Goal: Task Accomplishment & Management: Manage account settings

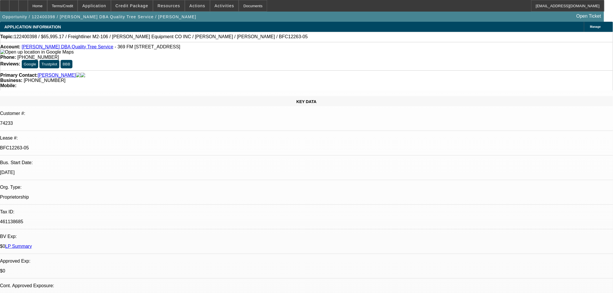
select select "0"
select select "3"
select select "0"
select select "6"
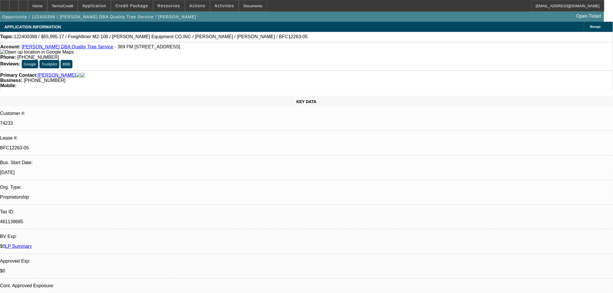
select select "0"
select select "3"
select select "0"
select select "6"
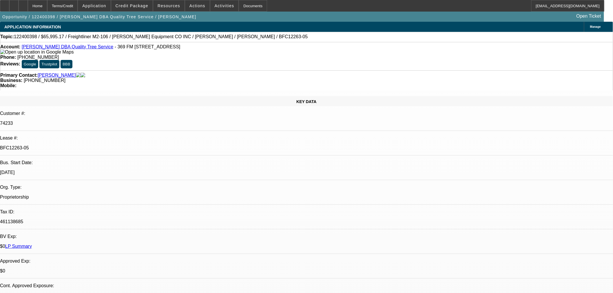
select select "0"
select select "3"
select select "0"
select select "6"
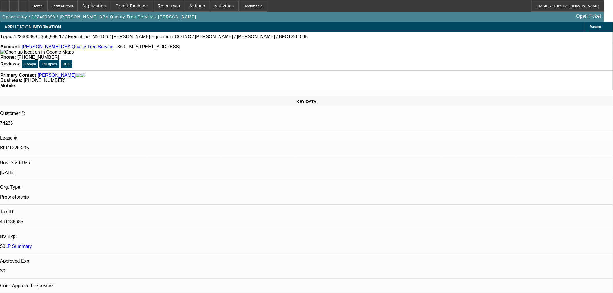
select select "2"
select select "0"
select select "6"
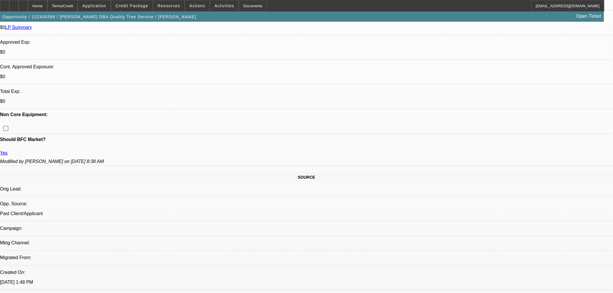
scroll to position [161, 0]
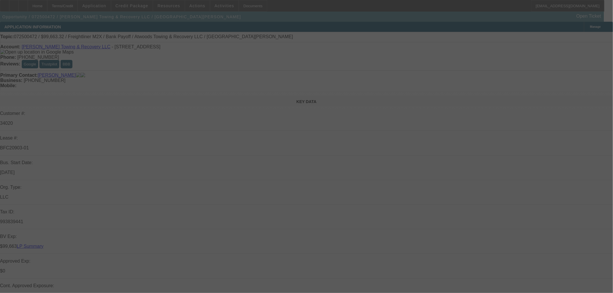
click at [572, 36] on div at bounding box center [306, 146] width 613 height 293
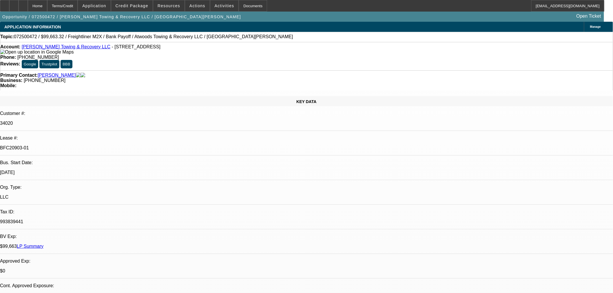
select select "0"
select select "2"
select select "0"
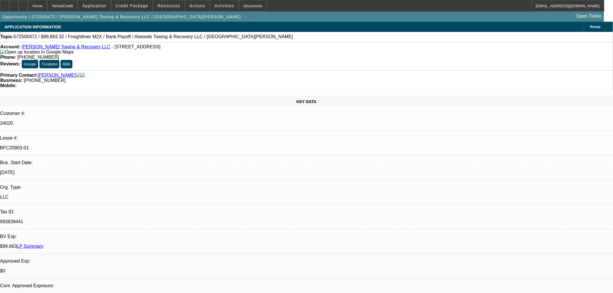
select select "6"
select select "0"
select select "6"
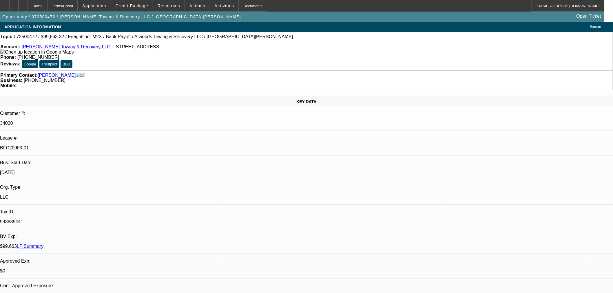
select select "0"
select select "6"
select select "0"
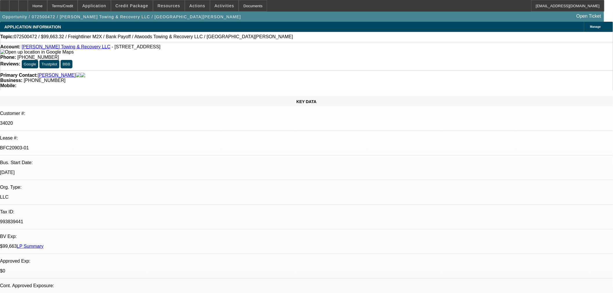
select select "2"
select select "0"
select select "6"
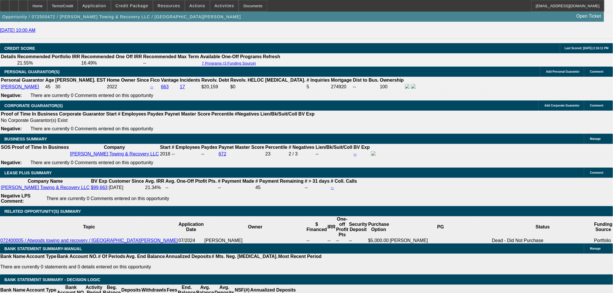
scroll to position [869, 0]
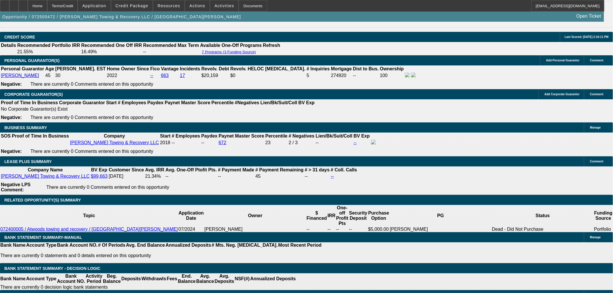
select select "0"
select select "2"
select select "0.1"
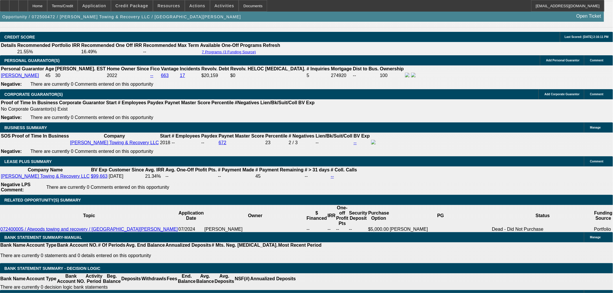
select select "4"
select select "0"
select select "2"
select select "0"
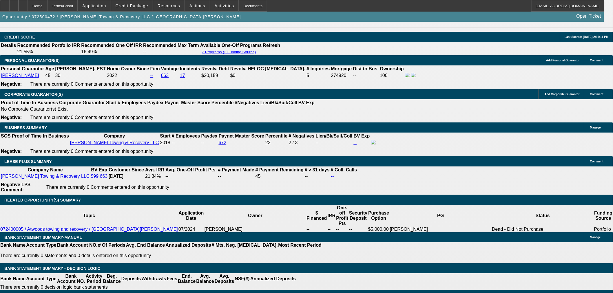
select select "6"
select select "0"
select select "2"
select select "0.1"
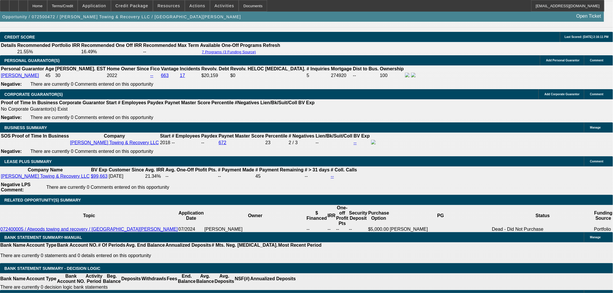
select select "4"
select select "0.1"
select select "2"
select select "0.1"
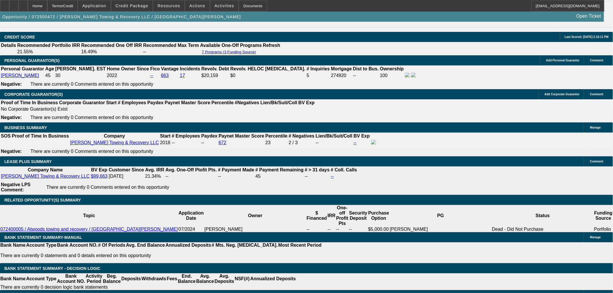
select select "4"
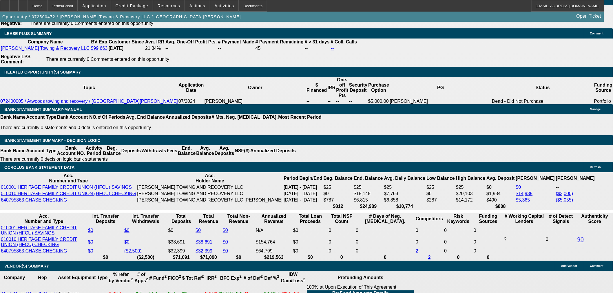
scroll to position [998, 0]
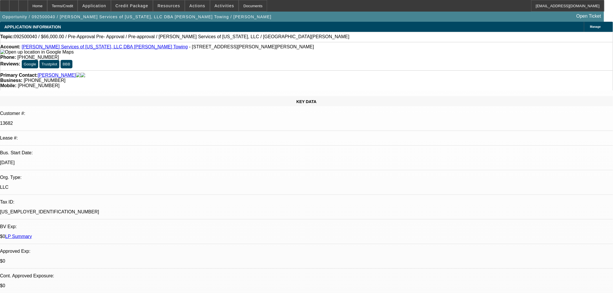
select select "0"
select select "2"
select select "0.1"
select select "4"
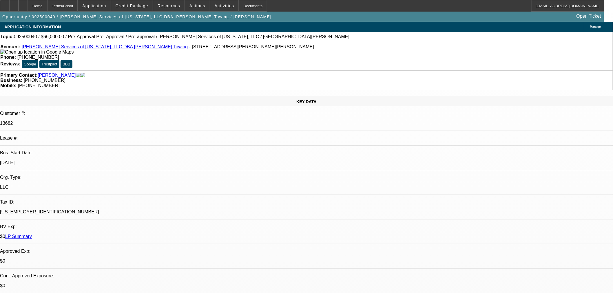
select select "0"
select select "2"
select select "0.1"
select select "4"
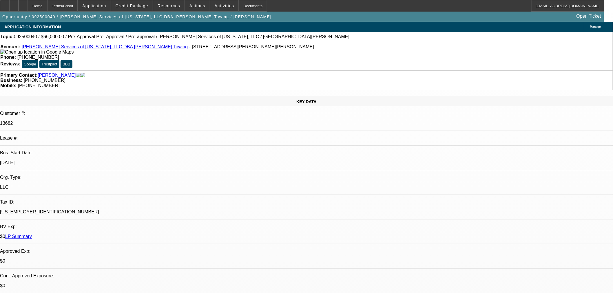
select select "0.1"
select select "2"
select select "0.1"
select select "4"
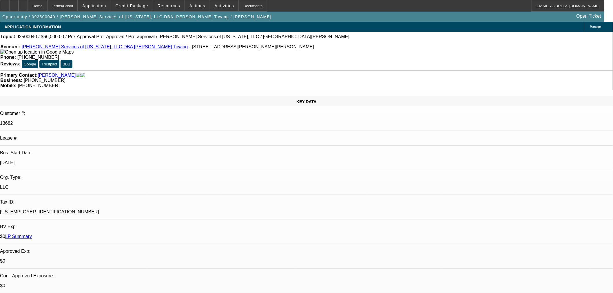
drag, startPoint x: 487, startPoint y: 75, endPoint x: 484, endPoint y: 70, distance: 6.0
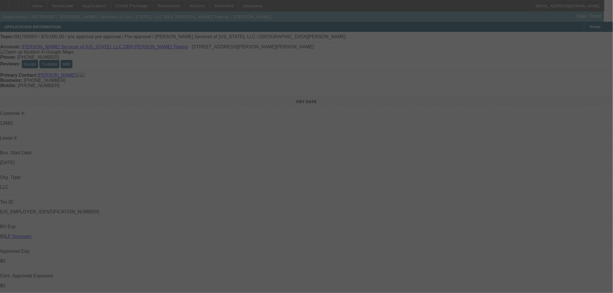
select select "0"
select select "2"
select select "0"
select select "6"
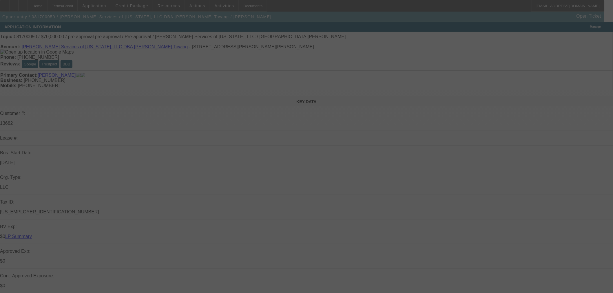
select select "0"
select select "2"
select select "0"
select select "6"
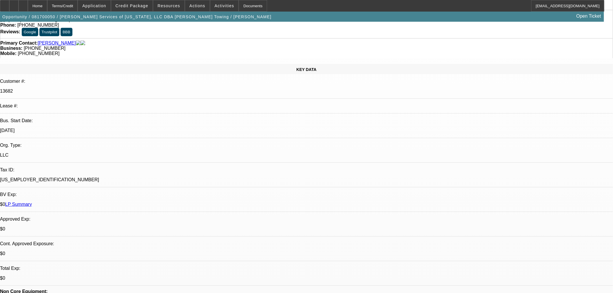
scroll to position [150, 0]
drag, startPoint x: 461, startPoint y: 210, endPoint x: 491, endPoint y: 184, distance: 39.9
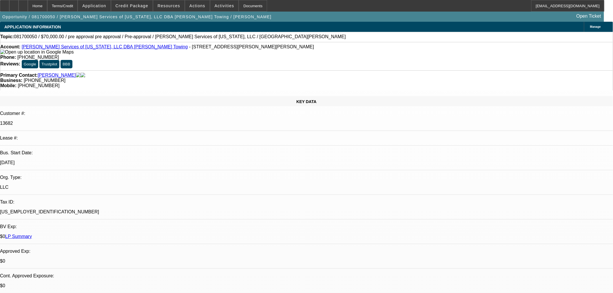
scroll to position [0, 0]
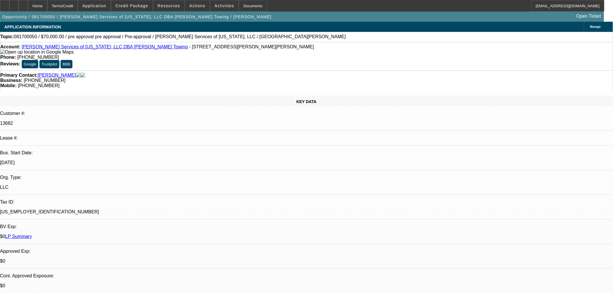
drag, startPoint x: 474, startPoint y: 81, endPoint x: 467, endPoint y: 77, distance: 8.4
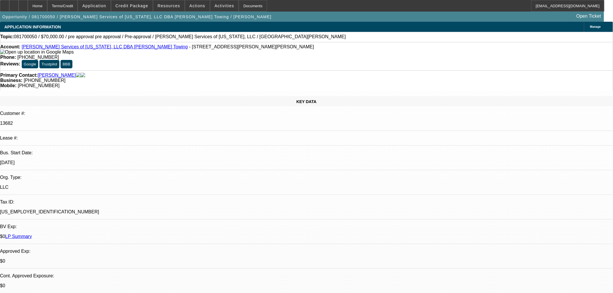
scroll to position [32, 0]
drag, startPoint x: 421, startPoint y: 209, endPoint x: 565, endPoint y: 223, distance: 145.4
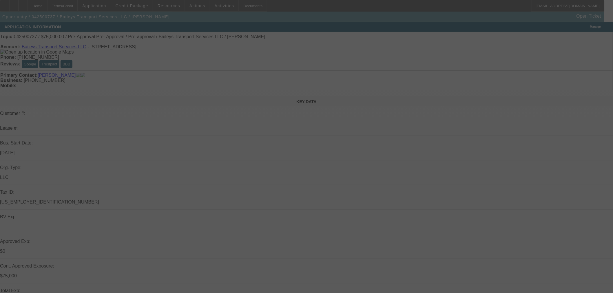
select select "0.2"
select select "2"
select select "0"
select select "6"
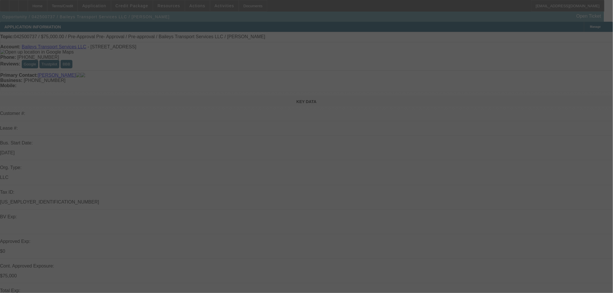
select select "0"
select select "2"
select select "0"
select select "6"
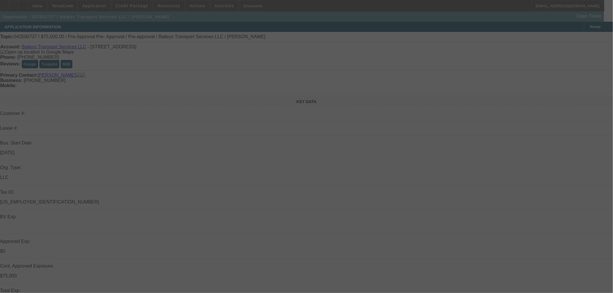
select select "0"
select select "2"
select select "0"
select select "6"
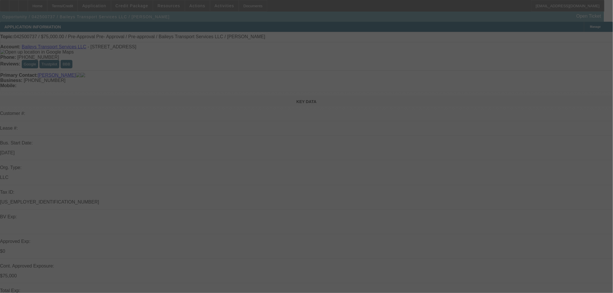
select select "0.15"
select select "2"
select select "0"
select select "6"
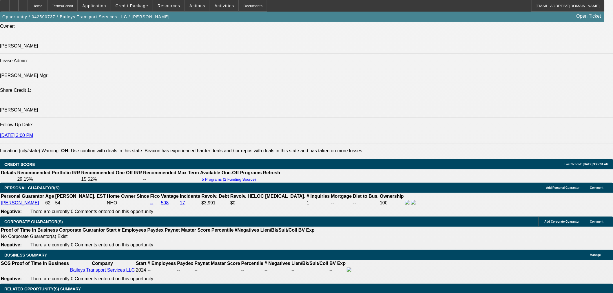
scroll to position [837, 0]
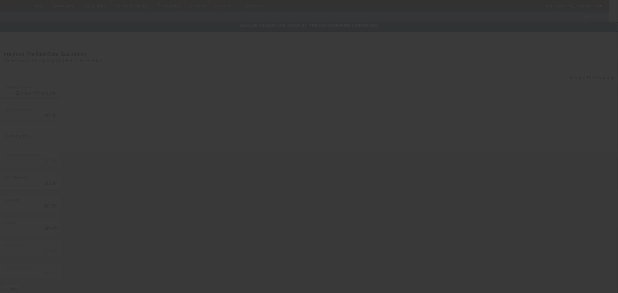
type input "$65,000.00"
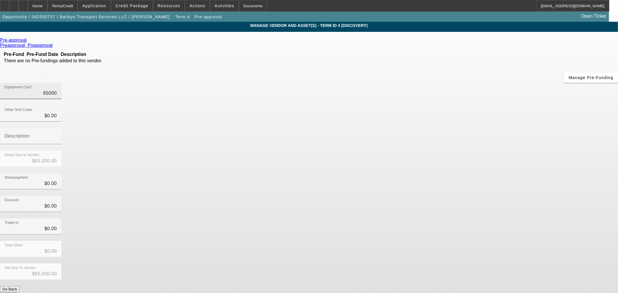
click at [57, 90] on input "65000" at bounding box center [31, 93] width 52 height 7
type input "5"
type input "$5.00"
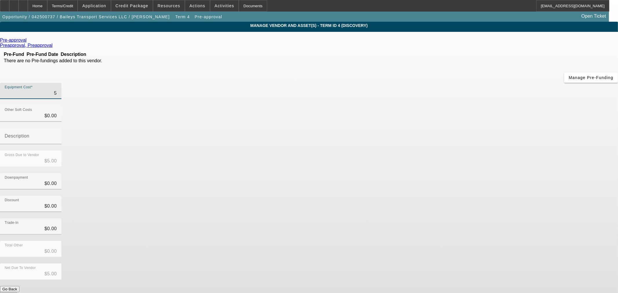
type input "57"
type input "$57.00"
type input "579"
type input "$579.00"
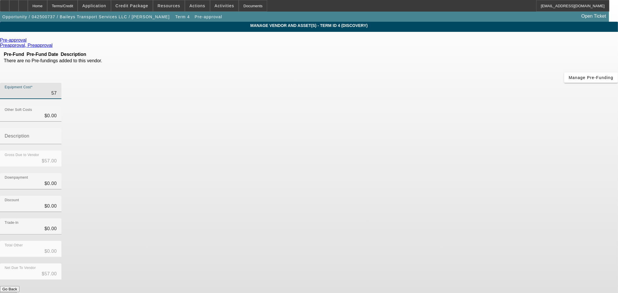
type input "$579.00"
type input "5790"
type input "$5,790.00"
type input "57900"
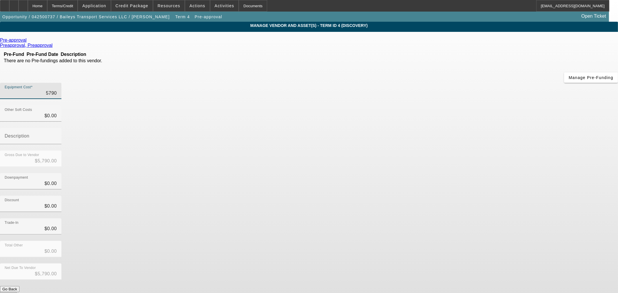
type input "$57,900.00"
drag, startPoint x: 425, startPoint y: 123, endPoint x: 425, endPoint y: 132, distance: 9.3
click at [425, 173] on div "Downpayment $0.00" at bounding box center [309, 184] width 618 height 23
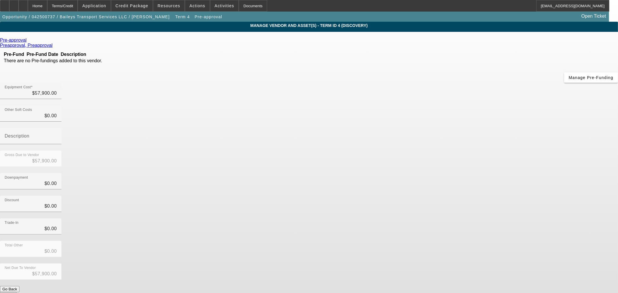
click at [17, 292] on button "Submit" at bounding box center [8, 295] width 17 height 6
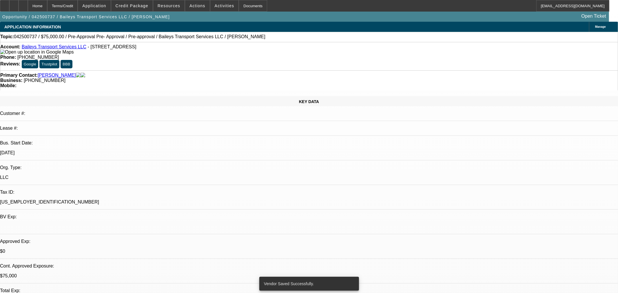
select select "0.2"
select select "2"
select select "0"
select select "6"
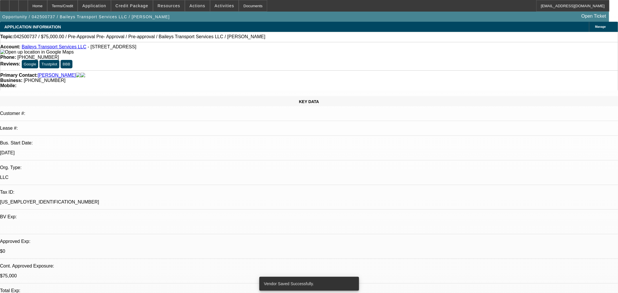
select select "0"
select select "2"
select select "0"
select select "6"
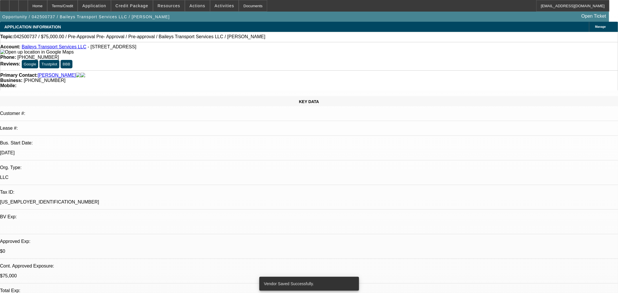
select select "0"
select select "2"
select select "0"
select select "6"
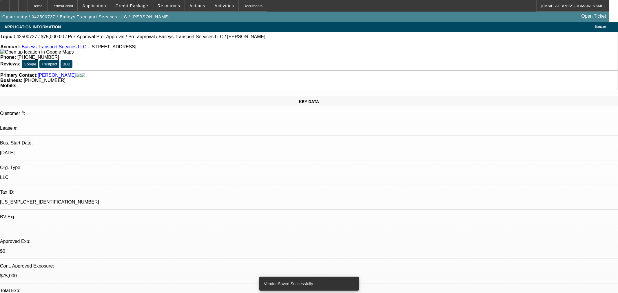
select select "0.15"
select select "2"
select select "0"
select select "6"
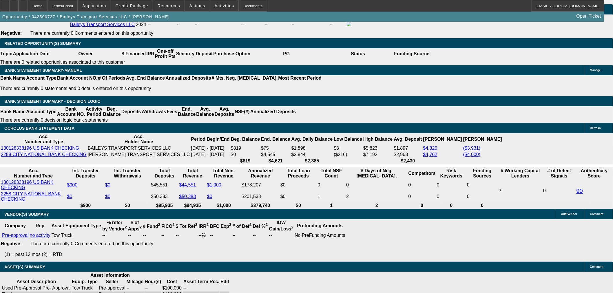
scroll to position [902, 0]
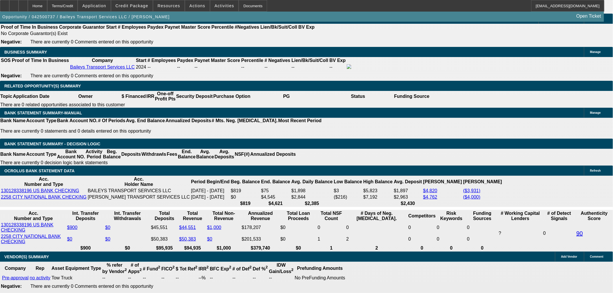
type input "$13,580.00"
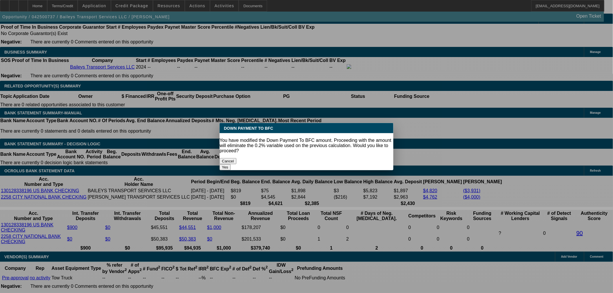
drag, startPoint x: 119, startPoint y: 49, endPoint x: 335, endPoint y: 162, distance: 243.4
click at [336, 164] on div "Yes" at bounding box center [307, 167] width 174 height 6
click at [231, 164] on button "Yes" at bounding box center [225, 167] width 11 height 6
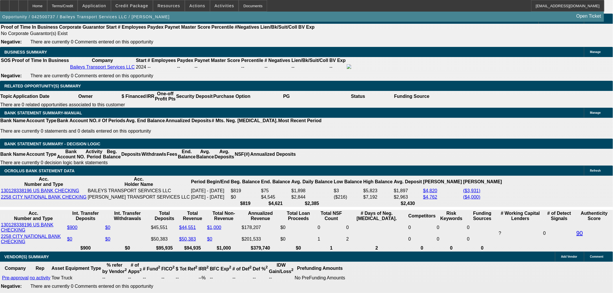
select select "0"
type input "UNKNOWN"
type input "$1,329.61"
type input "$2,659.22"
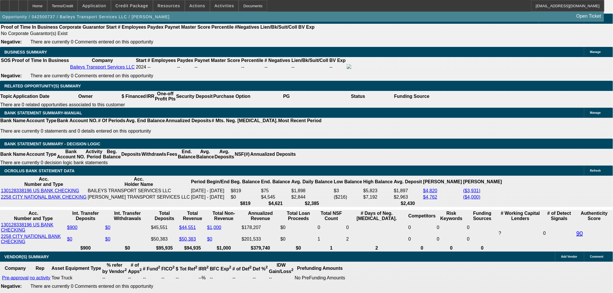
drag, startPoint x: 113, startPoint y: 48, endPoint x: 116, endPoint y: 47, distance: 3.3
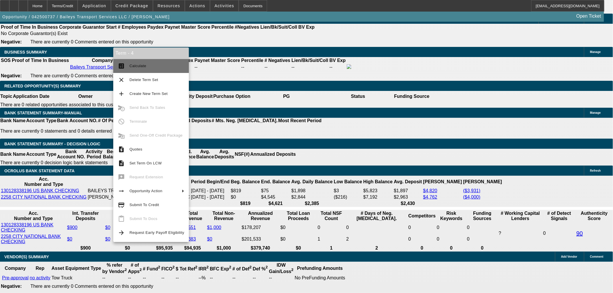
click at [157, 68] on span "Calculate" at bounding box center [157, 66] width 55 height 7
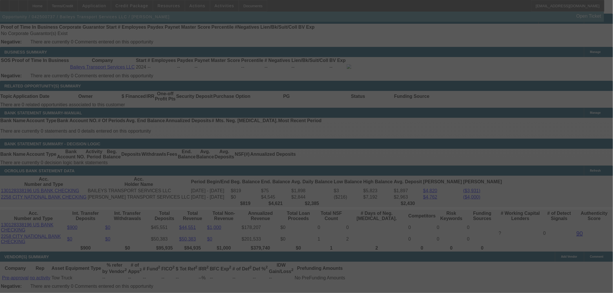
select select "0"
select select "2"
select select "0"
select select "6"
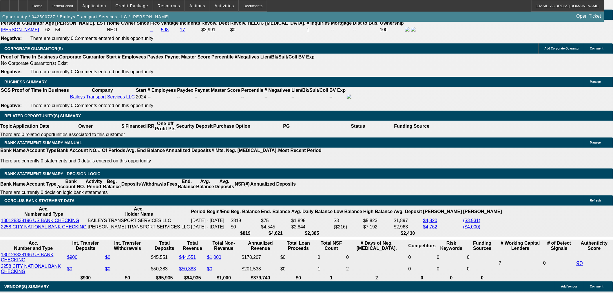
scroll to position [869, 0]
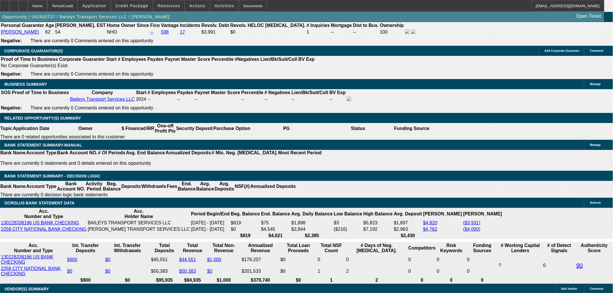
type input "UNKNOWN"
type input "3"
type input "$30,841.22"
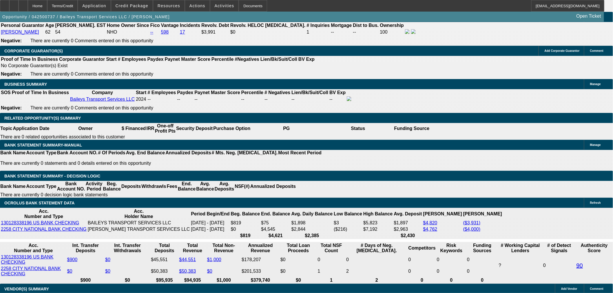
type input "$15,420.61"
type input "36"
type input "$3,576.14"
type input "$1,788.07"
type input "36"
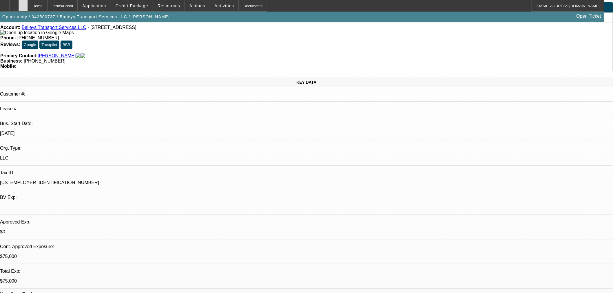
scroll to position [0, 0]
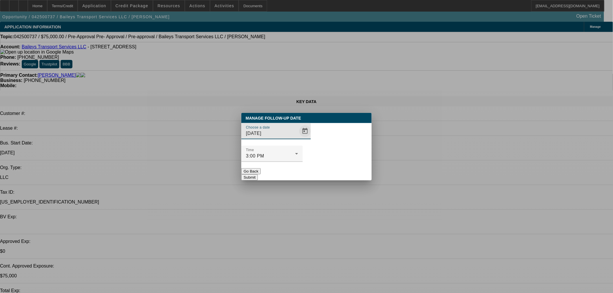
click at [299, 138] on span "Open calendar" at bounding box center [305, 131] width 14 height 14
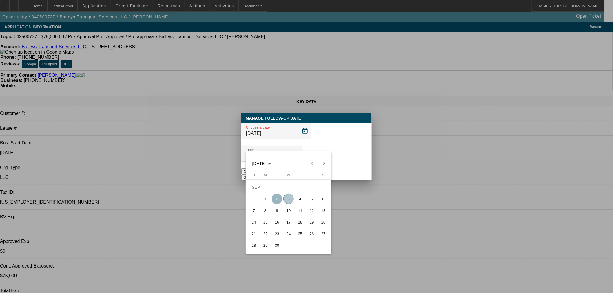
click at [297, 201] on span "4" at bounding box center [300, 199] width 10 height 10
type input "9/4/2025"
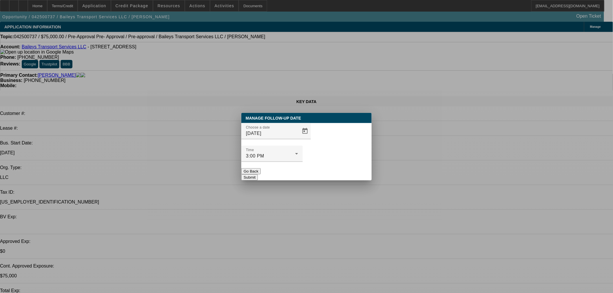
click at [258, 174] on button "Submit" at bounding box center [249, 177] width 17 height 6
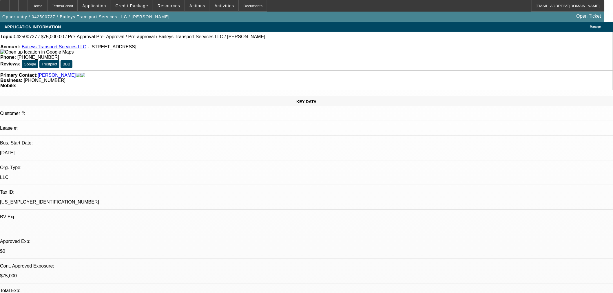
radio input "true"
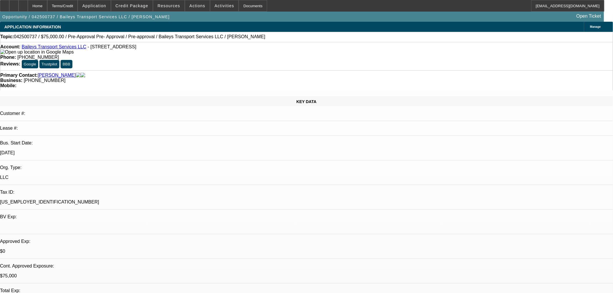
type textarea "Sent two good options for D&J, follow up tmr to see thoughts"
radio input "true"
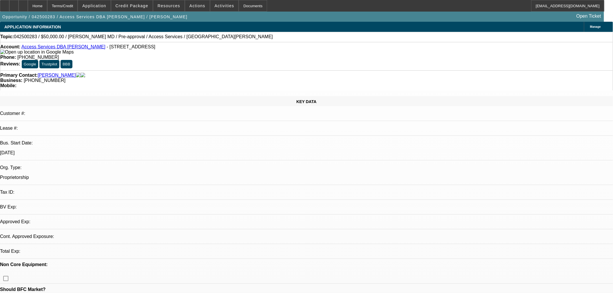
select select "0"
select select "2"
select select "0.1"
select select "4"
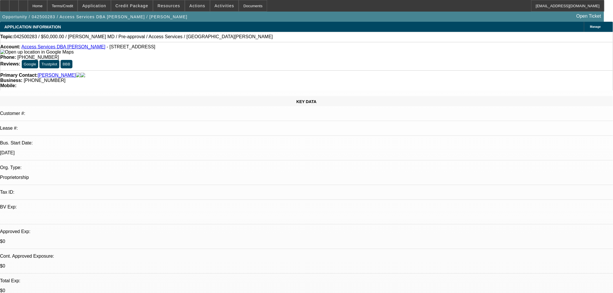
drag, startPoint x: 427, startPoint y: 185, endPoint x: 580, endPoint y: 192, distance: 153.2
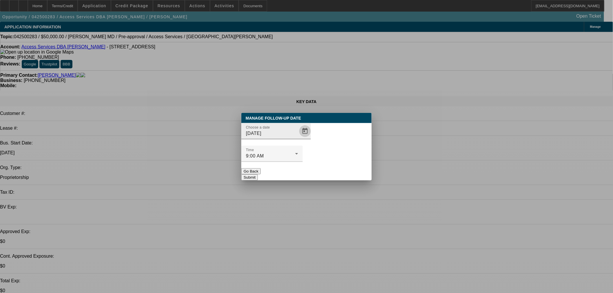
click at [298, 138] on span "Open calendar" at bounding box center [305, 131] width 14 height 14
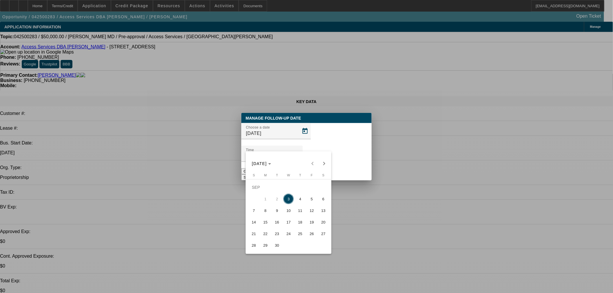
click at [298, 204] on span "4" at bounding box center [300, 199] width 10 height 10
type input "9/4/2025"
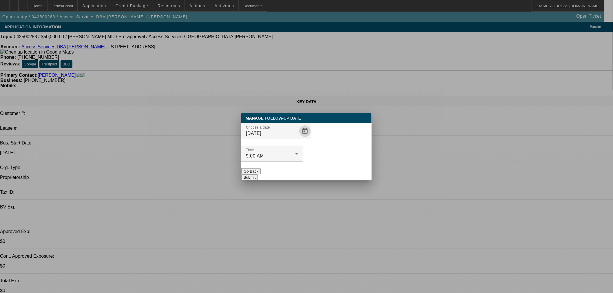
click at [258, 174] on button "Submit" at bounding box center [249, 177] width 17 height 6
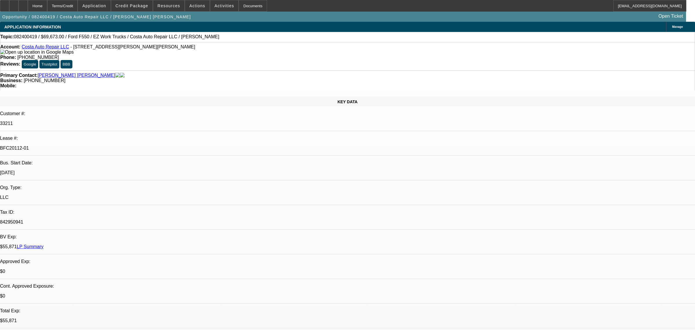
select select "0"
select select "2"
select select "0"
select select "6"
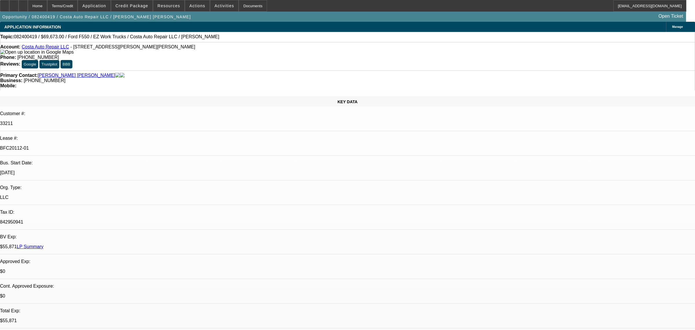
select select "0"
select select "2"
select select "0"
select select "6"
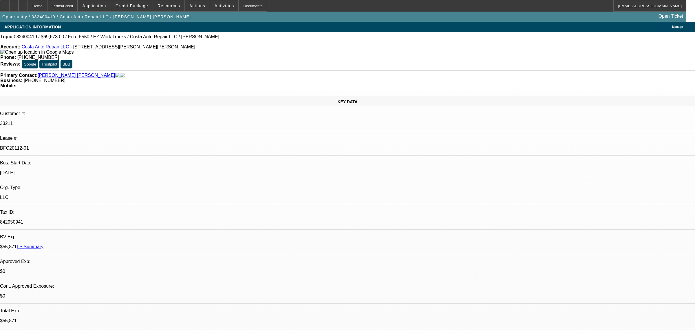
select select "0"
select select "2"
select select "0"
select select "6"
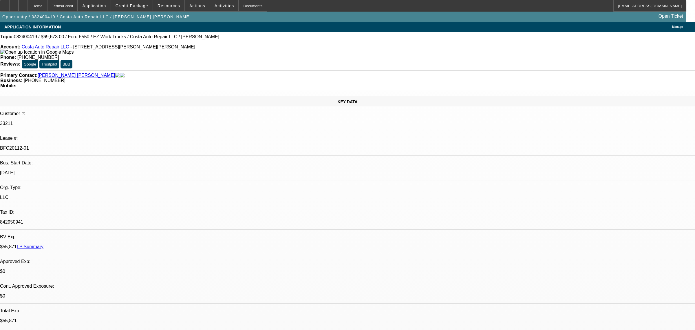
select select "0"
select select "2"
select select "0"
select select "6"
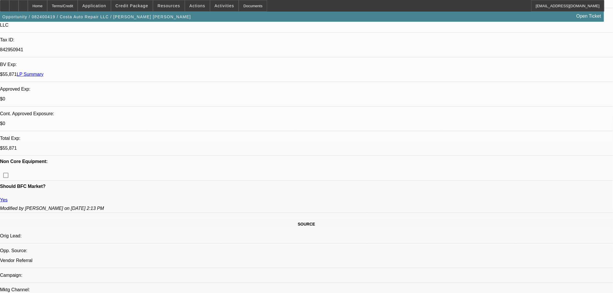
scroll to position [225, 0]
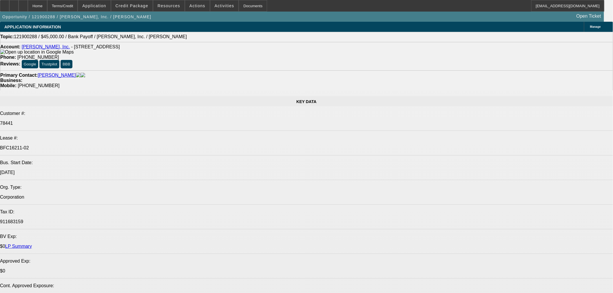
select select "0"
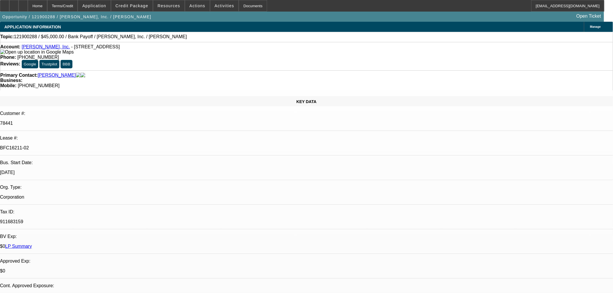
select select "2"
select select "0"
select select "2"
select select "0"
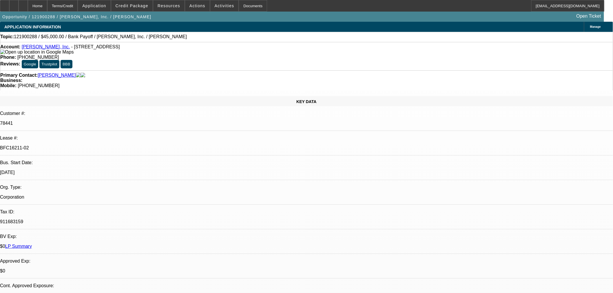
select select "0"
select select "2"
select select "0"
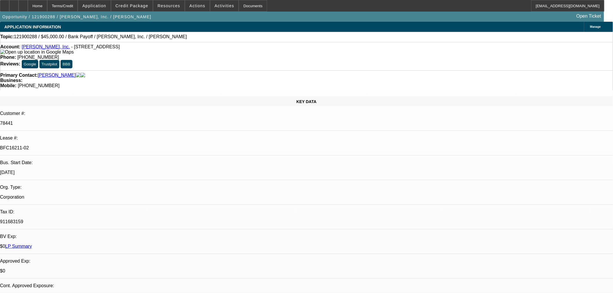
select select "0"
select select "2"
select select "0"
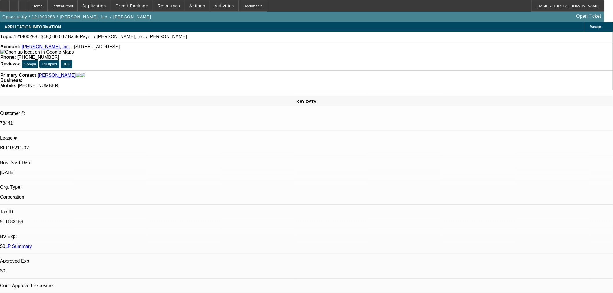
select select "2"
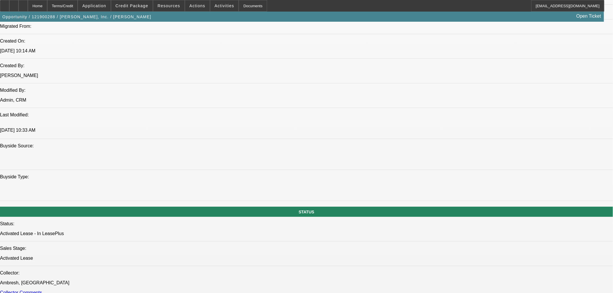
scroll to position [290, 0]
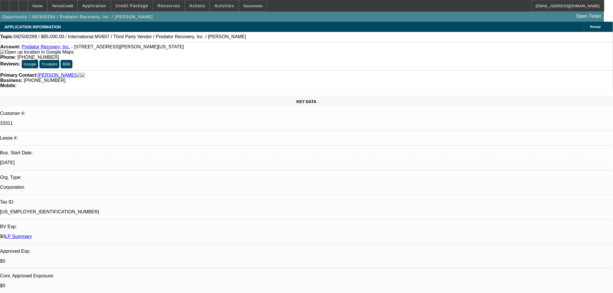
select select "0"
select select "6"
select select "0"
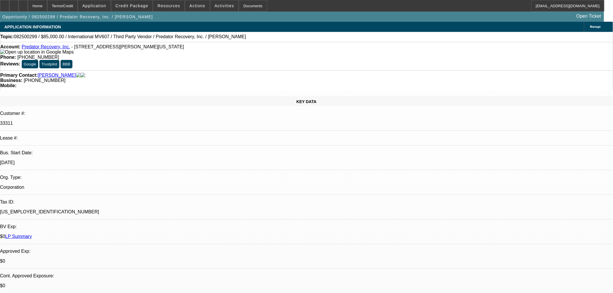
select select "0"
select select "6"
select select "0"
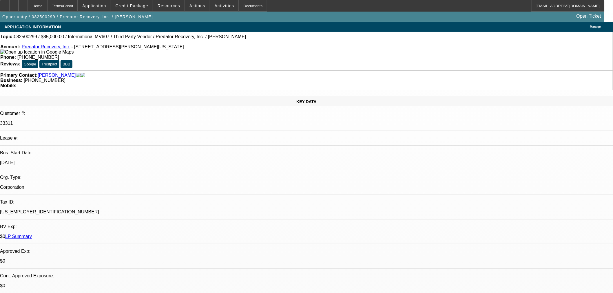
select select "0"
select select "6"
select select "0"
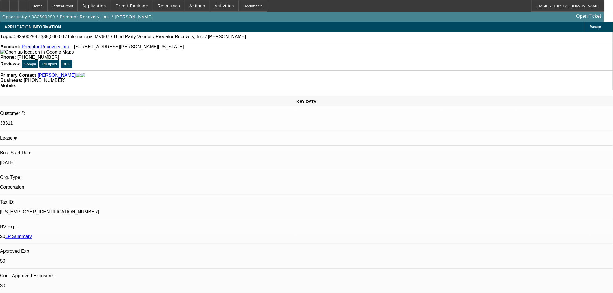
select select "6"
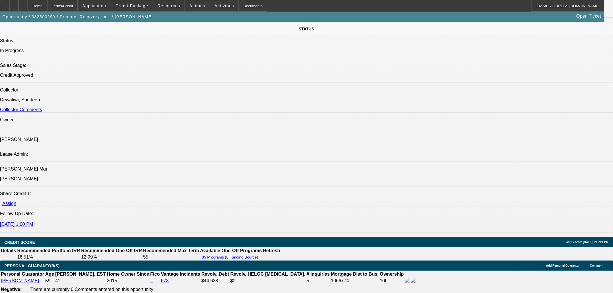
scroll to position [64, 0]
drag, startPoint x: 477, startPoint y: 80, endPoint x: 476, endPoint y: 85, distance: 5.6
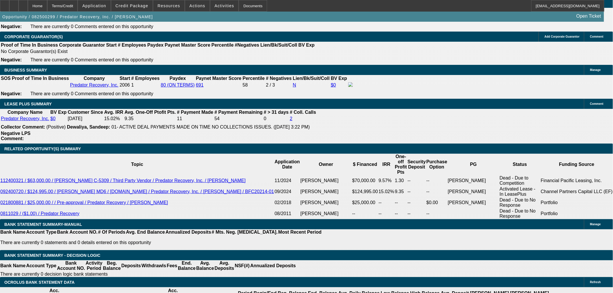
scroll to position [902, 0]
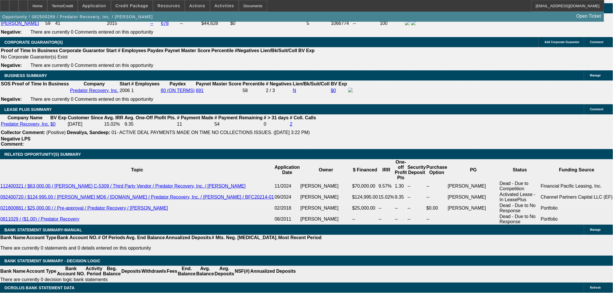
drag, startPoint x: 288, startPoint y: 96, endPoint x: 276, endPoint y: 94, distance: 11.9
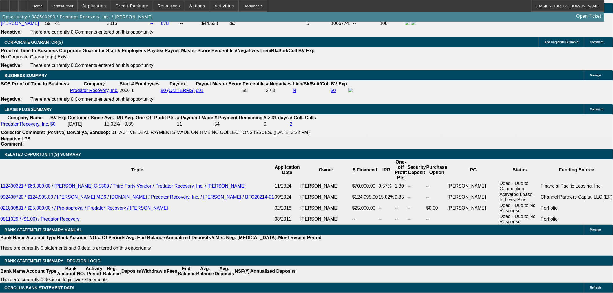
drag, startPoint x: 277, startPoint y: 96, endPoint x: 289, endPoint y: 96, distance: 11.3
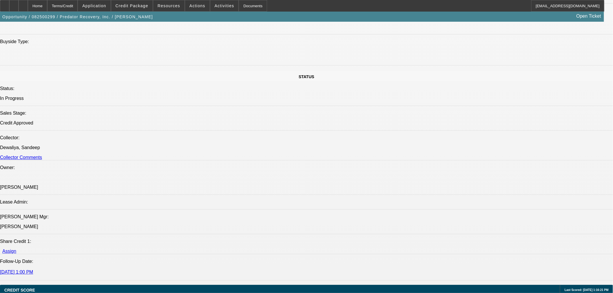
scroll to position [515, 0]
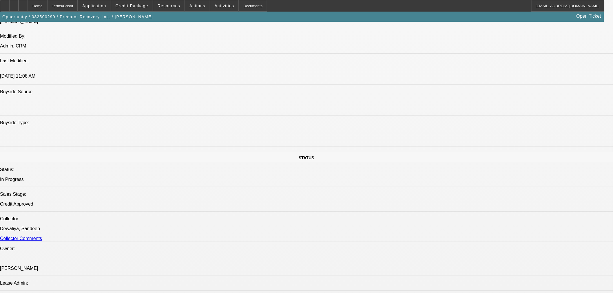
drag, startPoint x: 298, startPoint y: 161, endPoint x: 290, endPoint y: 165, distance: 8.4
drag, startPoint x: 289, startPoint y: 131, endPoint x: 294, endPoint y: 130, distance: 5.5
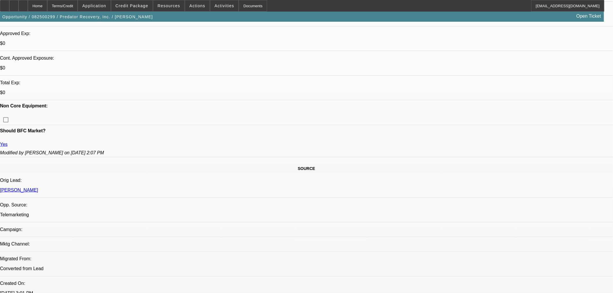
scroll to position [161, 0]
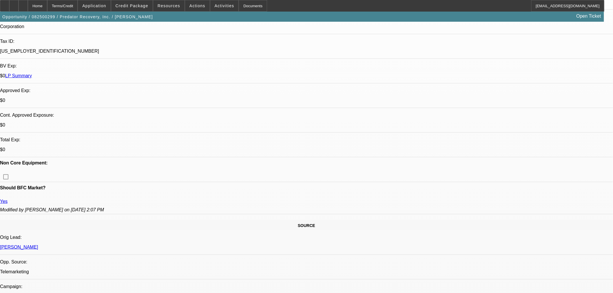
drag, startPoint x: 488, startPoint y: 94, endPoint x: 495, endPoint y: 114, distance: 20.7
radio input "true"
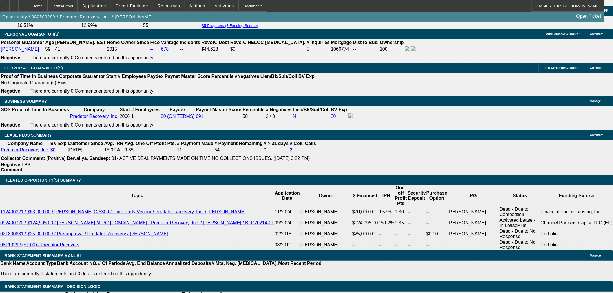
scroll to position [934, 0]
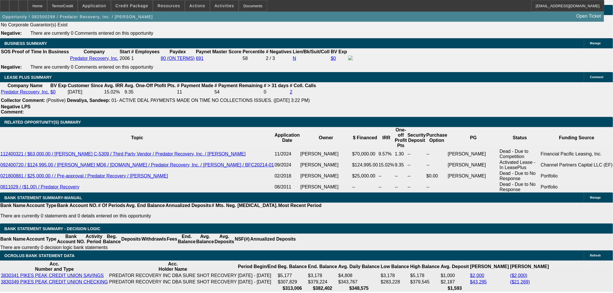
drag, startPoint x: 297, startPoint y: 164, endPoint x: 278, endPoint y: 167, distance: 18.8
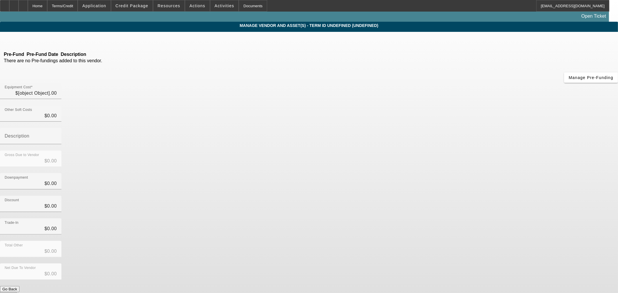
type input "$85,000.00"
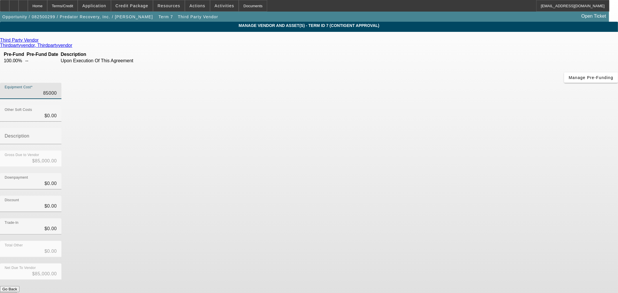
click at [57, 90] on input "85000" at bounding box center [31, 93] width 52 height 7
type input "8"
type input "$8.00"
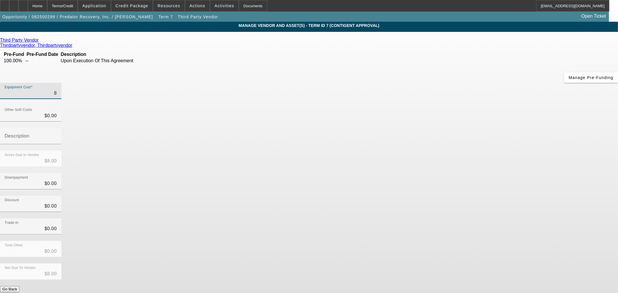
type input "80"
type input "$80.00"
type input "800"
type input "$800.00"
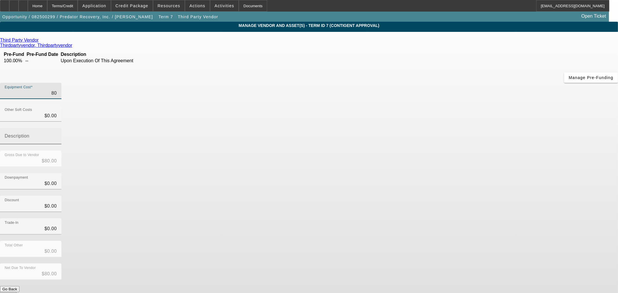
type input "$800.00"
type input "8000"
type input "$8,000.00"
type input "80000"
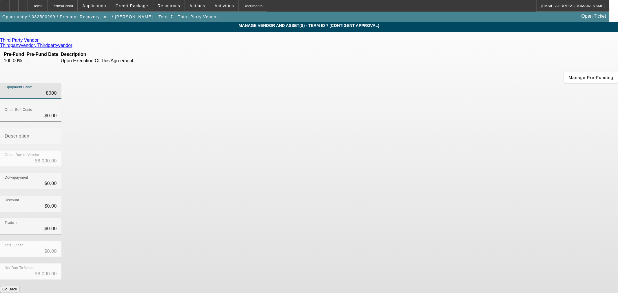
type input "$80,000.00"
click at [432, 173] on div "Downpayment $0.00" at bounding box center [309, 184] width 618 height 23
click at [17, 292] on button "Submit" at bounding box center [8, 295] width 17 height 6
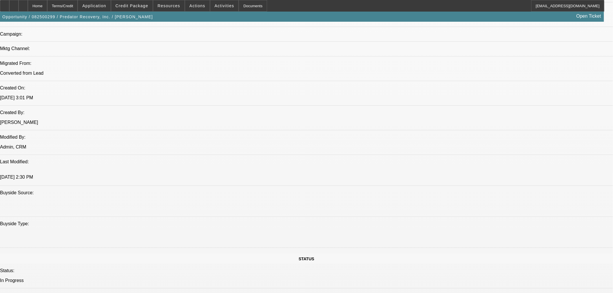
select select "0"
select select "6"
select select "0"
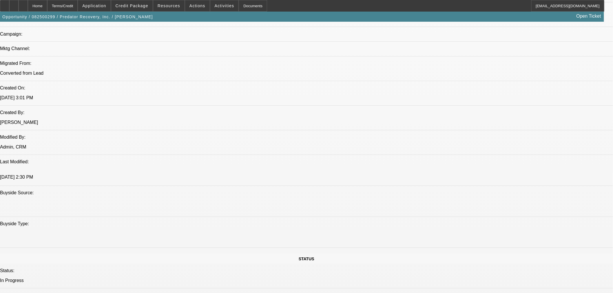
select select "0"
select select "6"
select select "0"
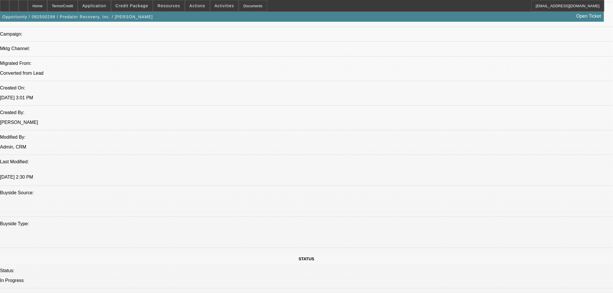
select select "0"
select select "6"
select select "0"
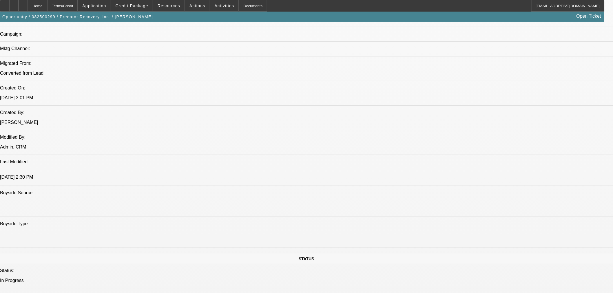
select select "6"
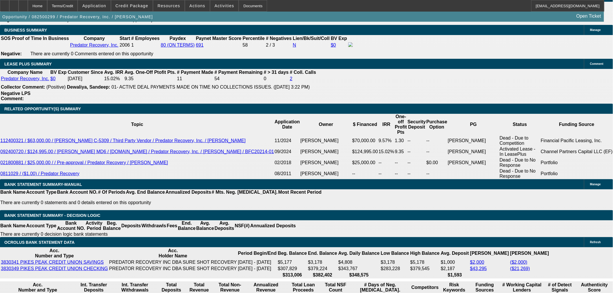
scroll to position [995, 0]
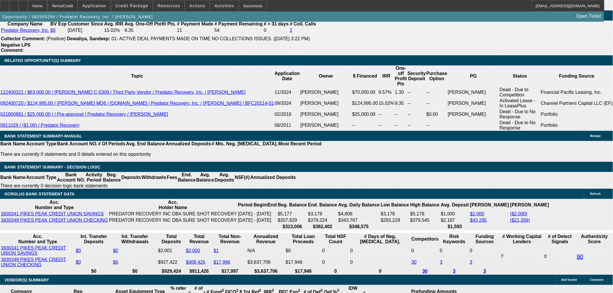
type input "12"
type input "UNKNOWN"
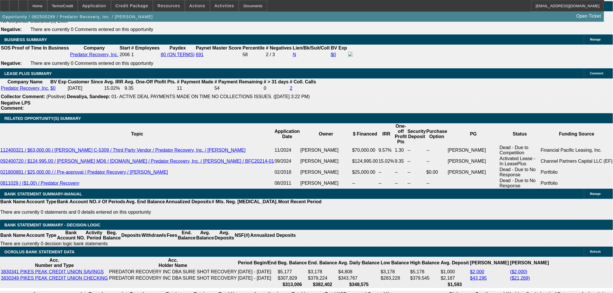
scroll to position [931, 0]
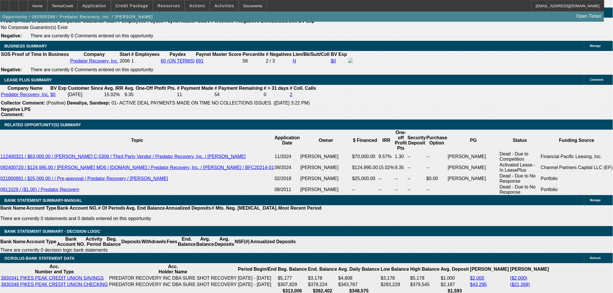
type input "$1,200.00"
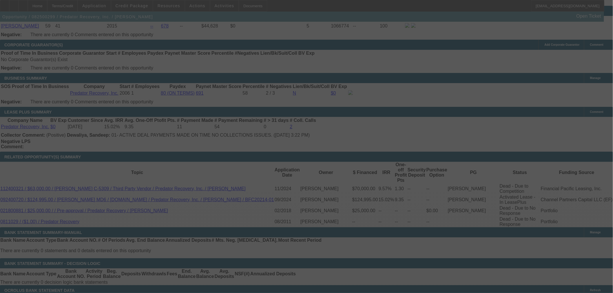
scroll to position [0, 0]
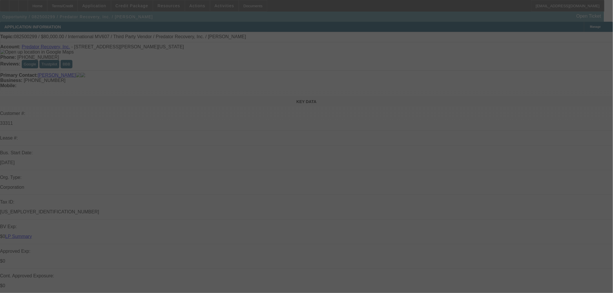
select select "0"
select select "6"
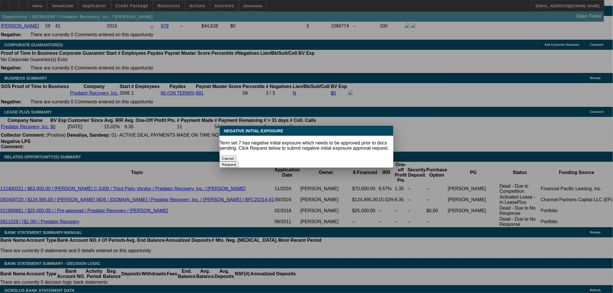
click at [236, 156] on button "Cancel" at bounding box center [228, 159] width 17 height 6
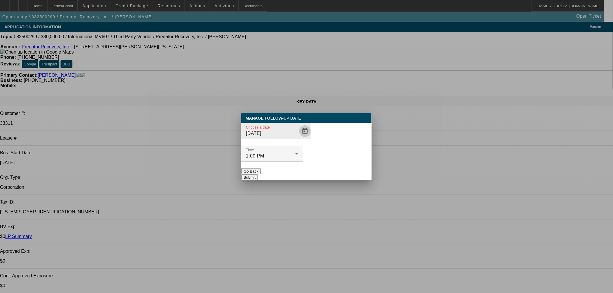
click at [298, 138] on span "Open calendar" at bounding box center [305, 131] width 14 height 14
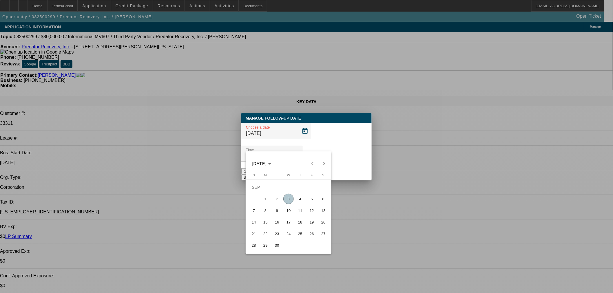
click at [267, 210] on span "8" at bounding box center [265, 210] width 10 height 10
type input "9/8/2025"
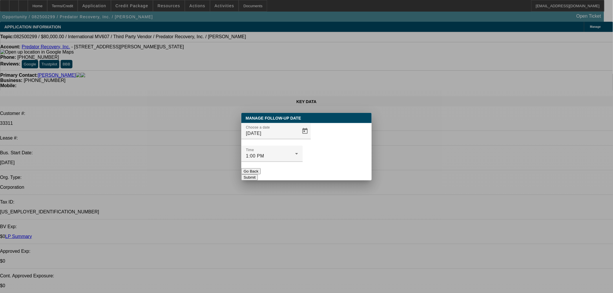
click at [258, 174] on button "Submit" at bounding box center [249, 177] width 17 height 6
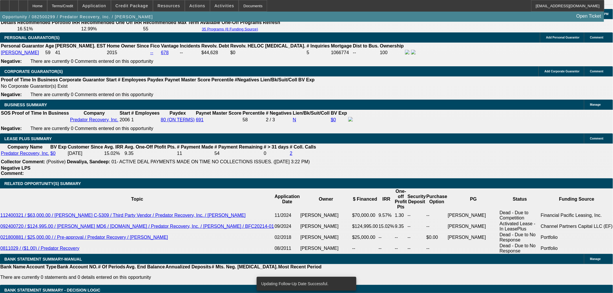
scroll to position [934, 0]
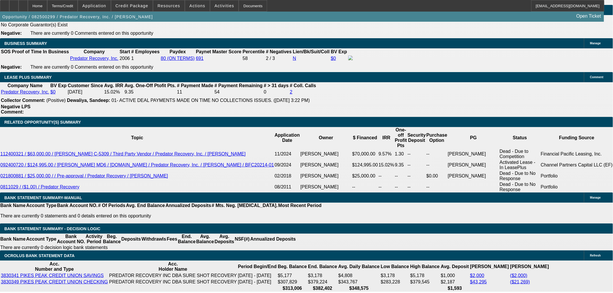
radio input "true"
drag, startPoint x: 522, startPoint y: 112, endPoint x: 526, endPoint y: 112, distance: 4.1
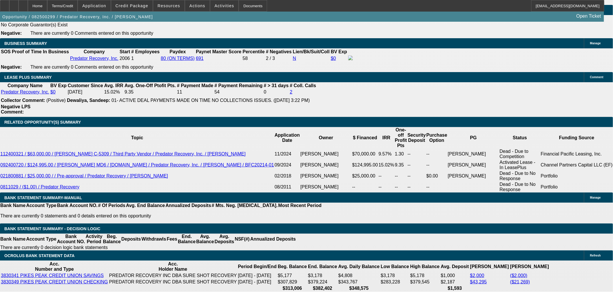
type textarea "Steve financed international with blue bridge. They told him $80k if he finance…"
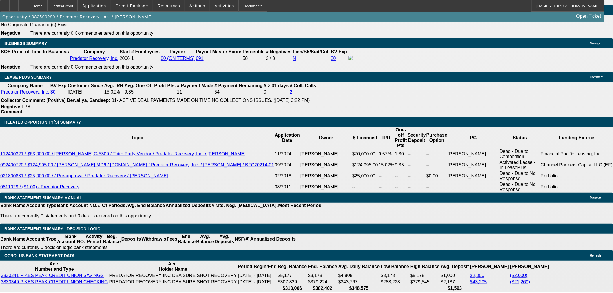
radio input "true"
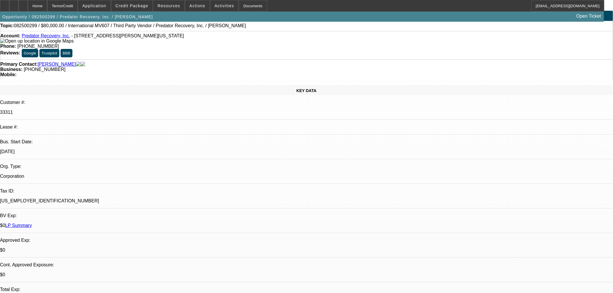
scroll to position [0, 0]
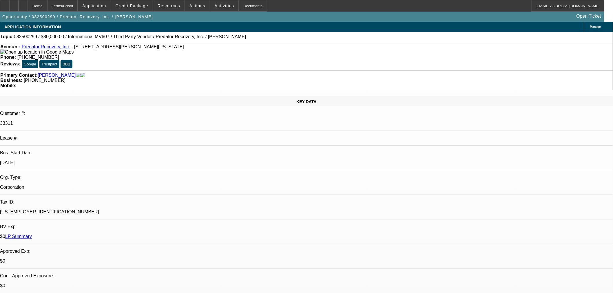
drag, startPoint x: 439, startPoint y: 29, endPoint x: 427, endPoint y: 27, distance: 12.4
select select "0"
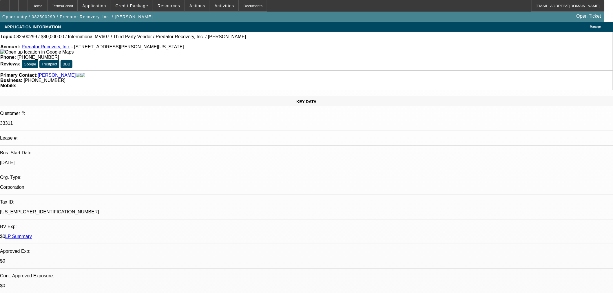
select select "0"
select select "6"
select select "0"
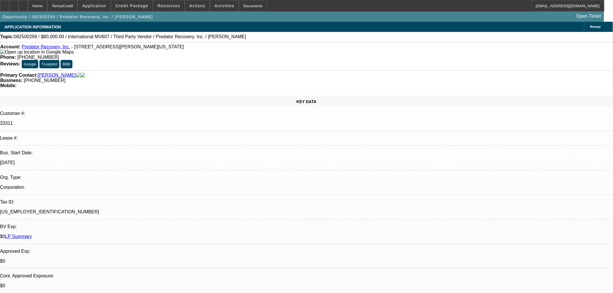
select select "6"
select select "0"
select select "6"
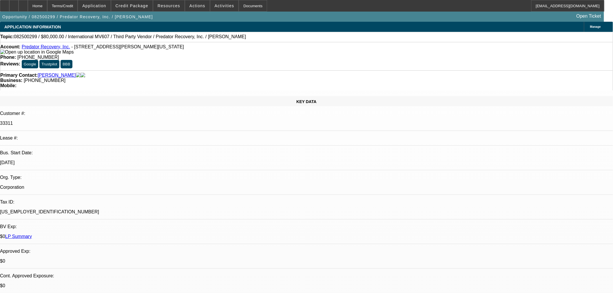
select select "0"
select select "6"
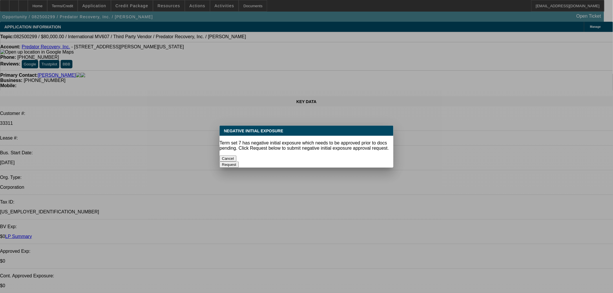
click at [236, 156] on button "Cancel" at bounding box center [228, 159] width 17 height 6
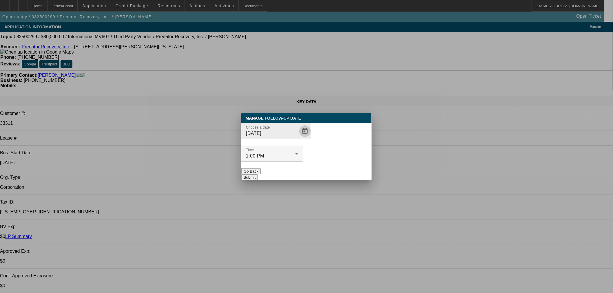
click at [298, 138] on span "Open calendar" at bounding box center [305, 131] width 14 height 14
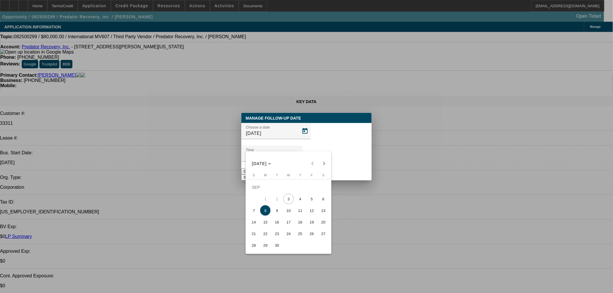
drag, startPoint x: 360, startPoint y: 88, endPoint x: 338, endPoint y: 108, distance: 29.4
click at [357, 90] on div at bounding box center [306, 146] width 613 height 293
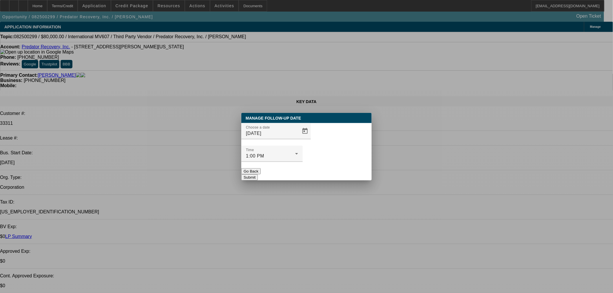
click at [258, 174] on button "Submit" at bounding box center [249, 177] width 17 height 6
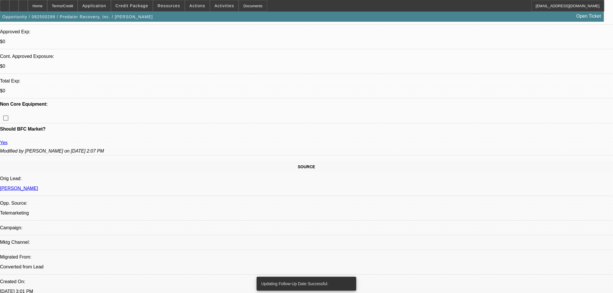
scroll to position [386, 0]
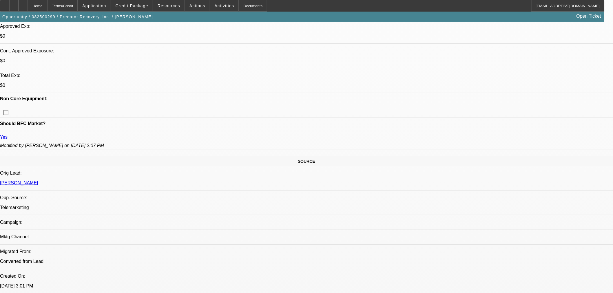
drag, startPoint x: 489, startPoint y: 96, endPoint x: 485, endPoint y: 110, distance: 14.9
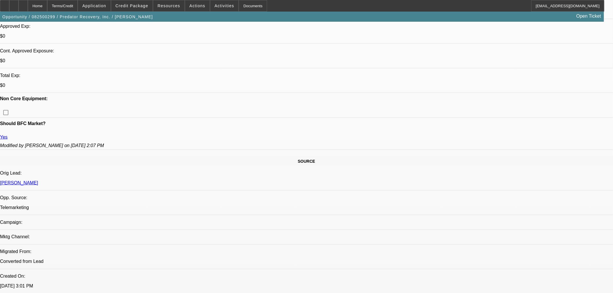
radio input "true"
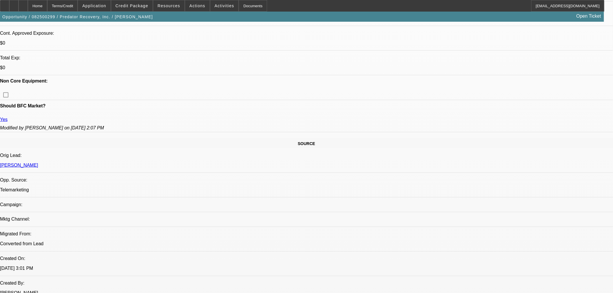
scroll to position [257, 0]
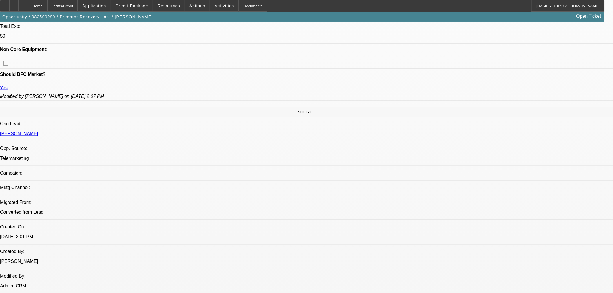
scroll to position [290, 0]
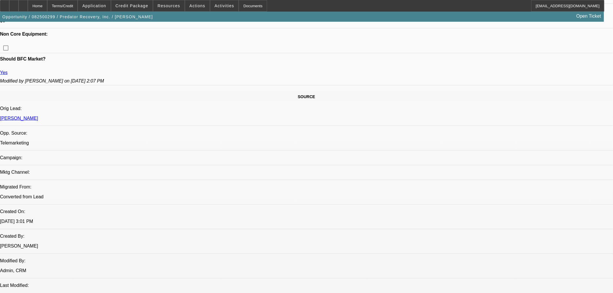
type textarea "Blue bridge 1200 80k truck with no $ down.."
radio input "true"
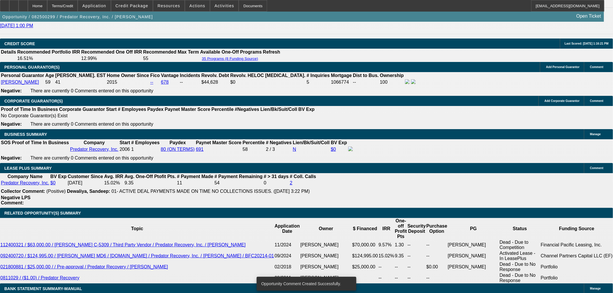
scroll to position [934, 0]
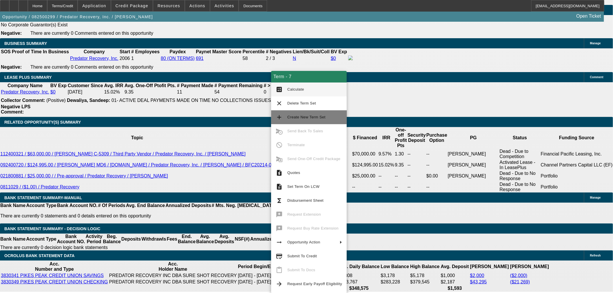
click at [304, 113] on button "add Create New Term Set" at bounding box center [309, 117] width 76 height 14
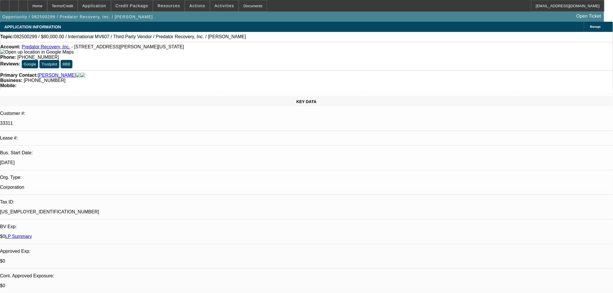
select select "0"
select select "6"
select select "0"
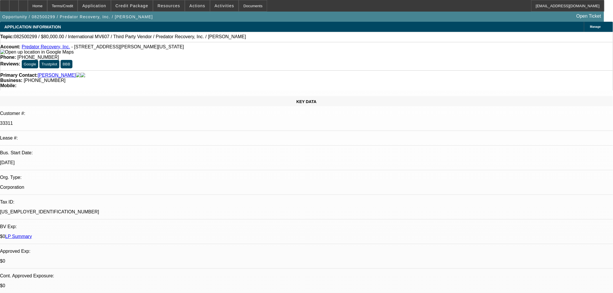
select select "0"
select select "6"
select select "0"
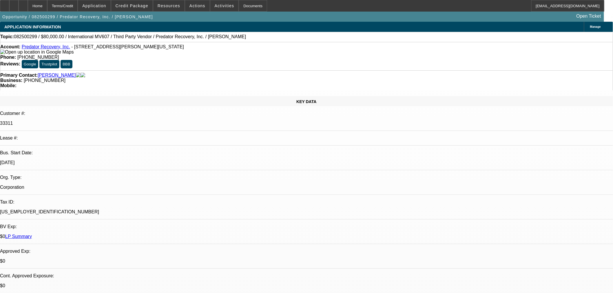
select select "0"
select select "6"
select select "0"
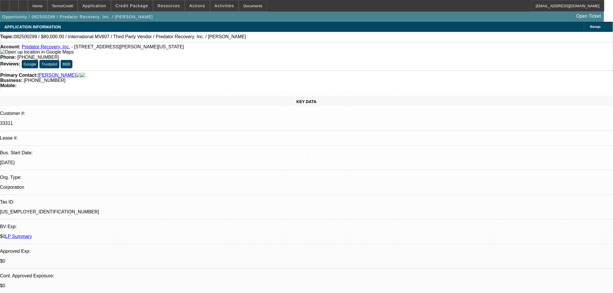
select select "6"
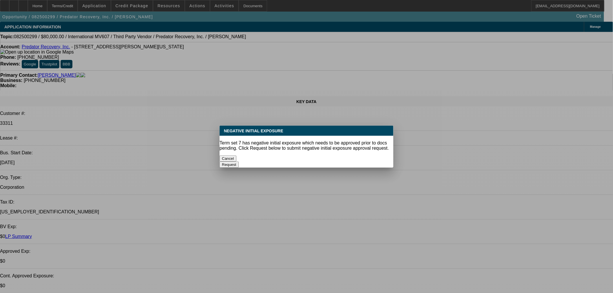
click at [236, 156] on button "Cancel" at bounding box center [228, 159] width 17 height 6
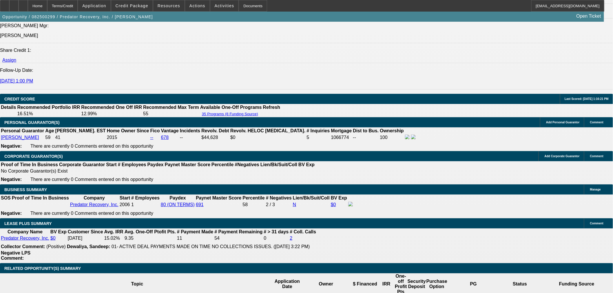
scroll to position [934, 0]
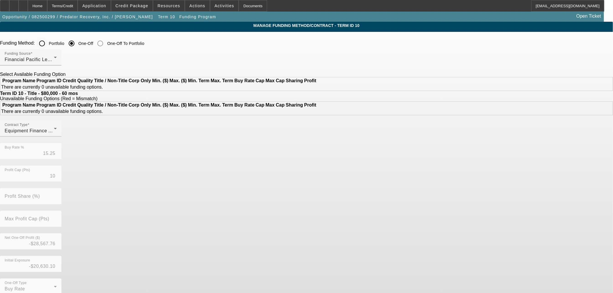
click at [65, 40] on div "Portfolio" at bounding box center [50, 44] width 28 height 12
click at [48, 41] on input "Portfolio" at bounding box center [42, 44] width 12 height 12
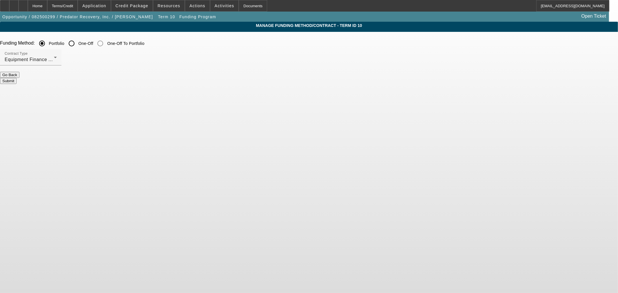
click at [17, 80] on button "Submit" at bounding box center [8, 81] width 17 height 6
click at [17, 78] on button "Submit" at bounding box center [8, 81] width 17 height 6
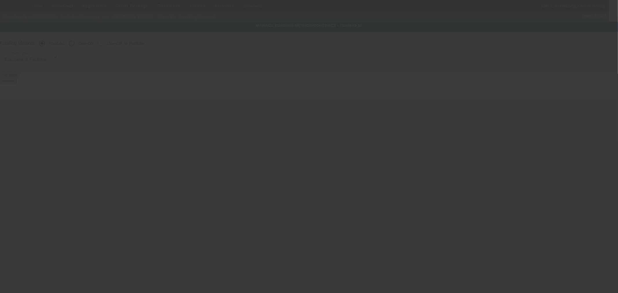
radio input "false"
radio input "true"
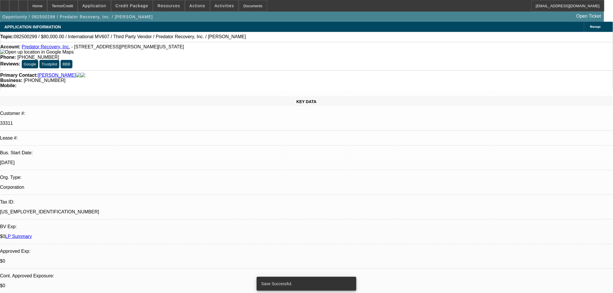
select select "0"
select select "6"
select select "0"
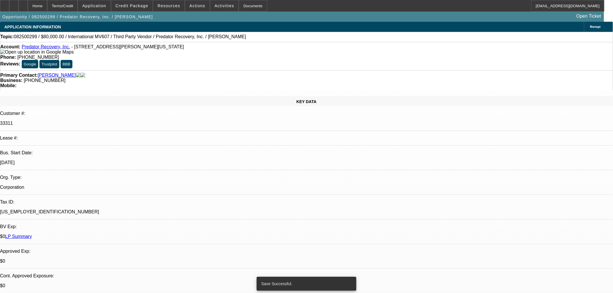
select select "0"
select select "6"
select select "0"
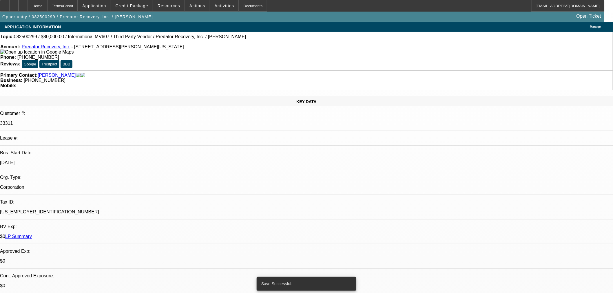
select select "0"
select select "6"
select select "0"
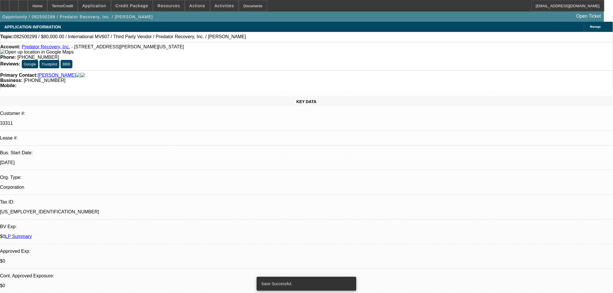
select select "6"
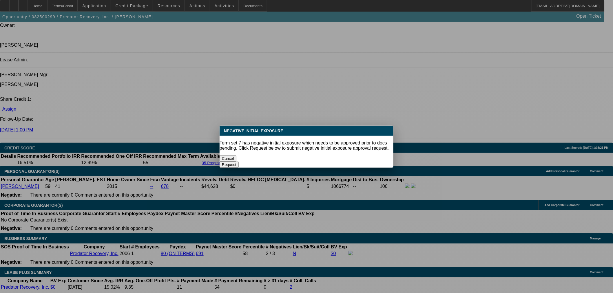
click at [236, 156] on button "Cancel" at bounding box center [228, 159] width 17 height 6
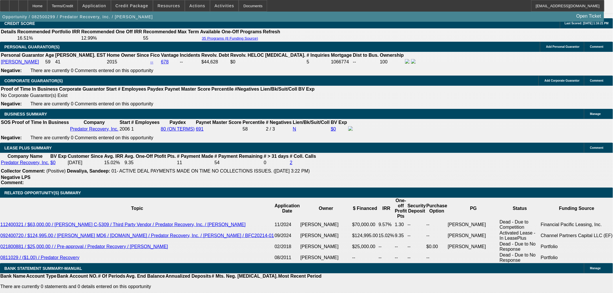
scroll to position [964, 0]
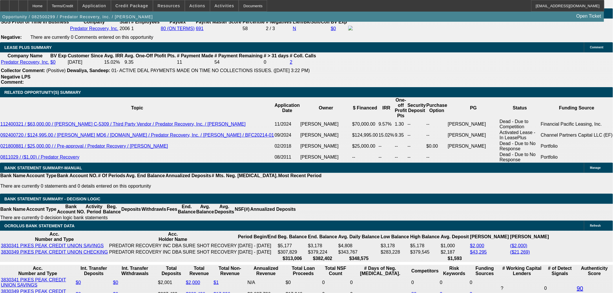
type input "UNKNOWN"
type input "1"
type input "$1,367.50"
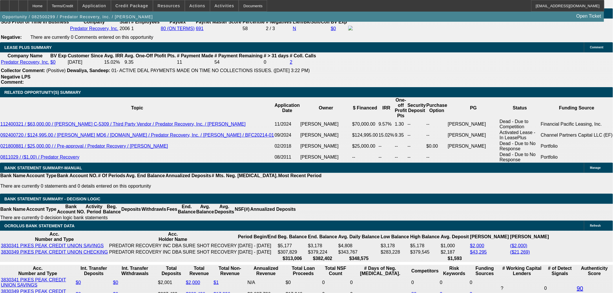
type input "17"
type input "$1,988.21"
type input "177"
type input "$11,803.07"
type input "17"
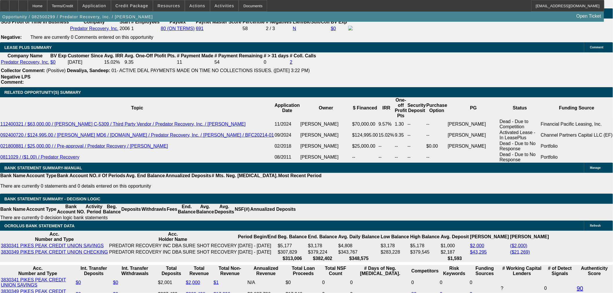
type input "$1,988.21"
type input "17"
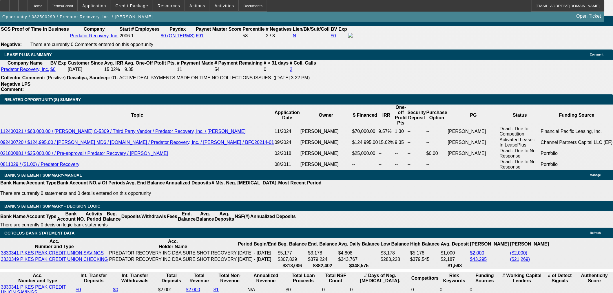
scroll to position [899, 0]
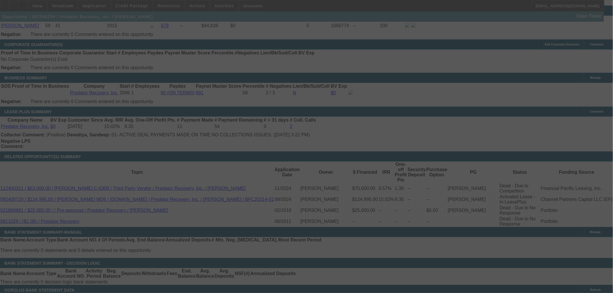
select select "0"
select select "6"
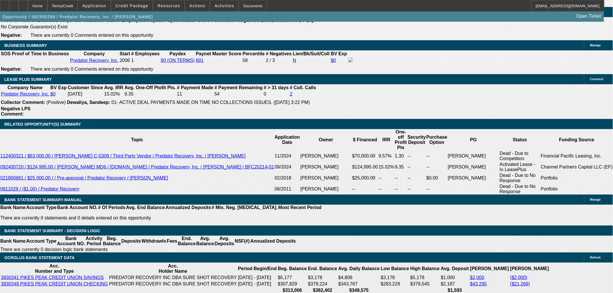
scroll to position [931, 0]
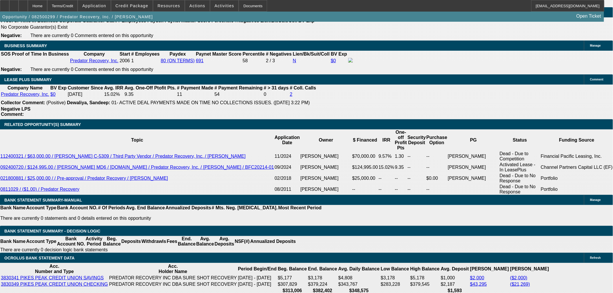
type input "1"
type input "UNKNOWN"
type input "$1,367.50"
type input "11"
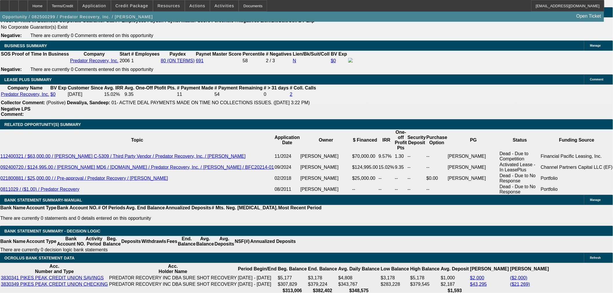
type input "$1,739.39"
type input "8"
type input "$1,622.11"
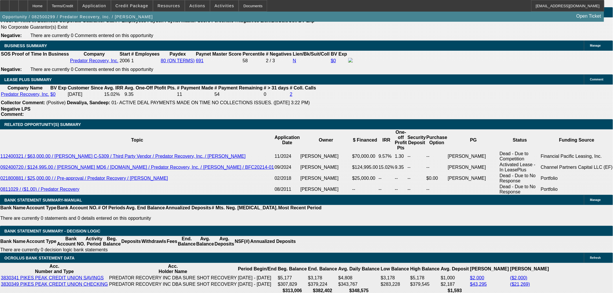
type input "87"
type input "$5,888.34"
type input "7"
type input "$1,584.10"
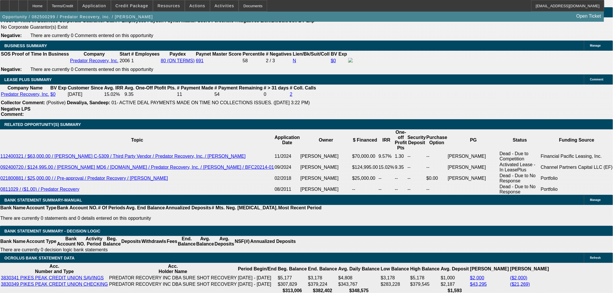
type input "3"
type input "$1,437.50"
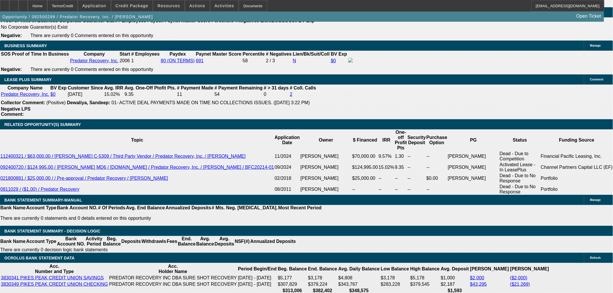
type input "2"
type input "$1,402.22"
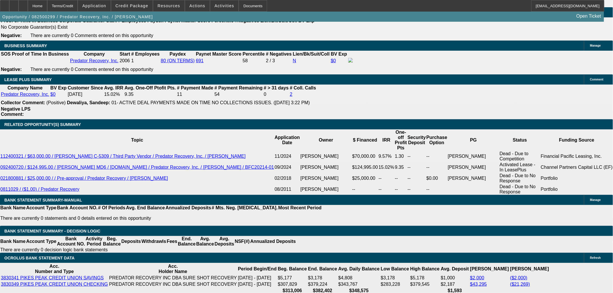
type input "1"
type input "$1,367.50"
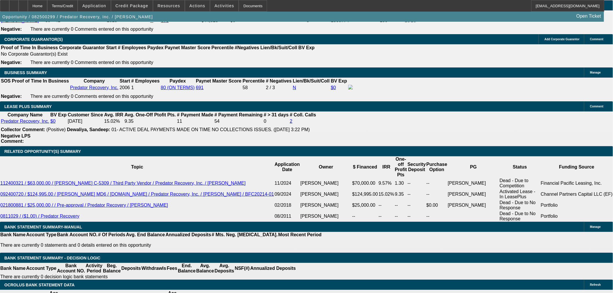
scroll to position [867, 0]
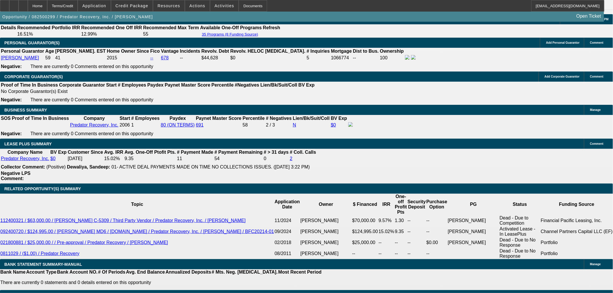
type input "1"
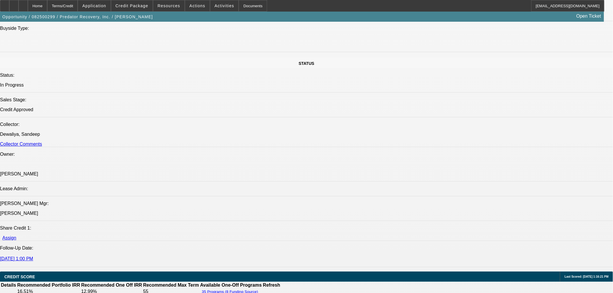
scroll to position [513, 0]
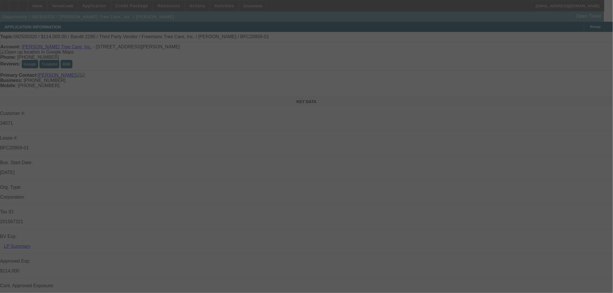
select select "0"
select select "6"
select select "0"
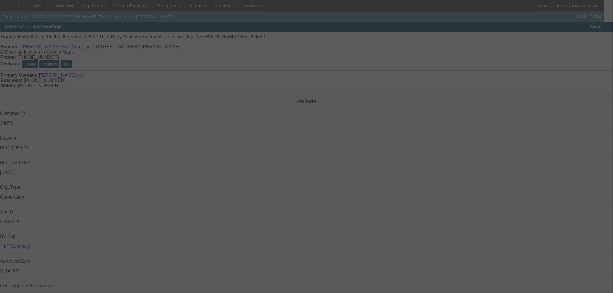
select select "0"
select select "6"
select select "0"
select select "2"
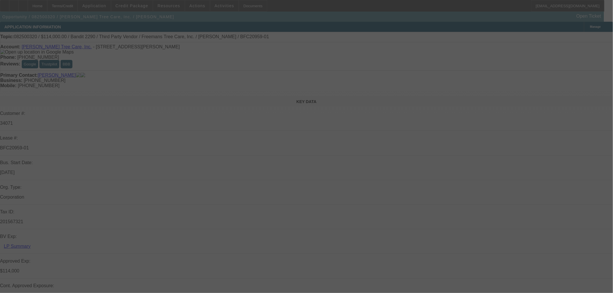
select select "2"
select select "0"
select select "6"
select select "0"
select select "2"
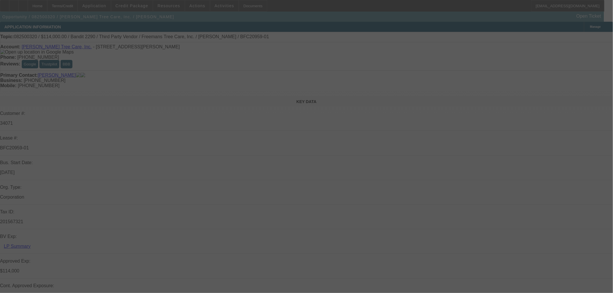
select select "2"
select select "0"
select select "6"
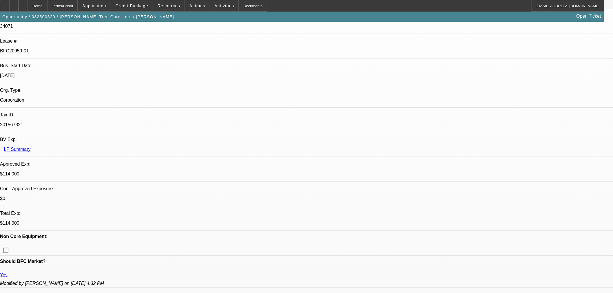
scroll to position [32, 0]
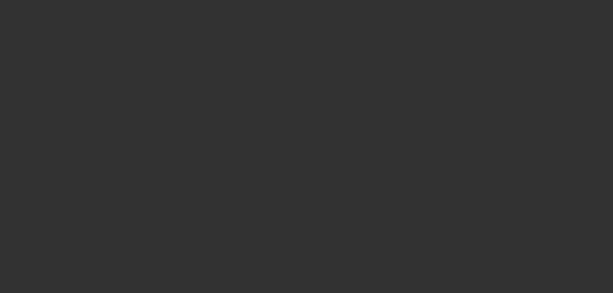
scroll to position [0, 0]
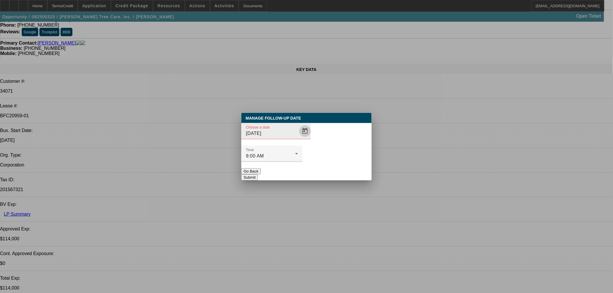
click at [298, 138] on span "Open calendar" at bounding box center [305, 131] width 14 height 14
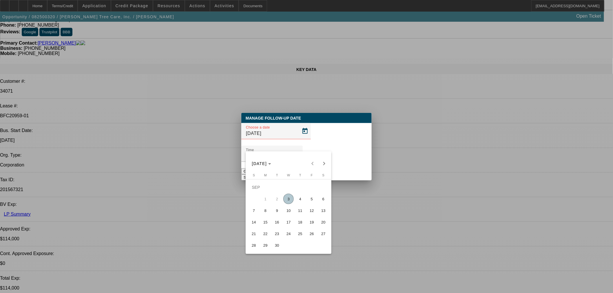
click at [287, 212] on span "10" at bounding box center [288, 210] width 10 height 10
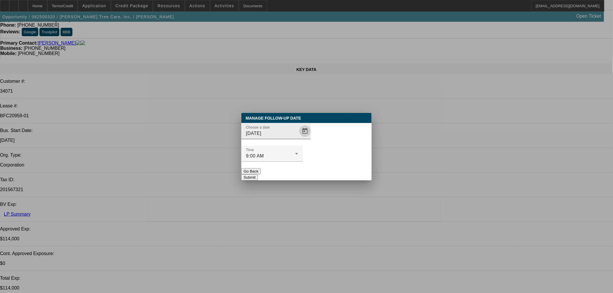
click at [298, 138] on span "Open calendar" at bounding box center [305, 131] width 14 height 14
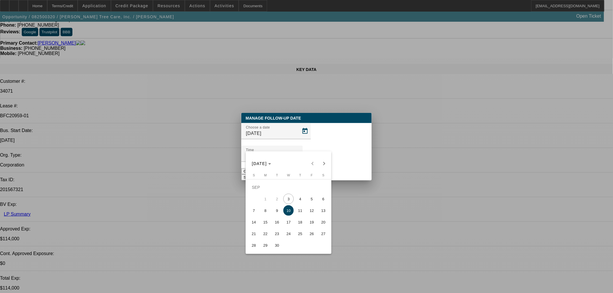
drag, startPoint x: 300, startPoint y: 209, endPoint x: 319, endPoint y: 182, distance: 33.3
click at [300, 210] on span "11" at bounding box center [300, 210] width 10 height 10
type input "9/11/2025"
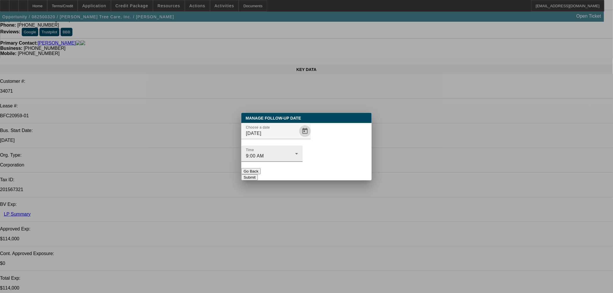
click at [258, 174] on button "Submit" at bounding box center [249, 177] width 17 height 6
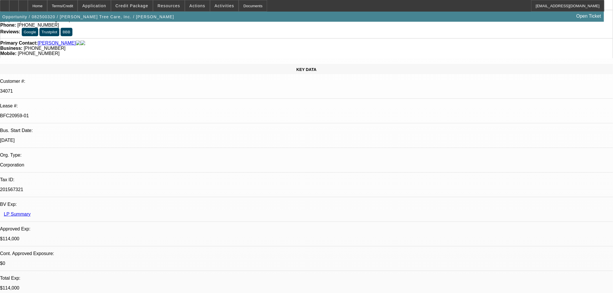
scroll to position [32, 0]
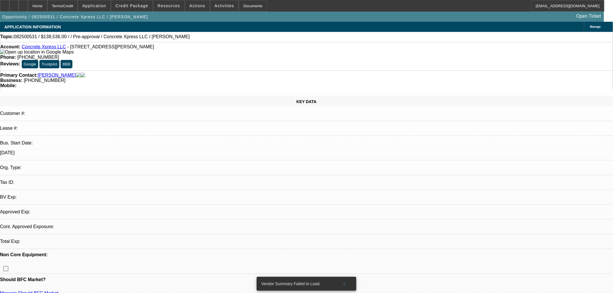
select select "0"
select select "2"
select select "0.1"
select select "1"
select select "2"
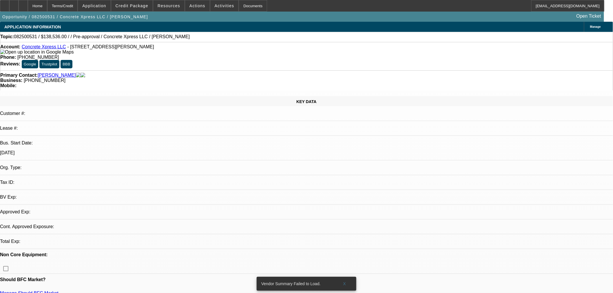
select select "4"
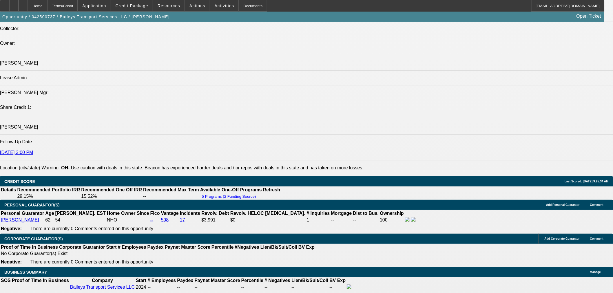
select select "0"
select select "2"
select select "0"
select select "6"
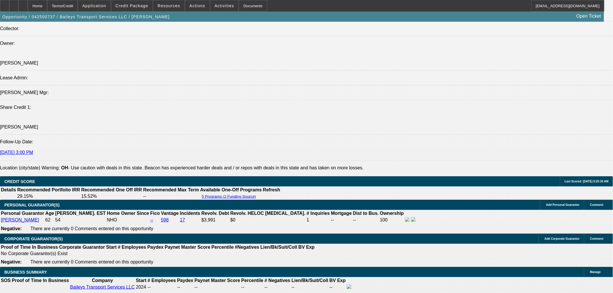
select select "0"
select select "2"
select select "0"
select select "6"
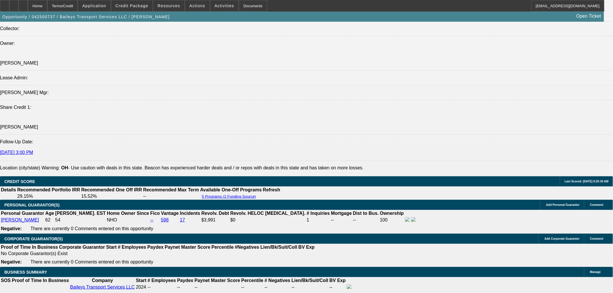
select select "0"
select select "2"
select select "0"
select select "6"
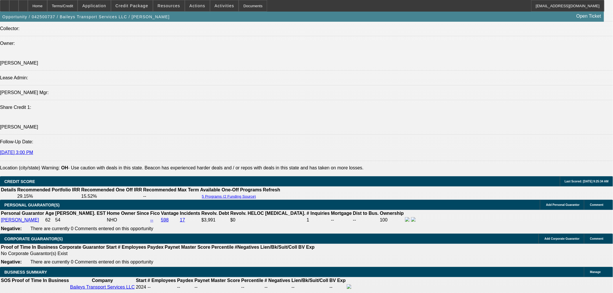
select select "0.15"
select select "2"
select select "0"
select select "6"
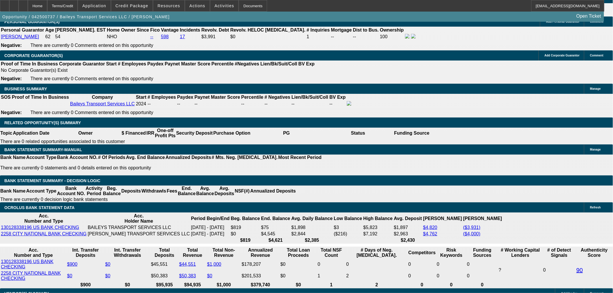
scroll to position [846, 0]
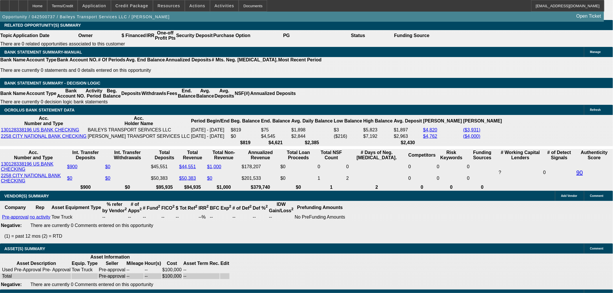
scroll to position [904, 0]
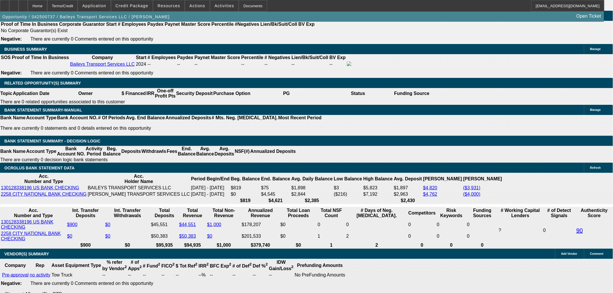
drag, startPoint x: 189, startPoint y: 193, endPoint x: 209, endPoint y: 192, distance: 20.3
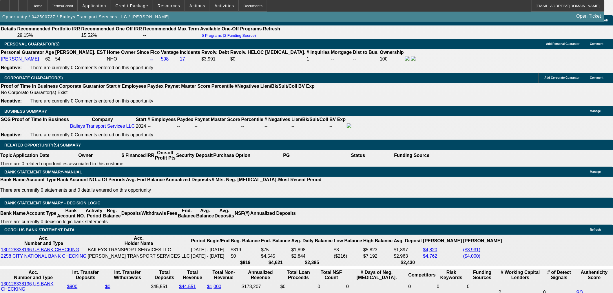
scroll to position [840, 0]
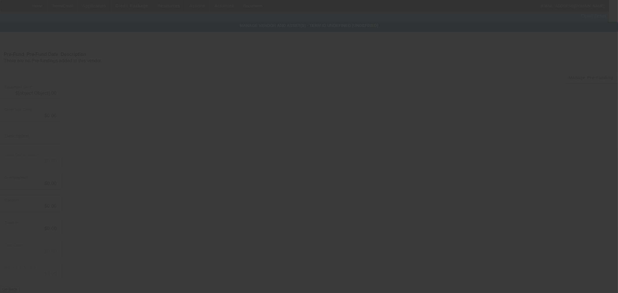
type input "$100,000.00"
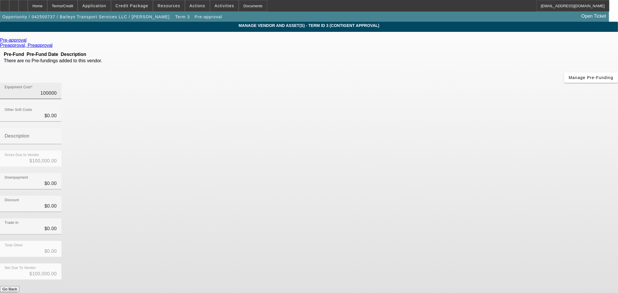
click at [57, 90] on input "100000" at bounding box center [31, 93] width 52 height 7
type input "5"
type input "$5.00"
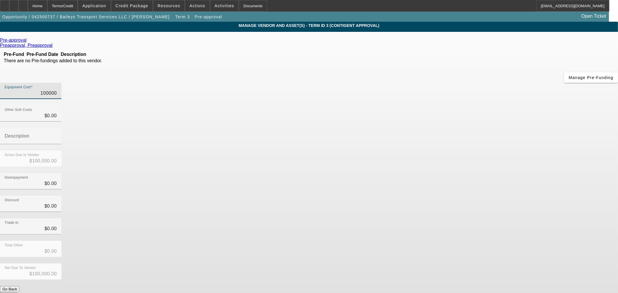
type input "$5.00"
type input "55"
type input "$55.00"
type input "559"
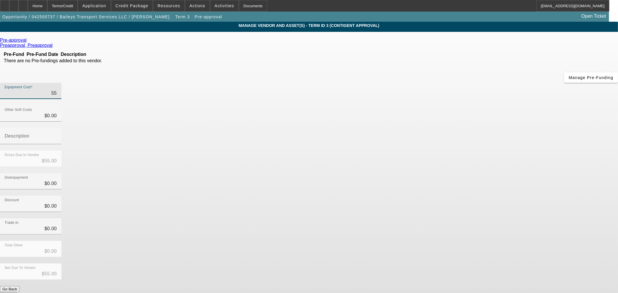
type input "$559.00"
type input "5590"
type input "$5,590.00"
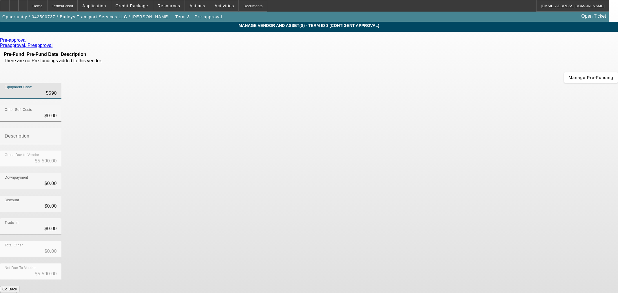
type input "55900"
type input "$55,900.00"
click at [415, 173] on div "Downpayment $0.00" at bounding box center [309, 184] width 618 height 23
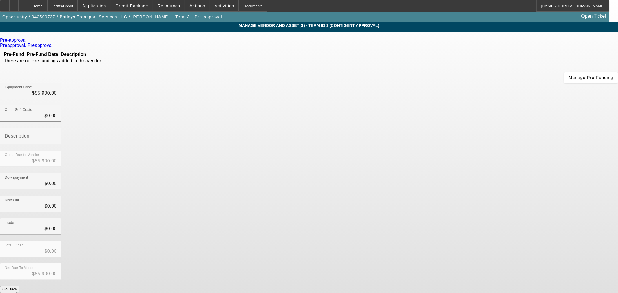
click at [17, 292] on button "Submit" at bounding box center [8, 295] width 17 height 6
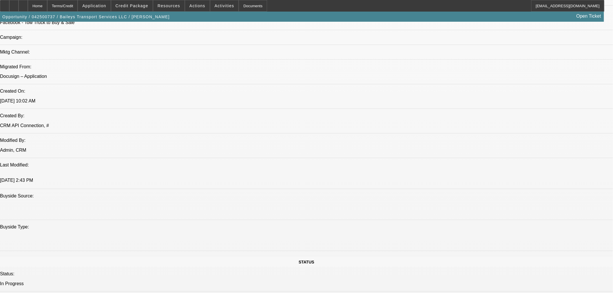
select select "0"
select select "2"
select select "0"
select select "6"
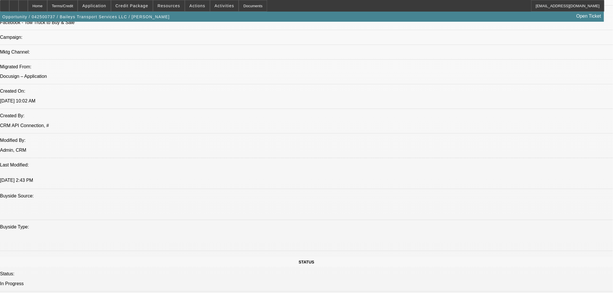
select select "0"
select select "2"
select select "0"
select select "6"
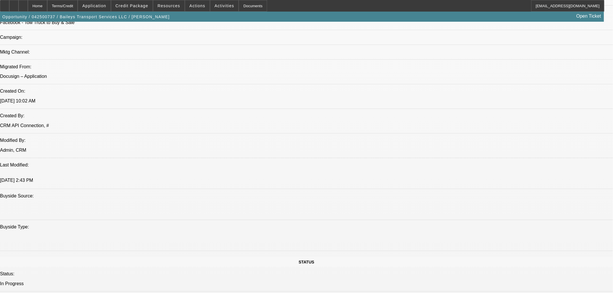
select select "0"
select select "2"
select select "0"
select select "6"
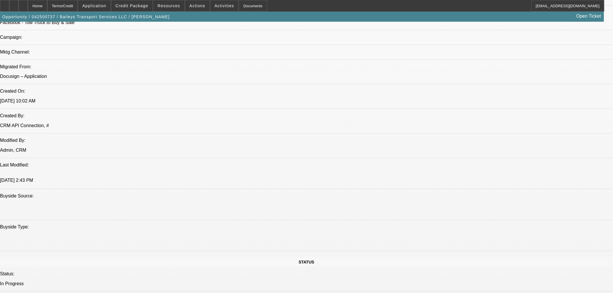
select select "0.15"
select select "2"
select select "0"
select select "6"
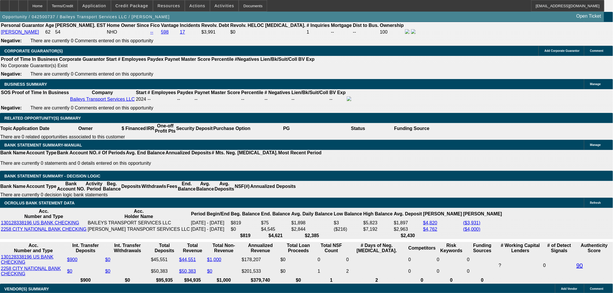
scroll to position [129, 0]
select select "0.2"
type input "$11,180.00"
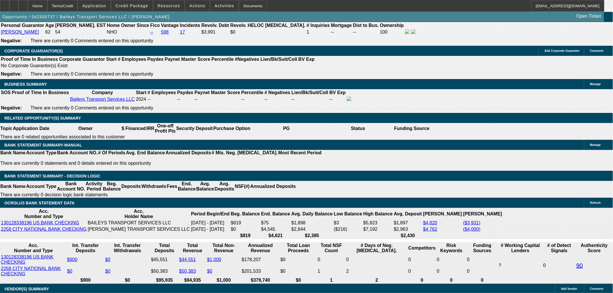
type input "UNKNOWN"
type input "$1,341.61"
type input "$2,683.22"
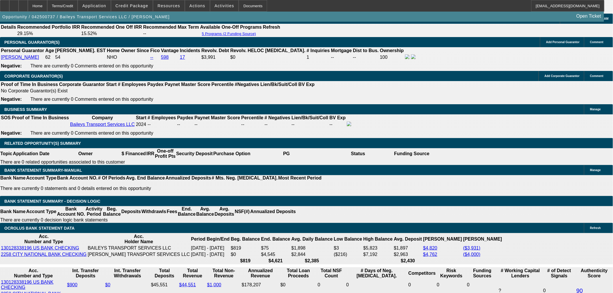
scroll to position [773, 0]
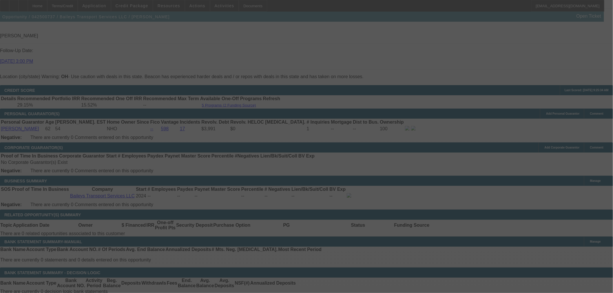
select select "0.2"
select select "2"
select select "0"
select select "6"
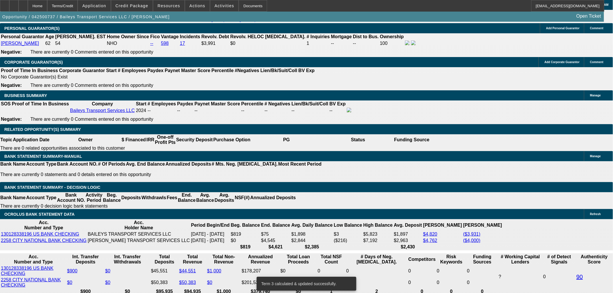
scroll to position [869, 0]
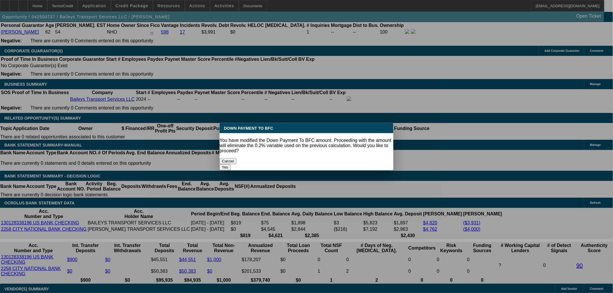
type input "$14,000.00"
drag, startPoint x: 199, startPoint y: 89, endPoint x: 337, endPoint y: 155, distance: 152.4
click at [231, 164] on button "Yes" at bounding box center [225, 167] width 11 height 6
select select "0"
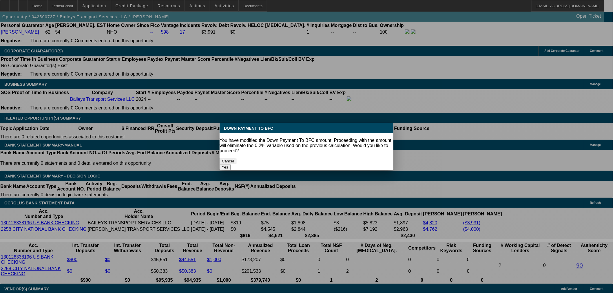
type input "UNKNOWN"
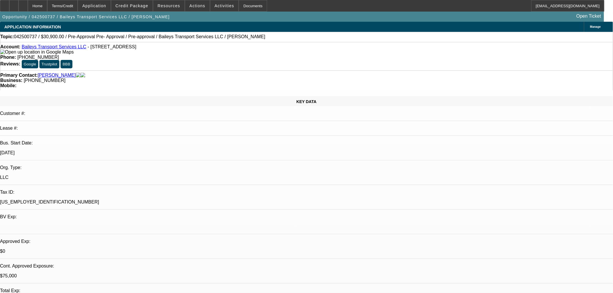
scroll to position [869, 0]
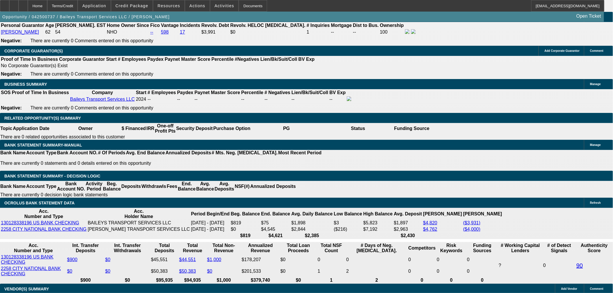
type input "$1,257.01"
type input "$2,514.02"
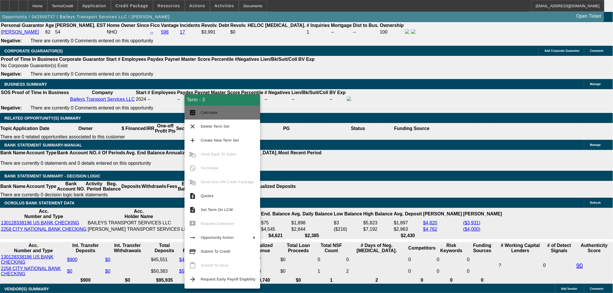
click at [226, 111] on span "Calculate" at bounding box center [228, 112] width 55 height 7
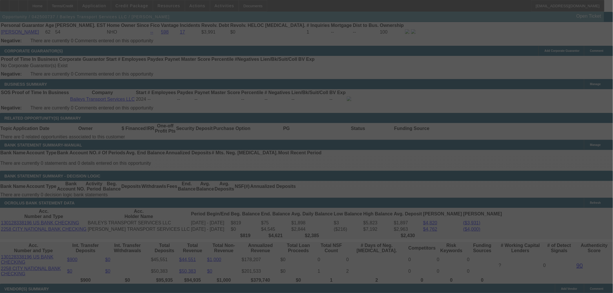
scroll to position [805, 0]
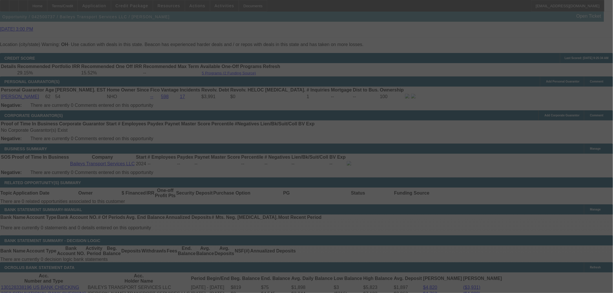
select select "0"
select select "2"
select select "0"
select select "6"
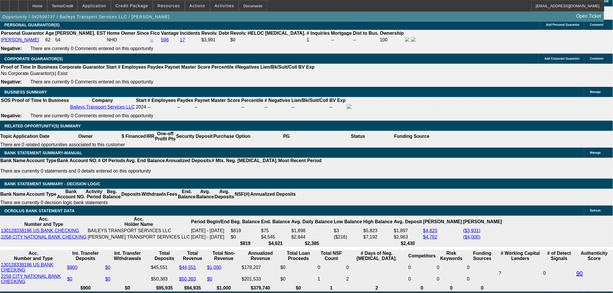
scroll to position [902, 0]
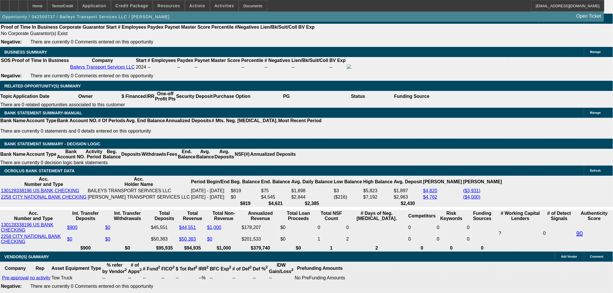
type input "$13,500.00"
type input "UNKNOWN"
type input "$2,544.02"
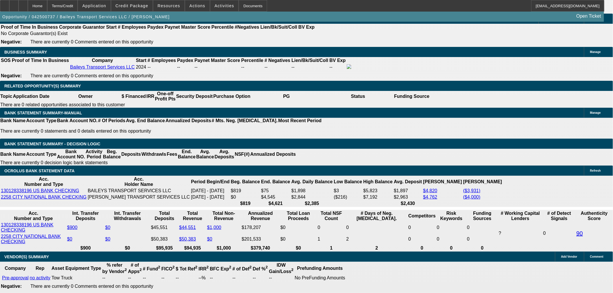
type input "$1,272.01"
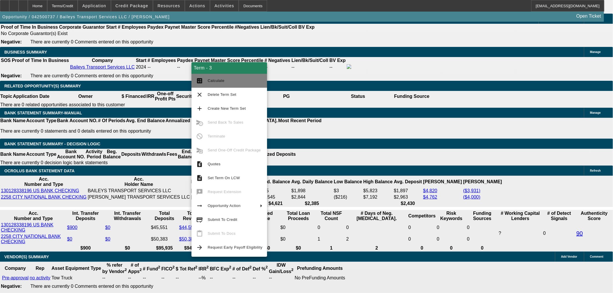
click at [224, 77] on button "calculate Calculate" at bounding box center [230, 81] width 76 height 14
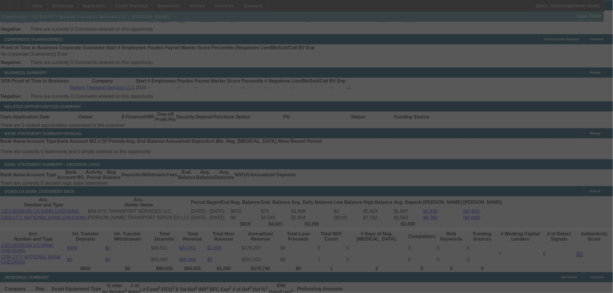
scroll to position [869, 0]
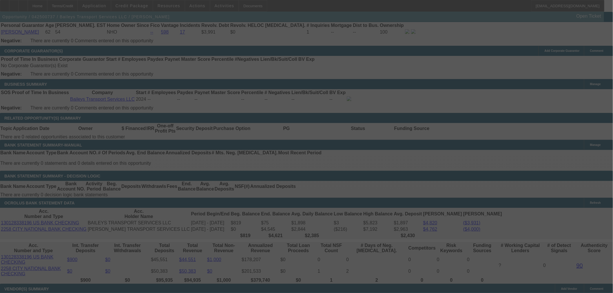
select select "0"
select select "2"
select select "0"
select select "6"
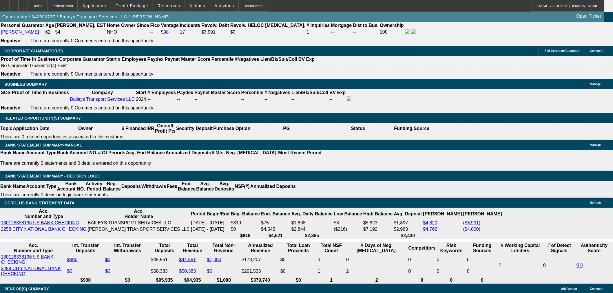
scroll to position [0, 0]
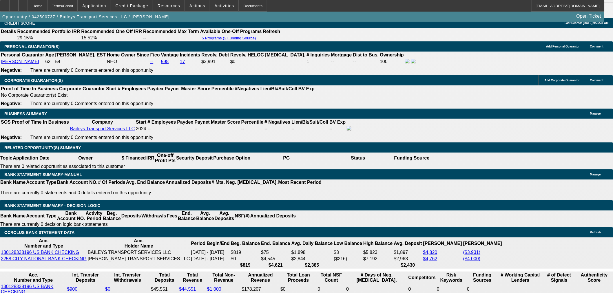
scroll to position [805, 0]
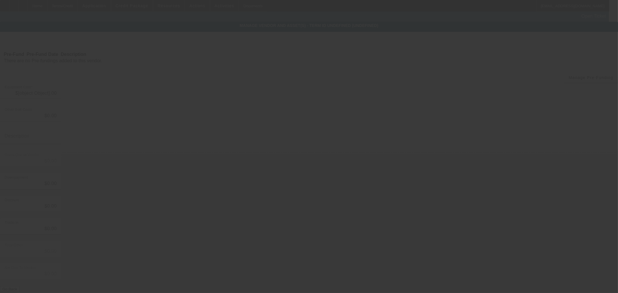
type input "$55,900.00"
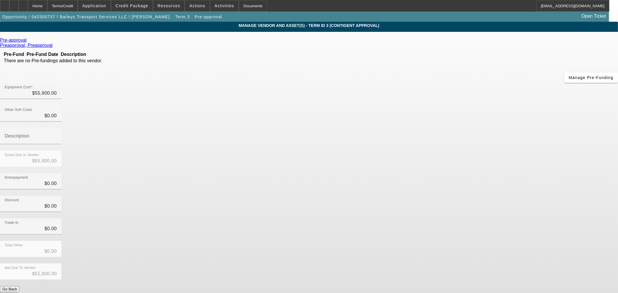
click at [28, 42] on icon at bounding box center [28, 40] width 0 height 5
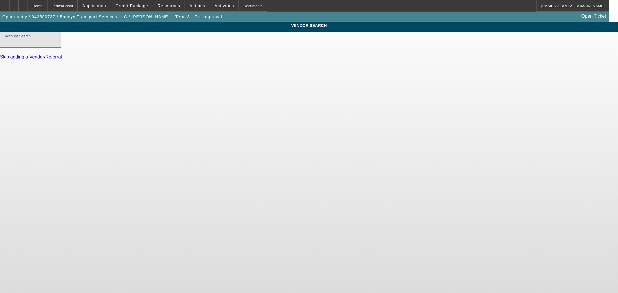
click at [57, 46] on input "Account Search" at bounding box center [31, 42] width 52 height 7
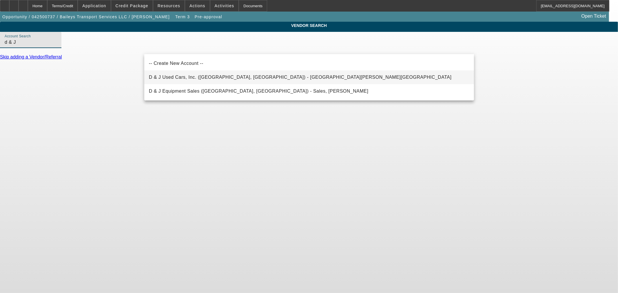
click at [187, 71] on mat-option "D & J Used Cars, Inc. (Rutherfordton, NC) - McSwain, Heath" at bounding box center [309, 77] width 330 height 14
type input "D & J Used Cars, Inc. (Rutherfordton, NC) - McSwain, Heath"
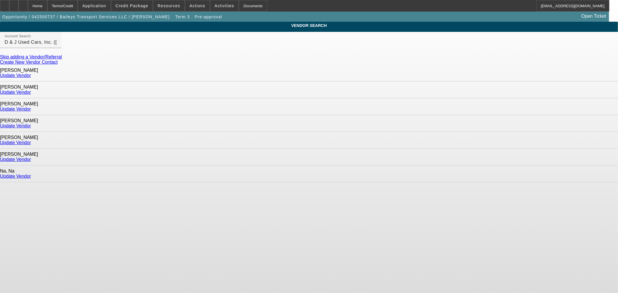
click at [31, 107] on link "Update Vendor" at bounding box center [15, 109] width 31 height 5
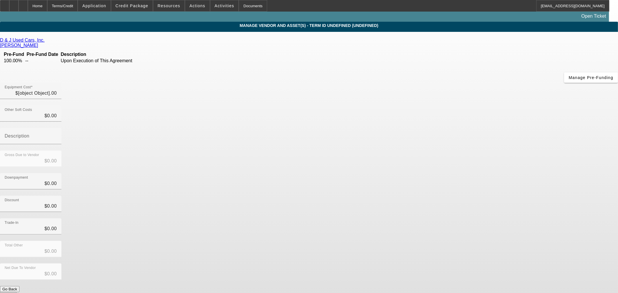
type input "$55,900.00"
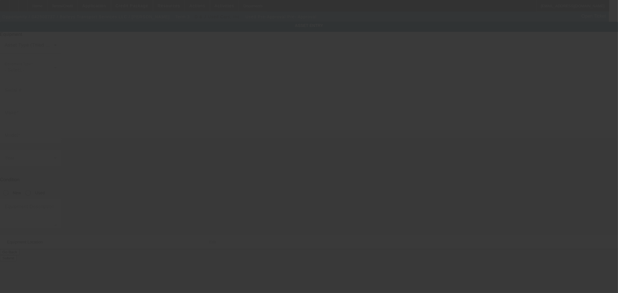
type input "Pre-Approval"
type input "Pre- Approval"
radio input "true"
type textarea "Pre-approval"
type input "1915 County Road"
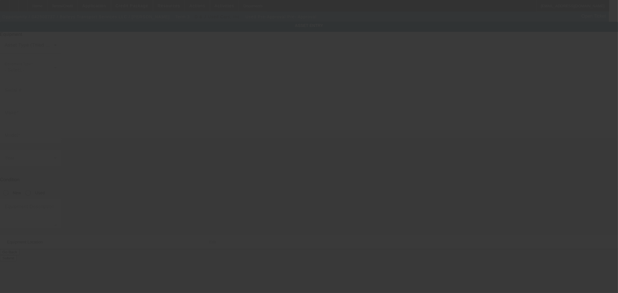
type input "South Point"
type input "45680"
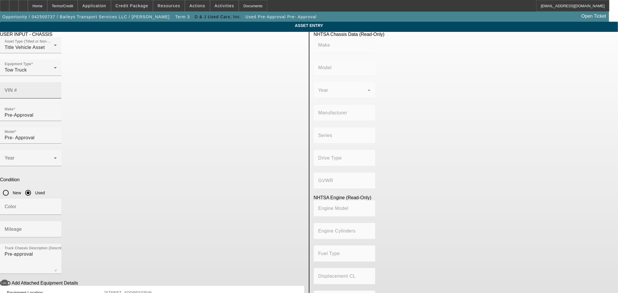
click at [17, 88] on mat-label "VIN #" at bounding box center [11, 90] width 12 height 5
click at [57, 89] on input "VIN #" at bounding box center [31, 92] width 52 height 7
click at [57, 89] on input "1FVA" at bounding box center [31, 92] width 52 height 7
type input "1FVACWDT9GHHH7665"
type input "FREIGHTLINER"
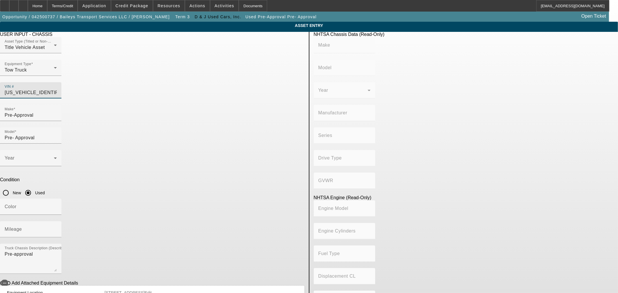
type input "M2"
type input "DAIMLER TRUCK NORTH AMERICA LLC"
type input "106 Medium Duty"
type input "4x2"
type input "Class 6: 19,501 - 26,000 lb (8,845 - 11,794 kg)"
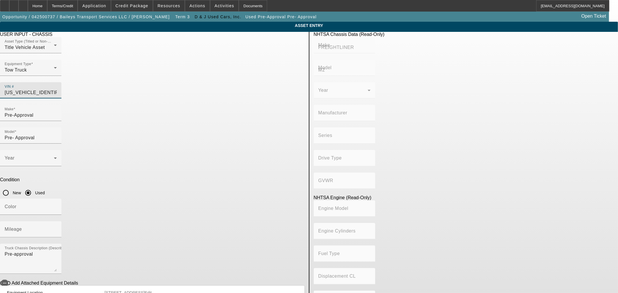
type input "Cummins ISB"
type input "6"
type input "Diesel"
type input "408.85908543470"
type input "6.7"
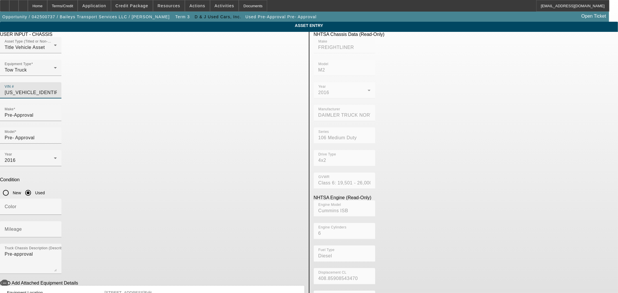
type input "1FVACWDT9GHHH7665"
click at [61, 60] on div at bounding box center [30, 56] width 61 height 6
type input "FREIGHTLINER"
type input "M2"
type input "DAIMLER TRUCK NORTH AMERICA LLC"
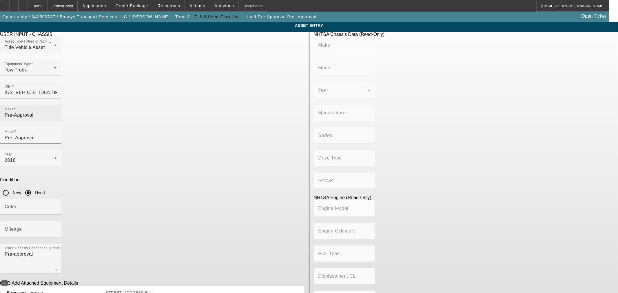
type input "106 Medium Duty"
type input "4x2"
type input "Class 6: 19,501 - 26,000 lb (8,845 - 11,794 kg)"
type input "Cummins ISB"
type input "6"
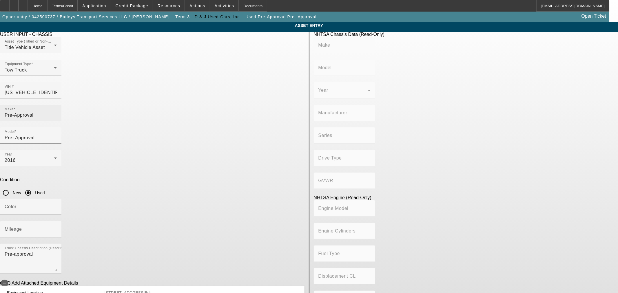
type input "Diesel"
type input "408.85908543470"
type input "6.7"
click at [57, 112] on input "Pre-Approval" at bounding box center [31, 115] width 52 height 7
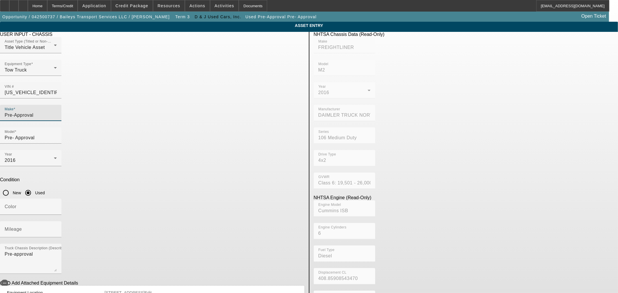
click at [57, 112] on input "Pre-Approval" at bounding box center [31, 115] width 52 height 7
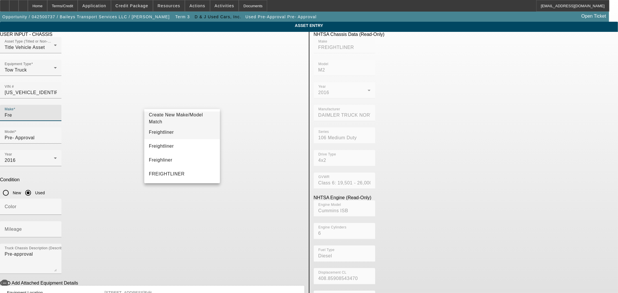
type input "Fre"
click at [194, 129] on mat-option "Freightliner" at bounding box center [182, 132] width 76 height 14
type input "Freightliner"
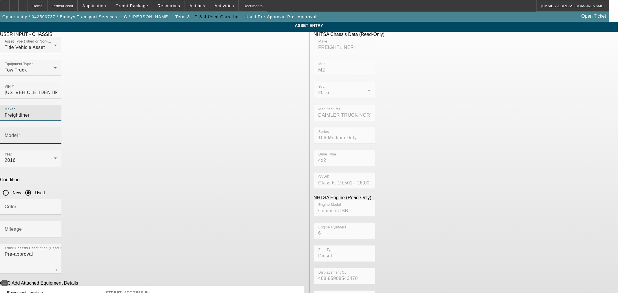
click at [57, 128] on div "Model" at bounding box center [31, 136] width 52 height 16
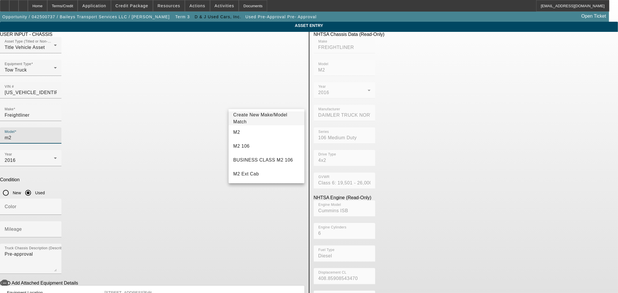
click at [257, 132] on mat-option "M2" at bounding box center [267, 132] width 76 height 14
type input "M2"
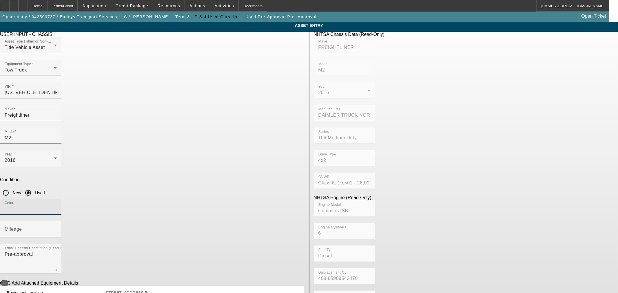
click at [57, 206] on input "Color" at bounding box center [31, 209] width 52 height 7
type input "White"
click at [57, 221] on div "Mileage" at bounding box center [31, 229] width 52 height 16
paste input "231007"
type input "231007"
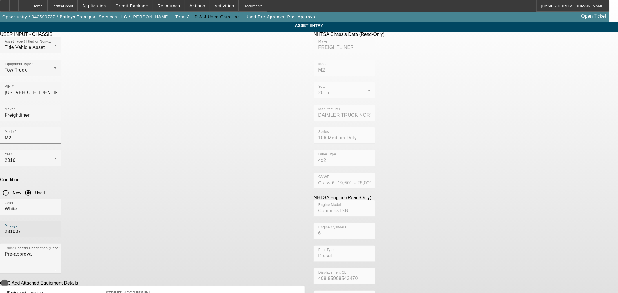
click at [221, 199] on div "Color White" at bounding box center [152, 210] width 305 height 23
click at [57, 251] on textarea "Pre-approval" at bounding box center [31, 261] width 52 height 21
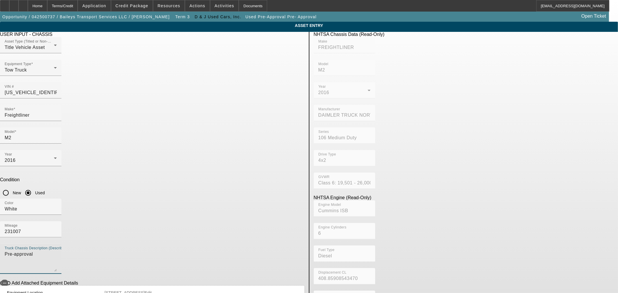
click at [57, 251] on textarea "Pre-approval" at bounding box center [31, 261] width 52 height 21
type textarea "F"
click at [135, 250] on mat-label "Truck Chassis Description (Describe the truck chassis only)" at bounding box center [70, 252] width 130 height 5
click at [57, 251] on textarea "Truck Chassis Description (Describe the truck chassis only)" at bounding box center [31, 261] width 52 height 21
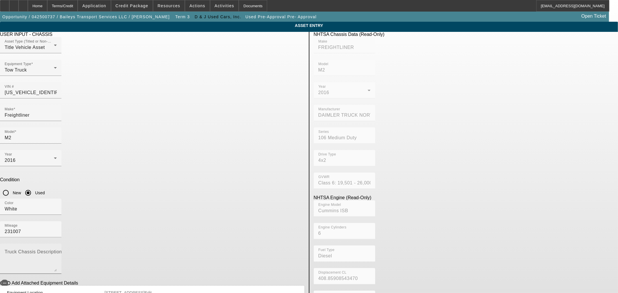
paste textarea "2016 FREIGHTLINER M2 CREW CAB"
type textarea "2016 FREIGHTLINER M2 CREW CAB"
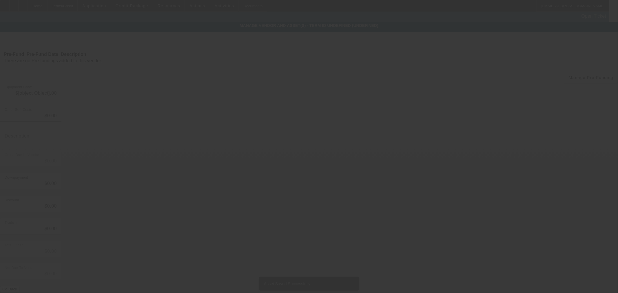
type input "$55,900.00"
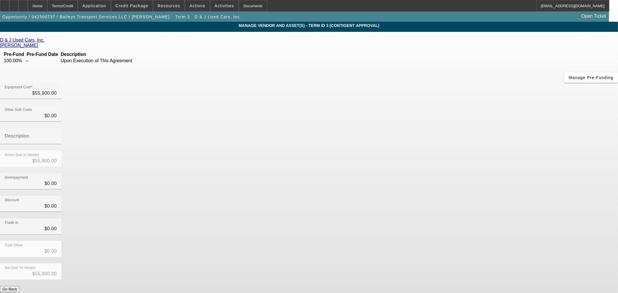
click at [17, 292] on button "Submit" at bounding box center [8, 295] width 17 height 6
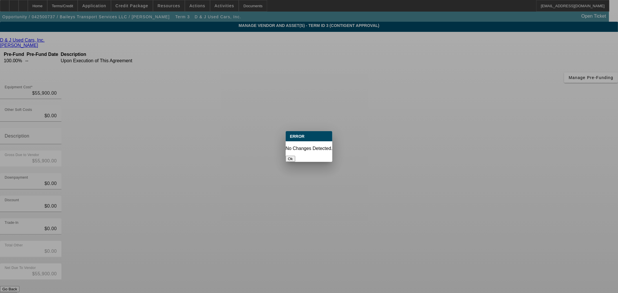
drag, startPoint x: 317, startPoint y: 152, endPoint x: 309, endPoint y: 152, distance: 7.3
click at [295, 156] on button "Ok" at bounding box center [291, 159] width 10 height 6
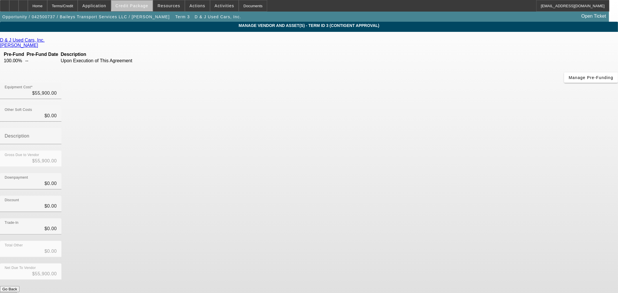
click at [148, 4] on span "Credit Package" at bounding box center [132, 5] width 33 height 5
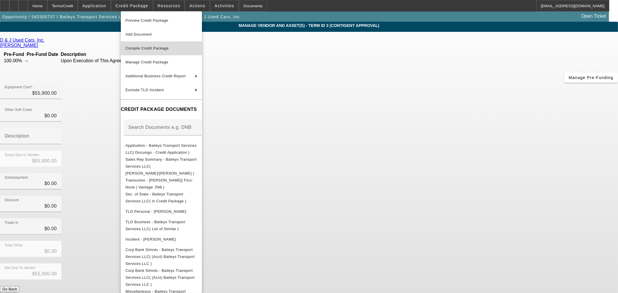
click at [141, 48] on span "Compile Credit Package" at bounding box center [146, 48] width 43 height 4
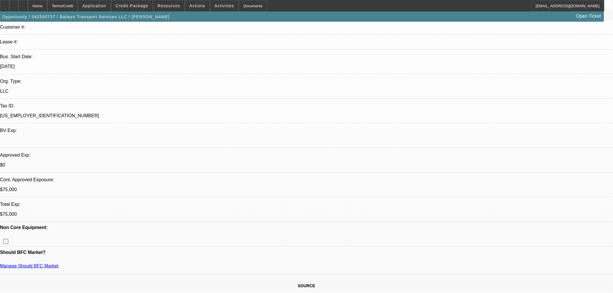
select select "0"
select select "2"
select select "0"
select select "6"
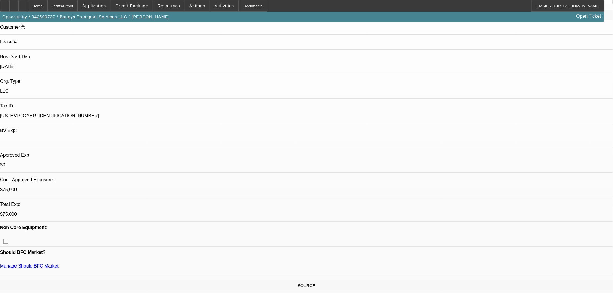
select select "0"
select select "2"
select select "0"
select select "6"
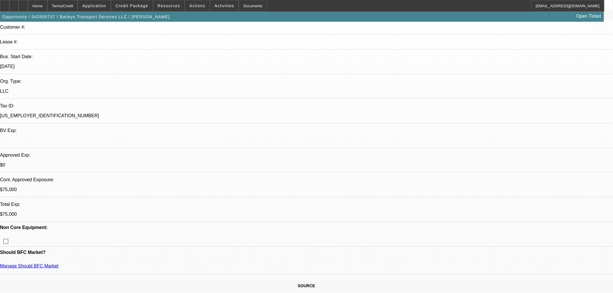
select select "0"
select select "2"
select select "0"
select select "6"
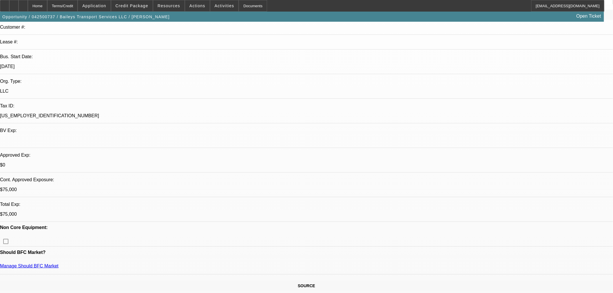
select select "0.15"
select select "2"
select select "0"
select select "6"
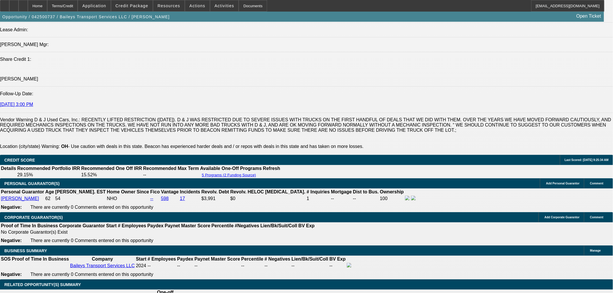
scroll to position [805, 0]
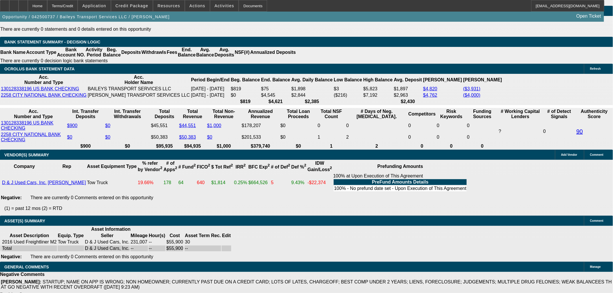
scroll to position [246, 0]
drag, startPoint x: 533, startPoint y: 234, endPoint x: 551, endPoint y: 232, distance: 18.9
drag, startPoint x: 570, startPoint y: 180, endPoint x: 586, endPoint y: 179, distance: 16.3
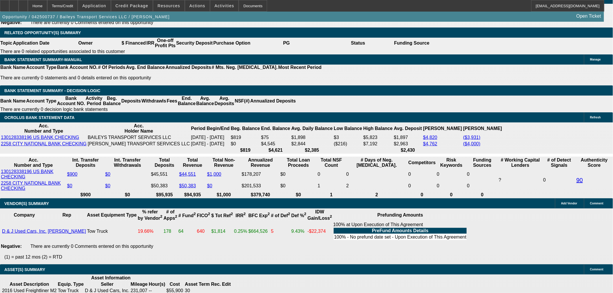
scroll to position [966, 0]
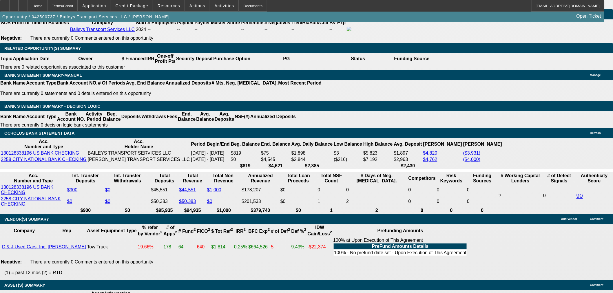
type input "$13,600.00"
type input "UNKNOWN"
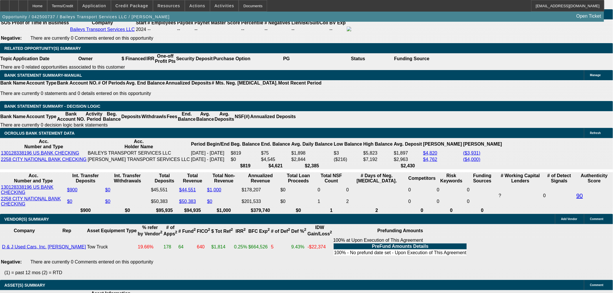
type input "$1,269.01"
type input "$2,538.02"
type input "3"
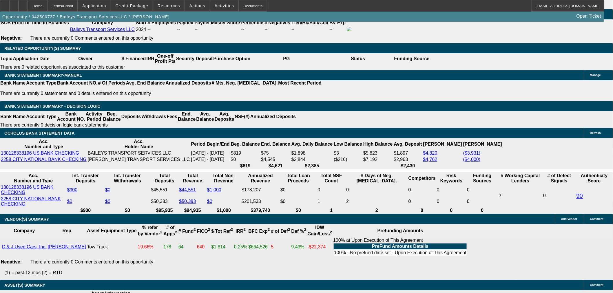
type input "$14,717.77"
type input "$29,435.54"
type input "36"
type input "$1,706.57"
type input "$3,413.14"
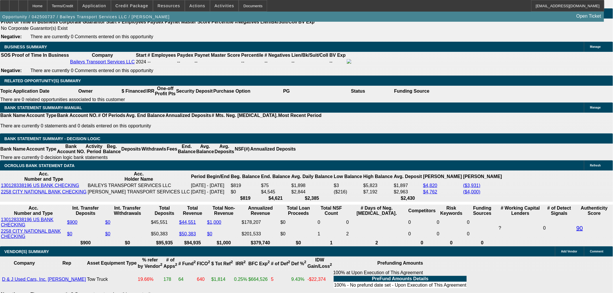
scroll to position [902, 0]
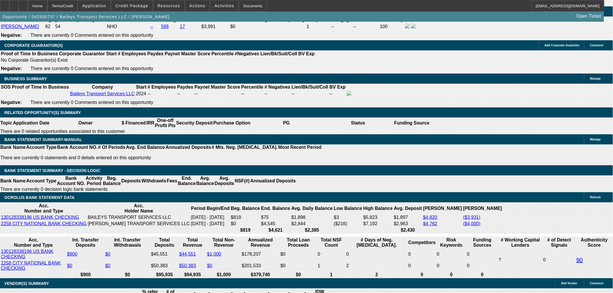
type input "36"
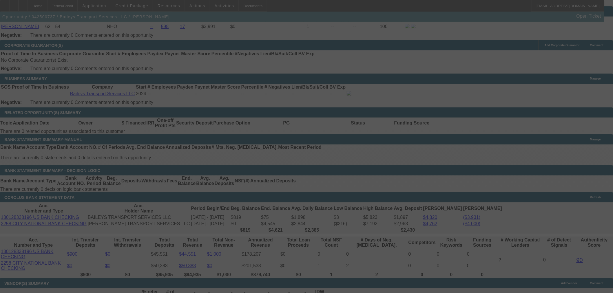
select select "0"
select select "2"
select select "0"
select select "6"
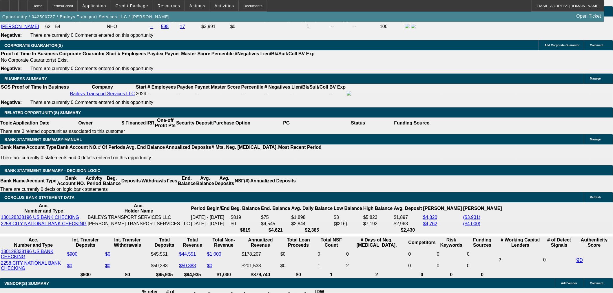
type input "$13,000.00"
type input "UNKNOWN"
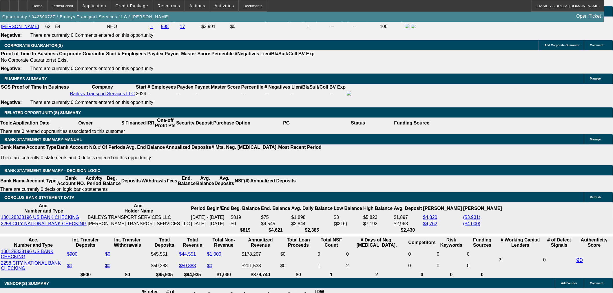
type input "$3,461.56"
type input "$1,730.78"
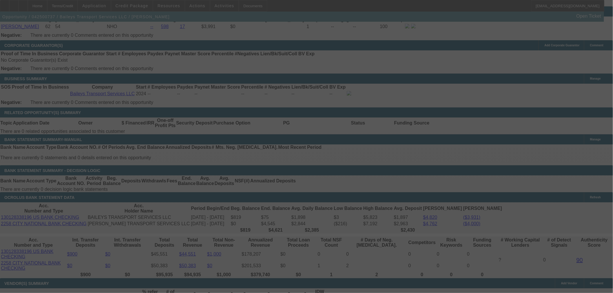
select select "0"
select select "2"
select select "0"
select select "6"
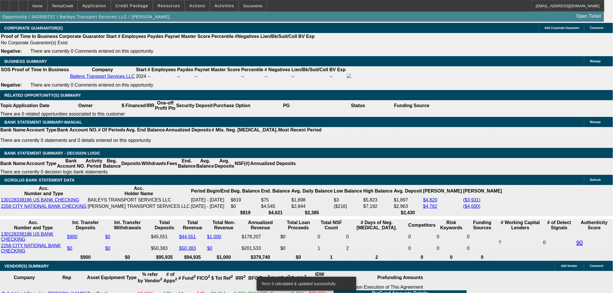
scroll to position [934, 0]
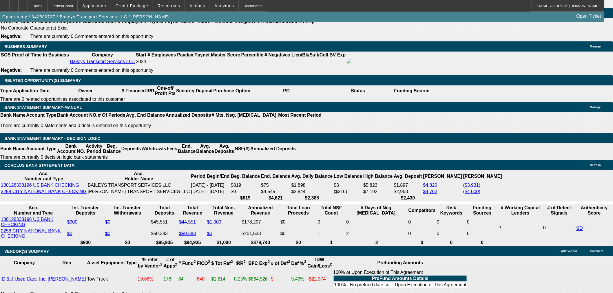
drag, startPoint x: 198, startPoint y: 103, endPoint x: 198, endPoint y: 99, distance: 3.5
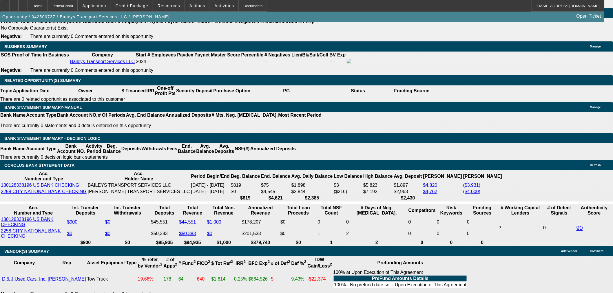
type input "$12,000.00"
type input "UNKNOWN"
type input "$3,542.24"
type input "$1,771.12"
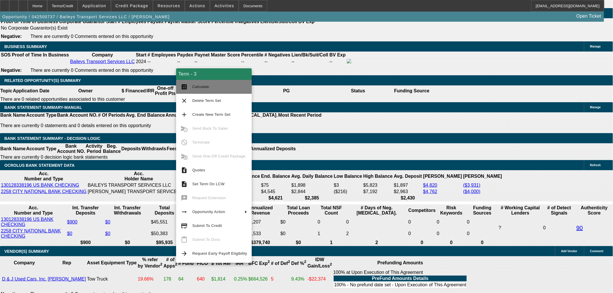
click at [219, 89] on span "Calculate" at bounding box center [219, 86] width 55 height 7
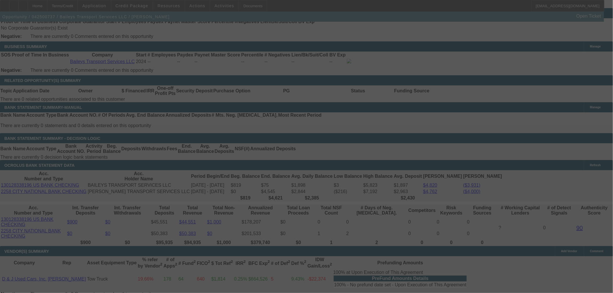
scroll to position [945, 0]
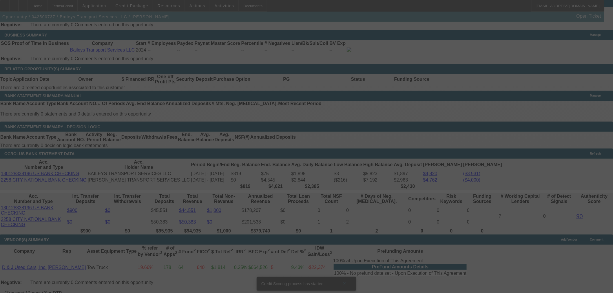
select select "0"
select select "2"
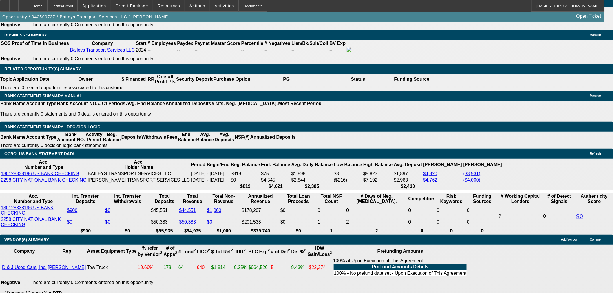
scroll to position [943, 0]
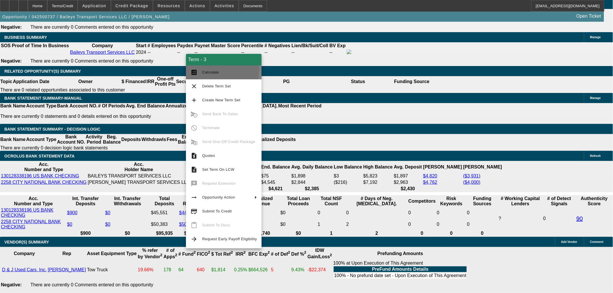
drag, startPoint x: 186, startPoint y: 54, endPoint x: 200, endPoint y: 68, distance: 19.9
click at [200, 68] on button "calculate Calculate" at bounding box center [224, 72] width 76 height 14
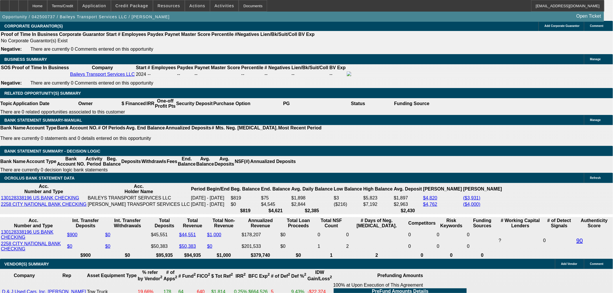
scroll to position [911, 0]
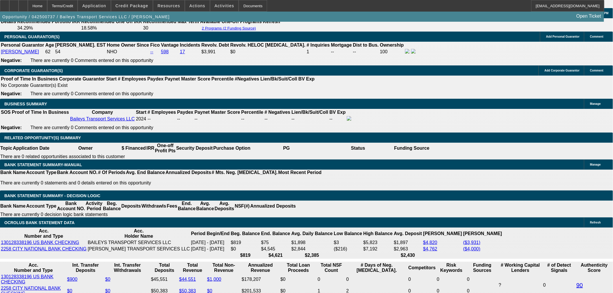
scroll to position [846, 0]
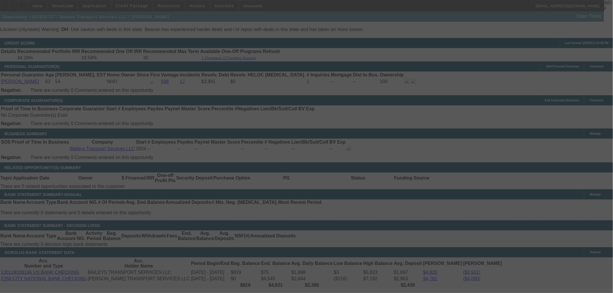
scroll to position [943, 0]
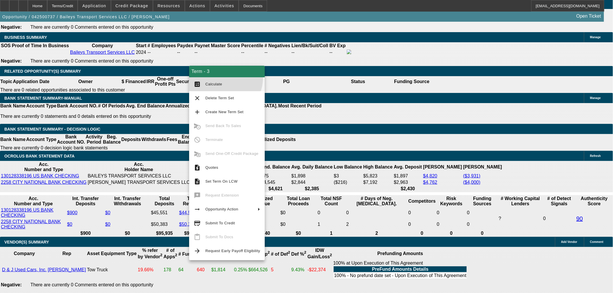
drag, startPoint x: 223, startPoint y: 78, endPoint x: 233, endPoint y: 84, distance: 11.9
click at [223, 78] on button "calculate Calculate" at bounding box center [227, 84] width 76 height 14
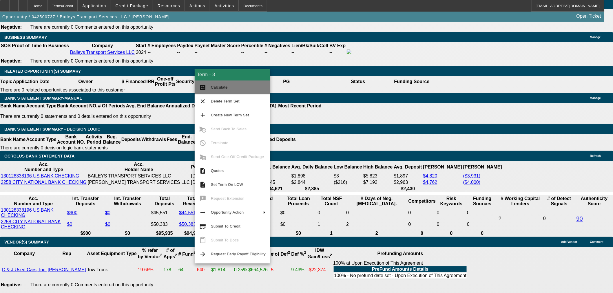
click at [247, 85] on span "Calculate" at bounding box center [238, 87] width 55 height 7
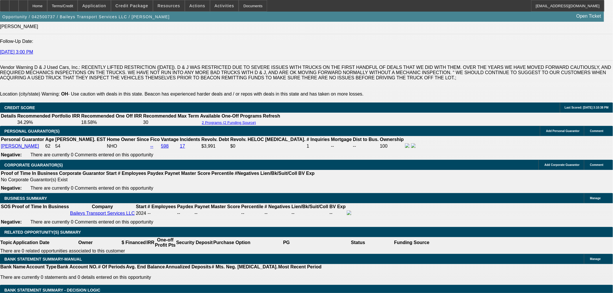
scroll to position [653, 0]
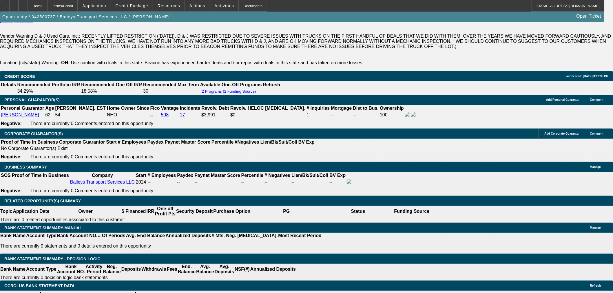
scroll to position [846, 0]
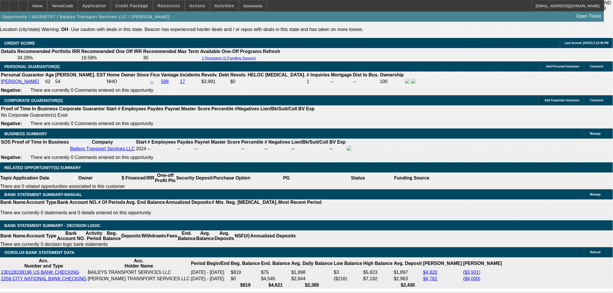
drag, startPoint x: 529, startPoint y: 181, endPoint x: 534, endPoint y: 196, distance: 15.9
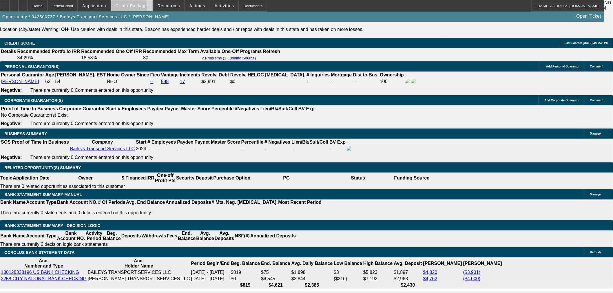
click at [138, 9] on span at bounding box center [131, 6] width 41 height 14
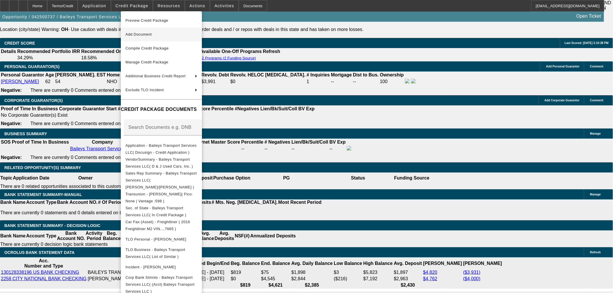
click at [158, 33] on span "Add Document" at bounding box center [161, 34] width 72 height 7
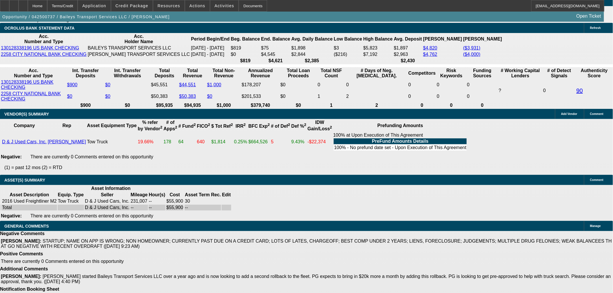
scroll to position [1085, 0]
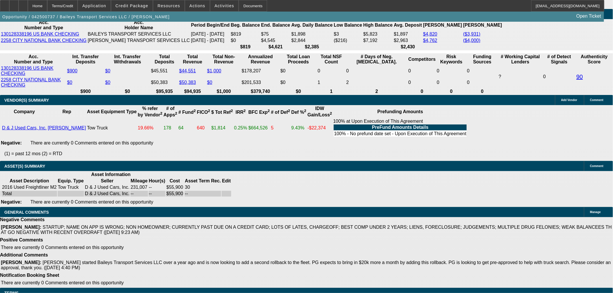
click at [138, 7] on span "Credit Package" at bounding box center [132, 5] width 33 height 5
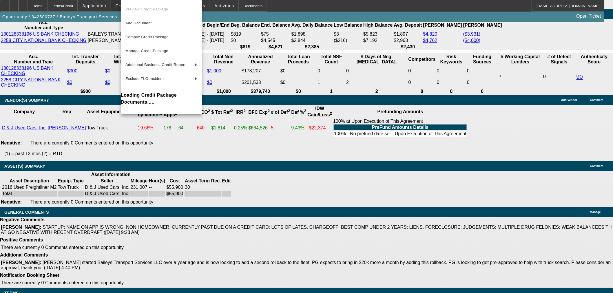
scroll to position [1085, 0]
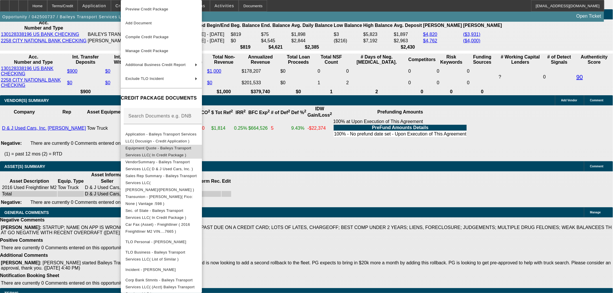
click at [158, 155] on button "Equipment Quote - Baileys Transport Services LLC( In Credit Package )" at bounding box center [161, 152] width 81 height 14
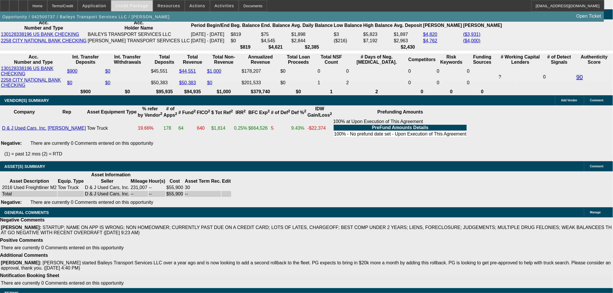
click at [145, 6] on span "Credit Package" at bounding box center [132, 5] width 33 height 5
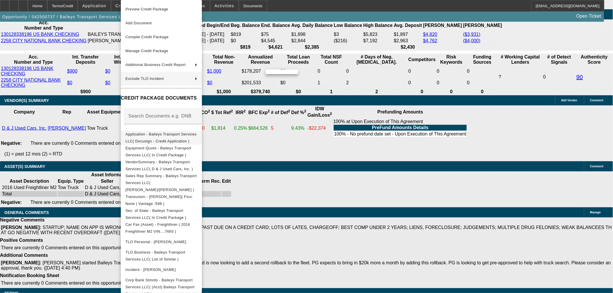
scroll to position [1085, 0]
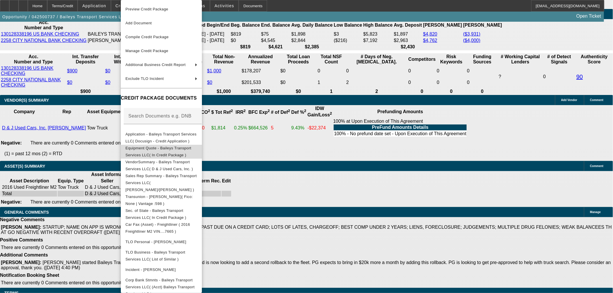
click at [163, 146] on span "Equipment Quote - Baileys Transport Services LLC( In Credit Package )" at bounding box center [161, 152] width 72 height 14
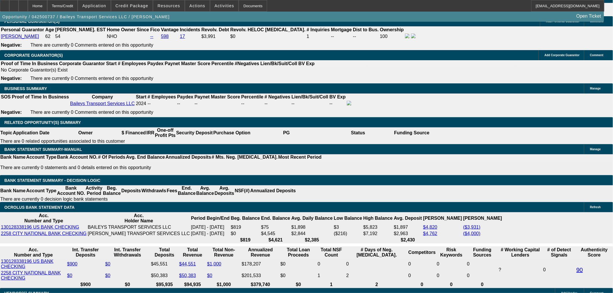
scroll to position [0, 0]
drag, startPoint x: 459, startPoint y: 209, endPoint x: 511, endPoint y: 224, distance: 54.9
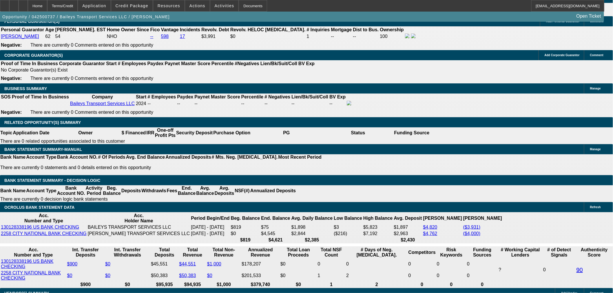
click at [192, 9] on span at bounding box center [197, 6] width 25 height 14
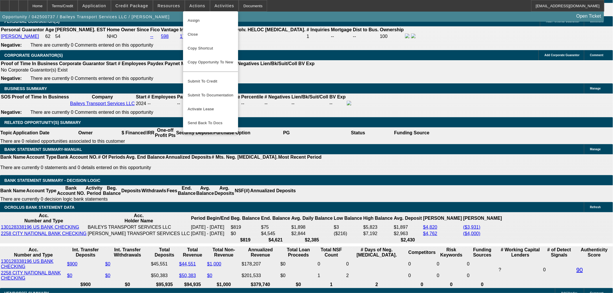
click at [262, 96] on div at bounding box center [306, 146] width 613 height 293
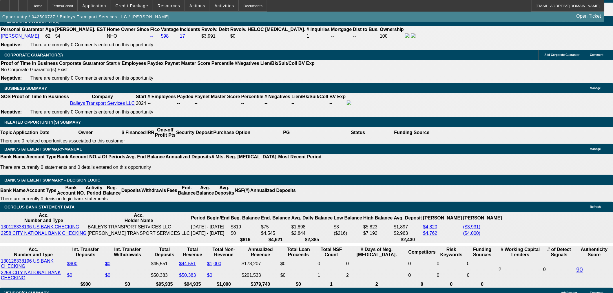
scroll to position [892, 0]
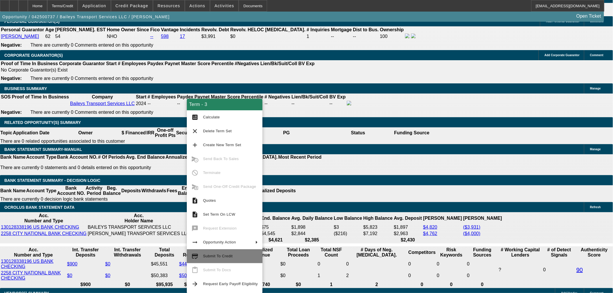
drag, startPoint x: 233, startPoint y: 257, endPoint x: 232, endPoint y: 254, distance: 3.2
click at [233, 257] on span "Submit To Credit" at bounding box center [230, 256] width 55 height 7
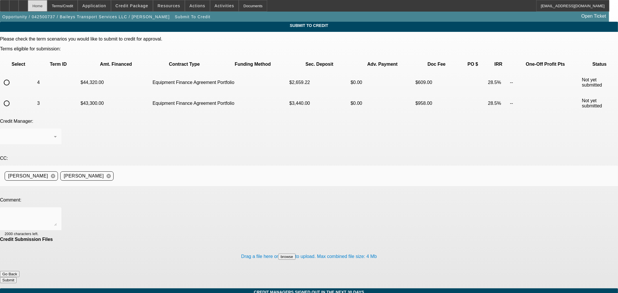
click at [47, 4] on div "Home" at bounding box center [37, 6] width 19 height 12
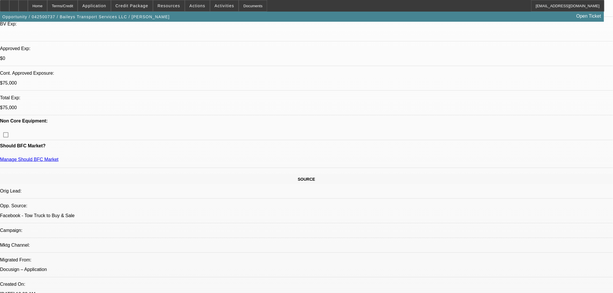
scroll to position [64, 0]
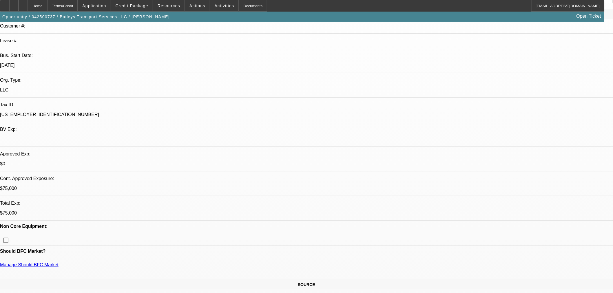
scroll to position [32, 0]
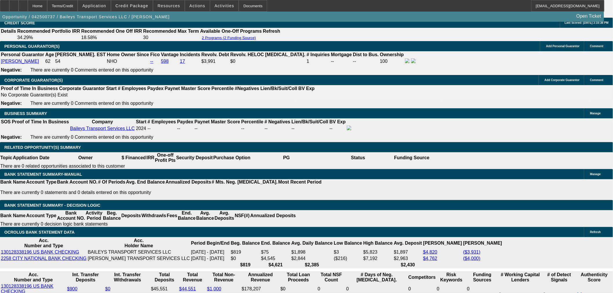
scroll to position [869, 0]
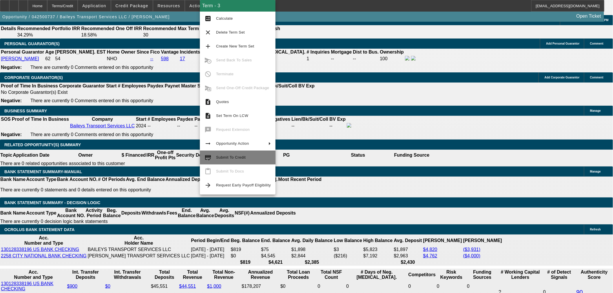
click at [225, 157] on span "Submit To Credit" at bounding box center [231, 157] width 30 height 4
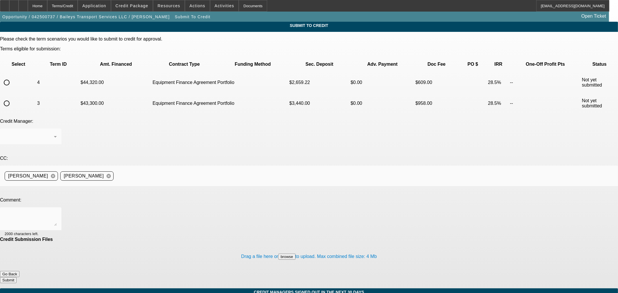
click at [12, 98] on input "radio" at bounding box center [7, 104] width 12 height 12
click at [57, 212] on textarea at bounding box center [31, 219] width 52 height 14
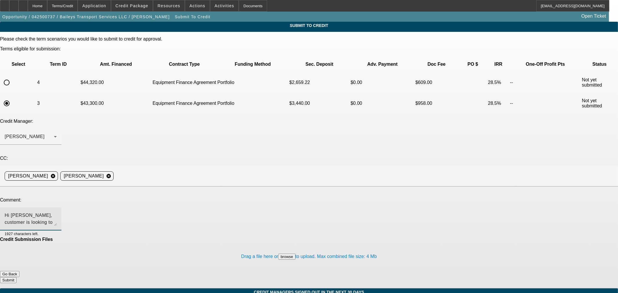
click at [17, 277] on button "Submit" at bounding box center [8, 280] width 17 height 6
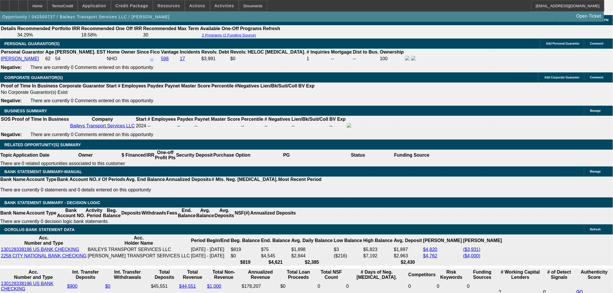
scroll to position [934, 0]
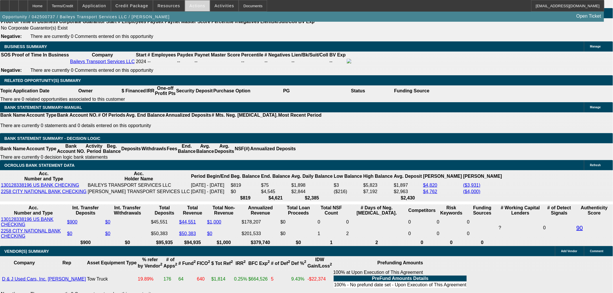
click at [194, 7] on span "Actions" at bounding box center [198, 5] width 16 height 5
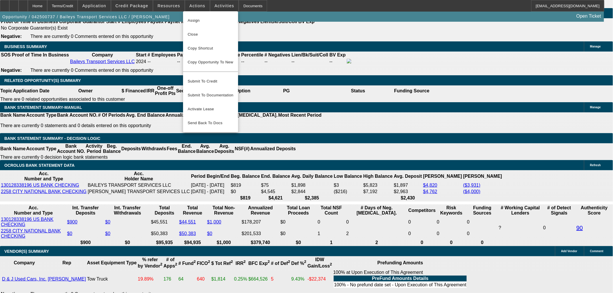
click at [318, 72] on div at bounding box center [306, 146] width 613 height 293
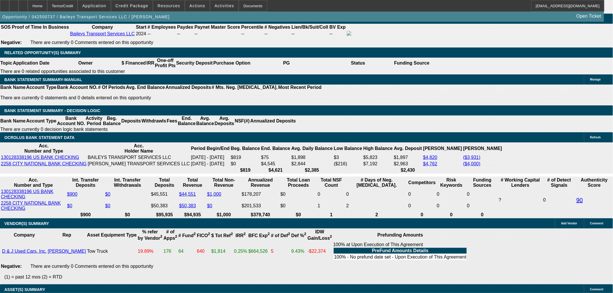
scroll to position [998, 0]
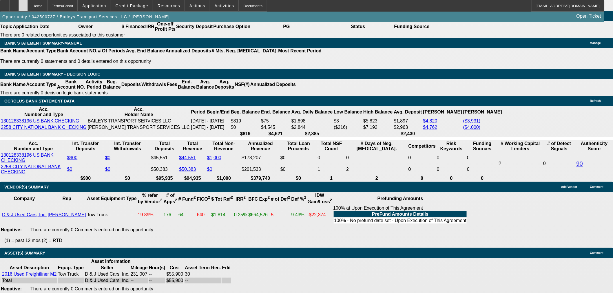
click at [23, 4] on icon at bounding box center [23, 4] width 0 height 0
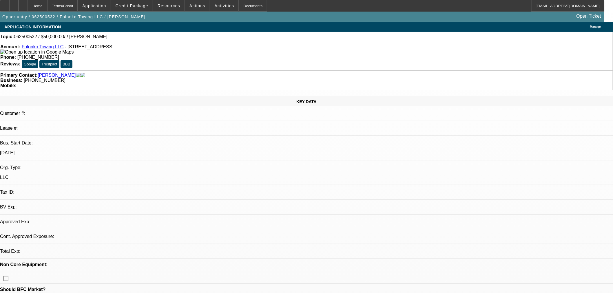
select select "0"
select select "2"
select select "0.1"
select select "4"
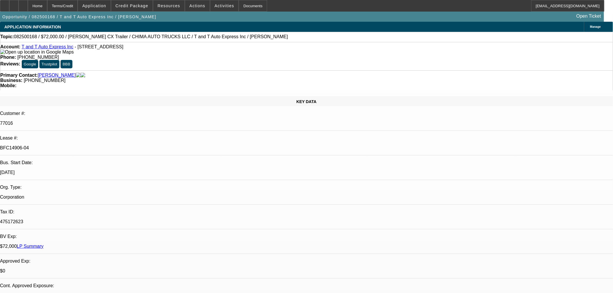
select select "0"
select select "2"
select select "0.1"
select select "4"
select select "0"
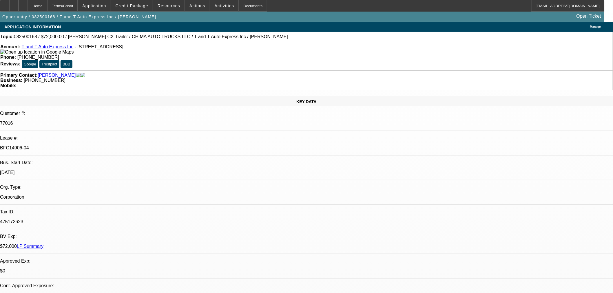
select select "2"
select select "0.1"
select select "4"
select select "0"
select select "2"
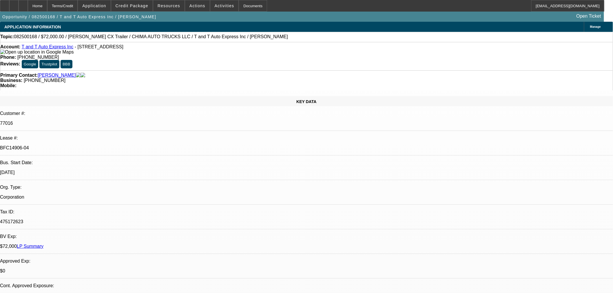
select select "0.1"
select select "4"
select select "0.15"
select select "2"
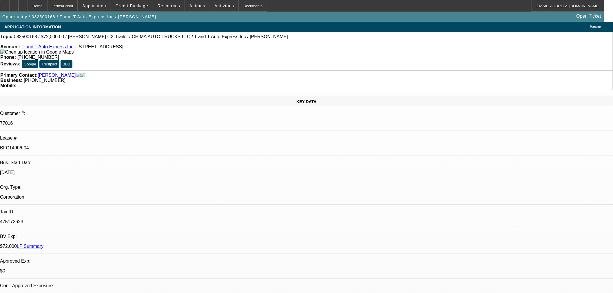
select select "0"
select select "6"
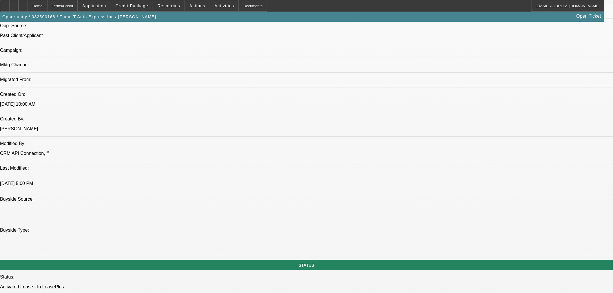
scroll to position [322, 0]
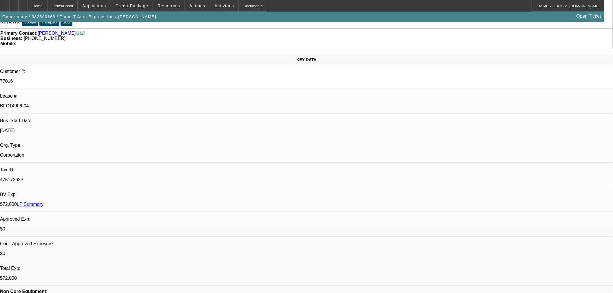
scroll to position [0, 0]
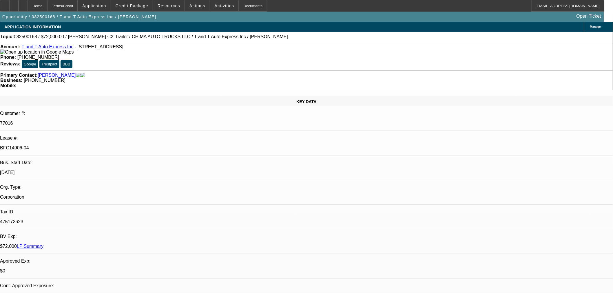
drag, startPoint x: 363, startPoint y: 105, endPoint x: 343, endPoint y: 105, distance: 19.7
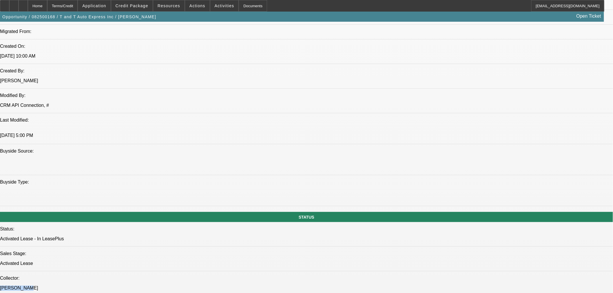
scroll to position [418, 0]
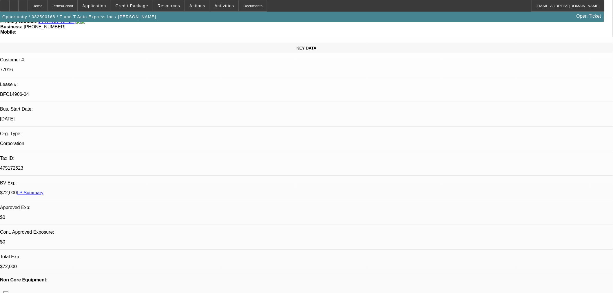
scroll to position [0, 0]
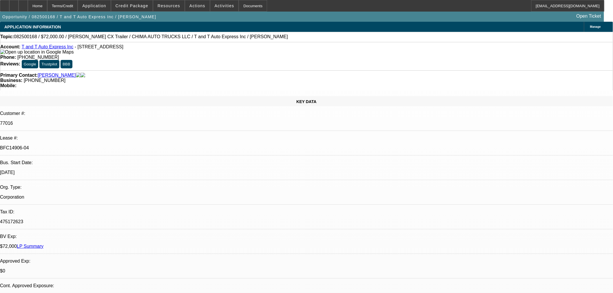
drag, startPoint x: 358, startPoint y: 105, endPoint x: 350, endPoint y: 105, distance: 8.7
drag, startPoint x: 362, startPoint y: 105, endPoint x: 337, endPoint y: 106, distance: 25.5
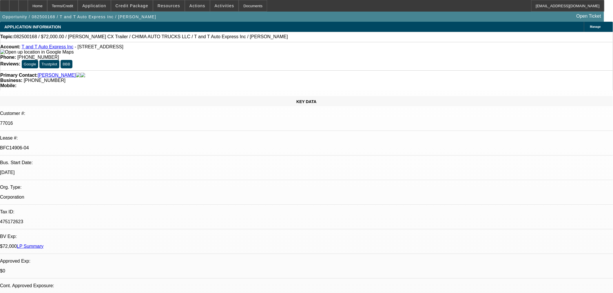
copy div "Pasha, Asif"
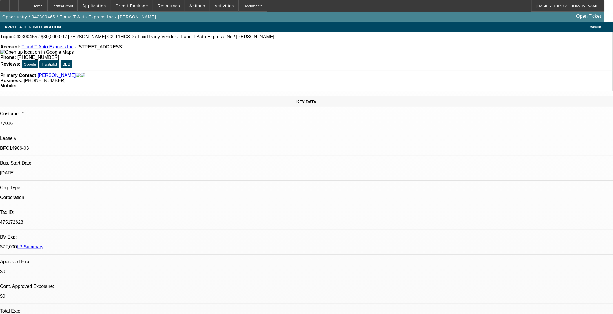
select select "0"
select select "2"
select select "0"
select select "6"
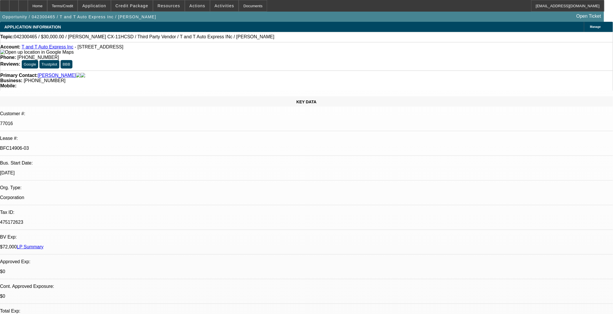
select select "0"
select select "2"
select select "0"
select select "6"
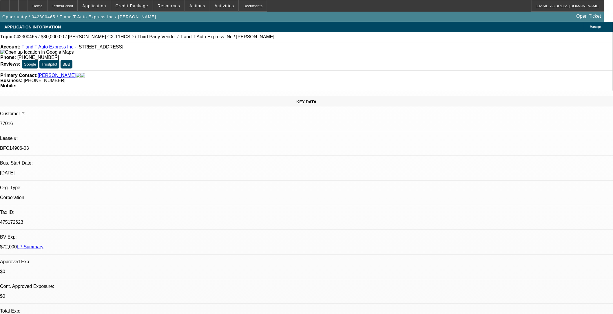
select select "0"
select select "2"
select select "0"
select select "6"
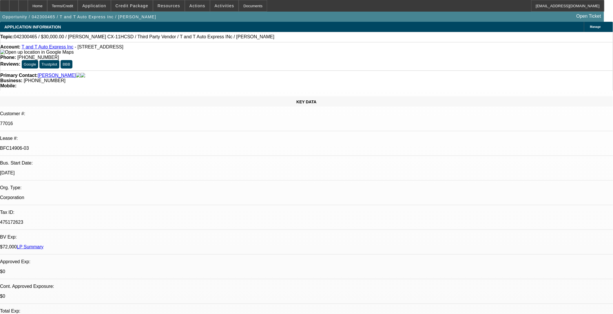
select select "0.1"
select select "2"
select select "0"
select select "6"
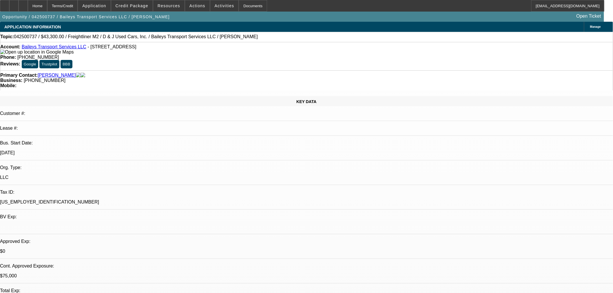
select select "0"
select select "2"
select select "0"
select select "6"
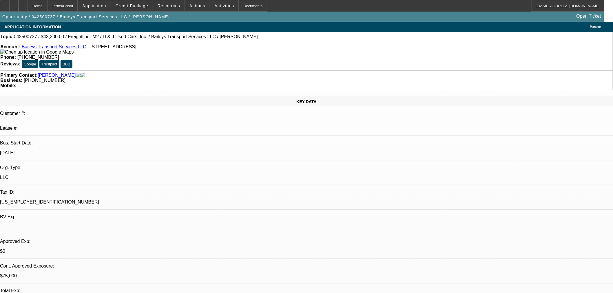
select select "0"
select select "2"
select select "0"
select select "6"
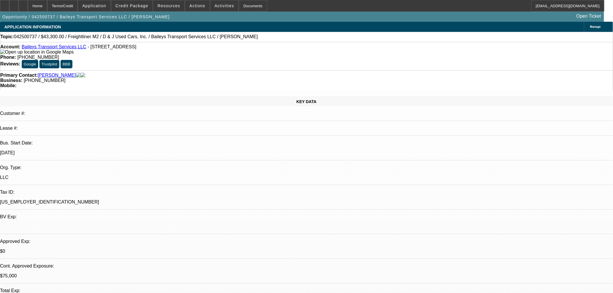
select select "0"
select select "2"
select select "0"
select select "6"
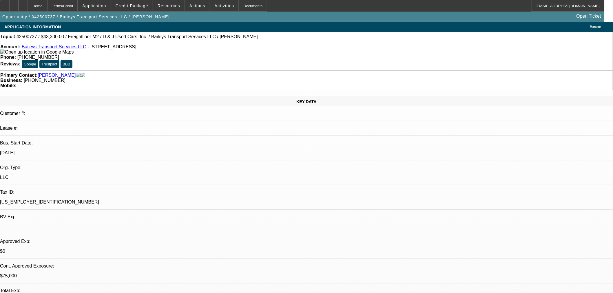
select select "0.15"
select select "2"
select select "0"
select select "6"
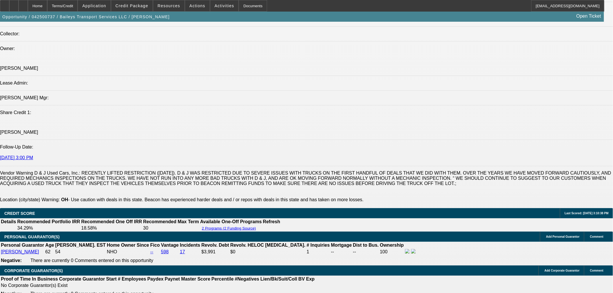
scroll to position [902, 0]
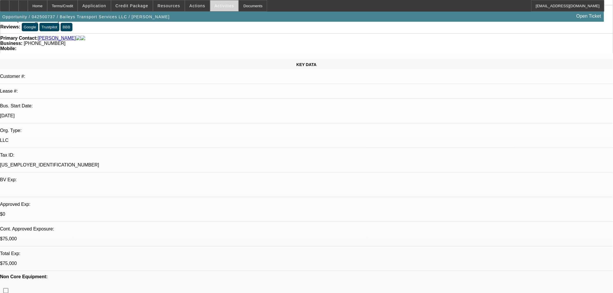
scroll to position [0, 0]
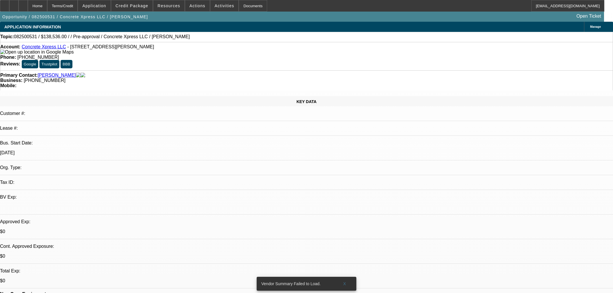
select select "0"
select select "2"
select select "0.1"
select select "4"
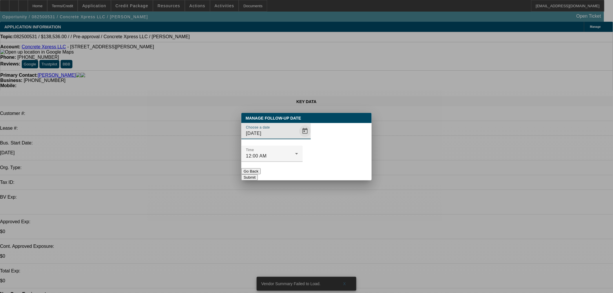
click at [299, 138] on span "Open calendar" at bounding box center [305, 131] width 14 height 14
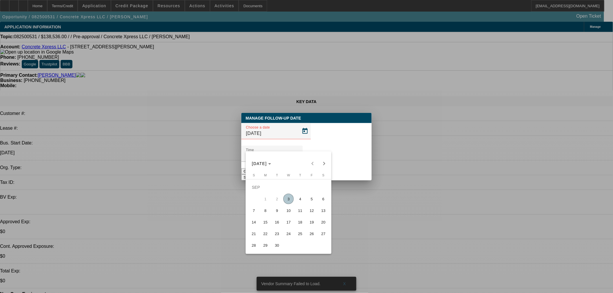
click at [300, 204] on span "4" at bounding box center [300, 199] width 10 height 10
type input "9/4/2025"
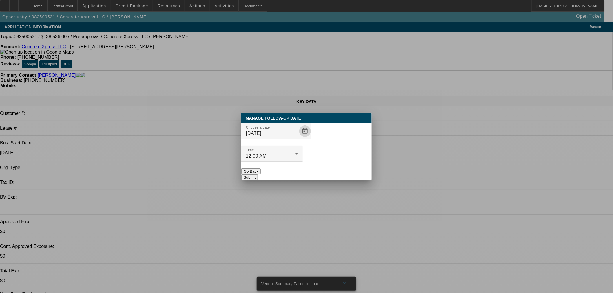
click at [303, 162] on div at bounding box center [271, 165] width 61 height 6
click at [258, 174] on button "Submit" at bounding box center [249, 177] width 17 height 6
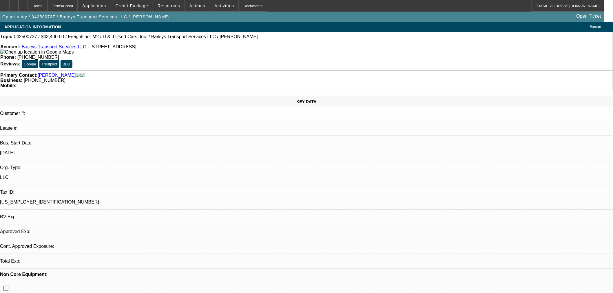
select select "0"
select select "2"
select select "0"
select select "6"
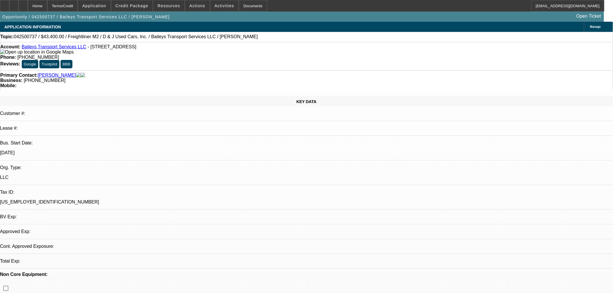
select select "0"
select select "2"
select select "0"
select select "6"
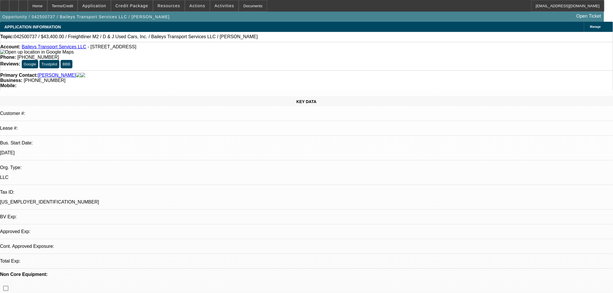
select select "0"
select select "2"
select select "0"
select select "6"
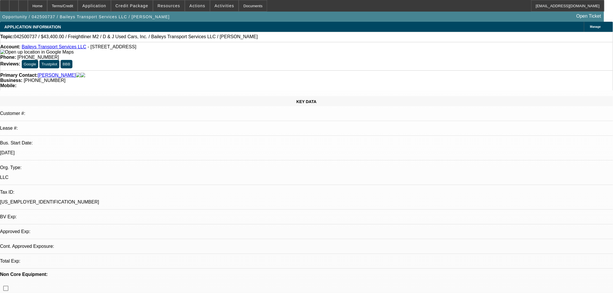
select select "0"
select select "2"
select select "0"
select select "6"
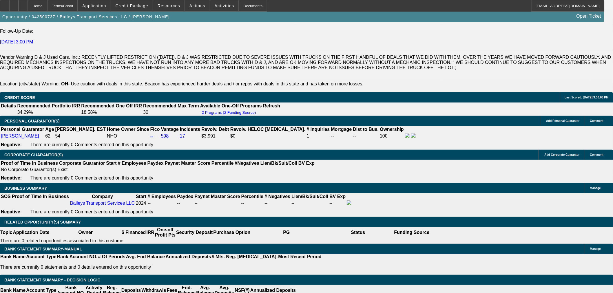
scroll to position [902, 0]
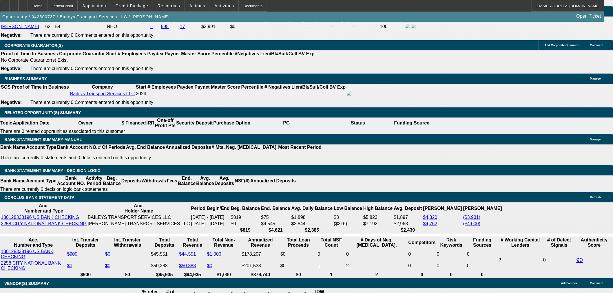
drag, startPoint x: 119, startPoint y: 255, endPoint x: 130, endPoint y: 255, distance: 11.3
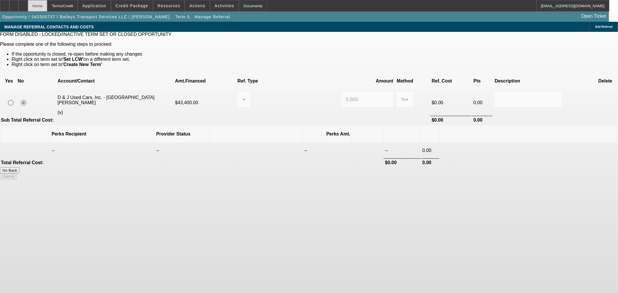
click at [47, 9] on div "Home" at bounding box center [37, 6] width 19 height 12
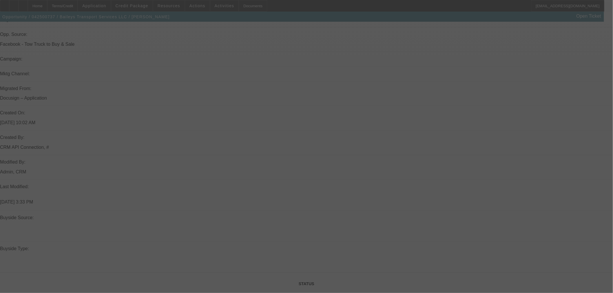
scroll to position [451, 0]
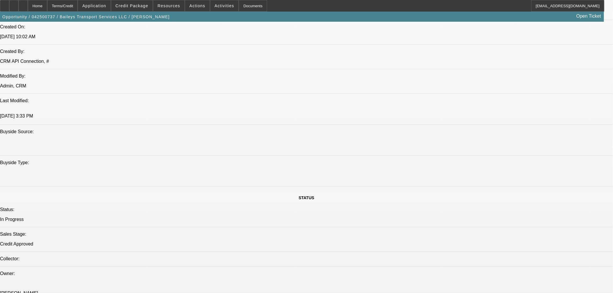
select select "0"
select select "2"
select select "0"
select select "6"
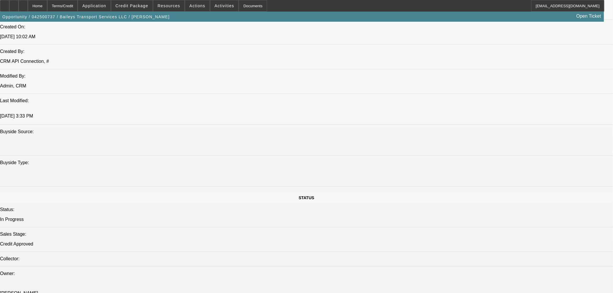
select select "0"
select select "2"
select select "0"
select select "6"
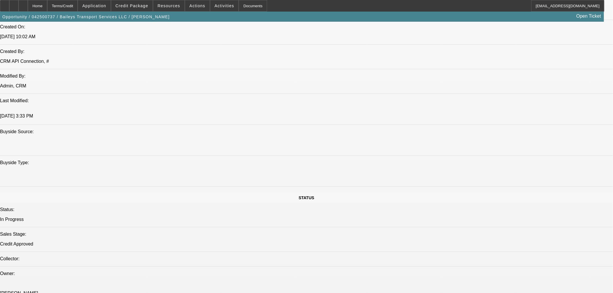
select select "0"
select select "2"
select select "0"
select select "6"
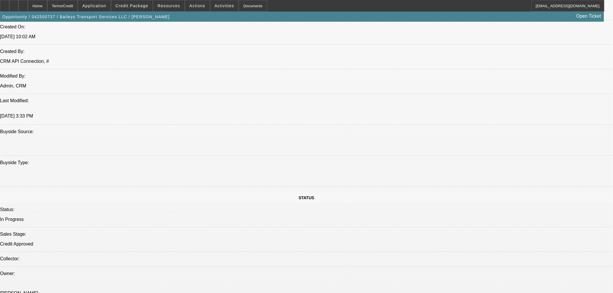
select select "0"
select select "2"
select select "0"
select select "6"
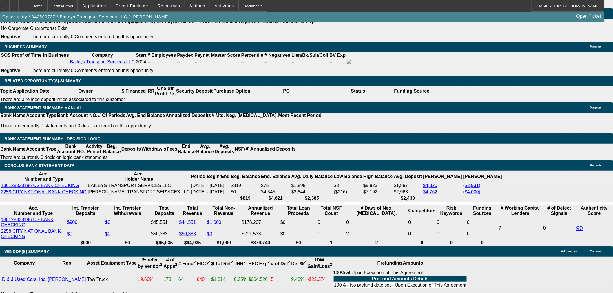
scroll to position [934, 0]
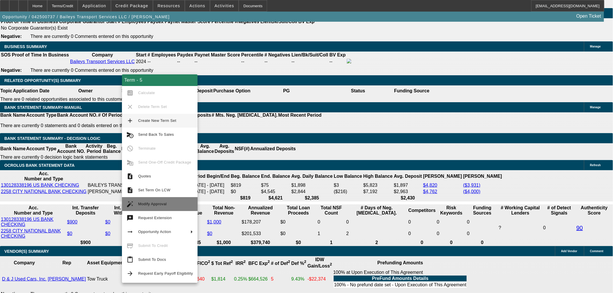
click at [171, 204] on span "Modify Approval" at bounding box center [165, 204] width 55 height 7
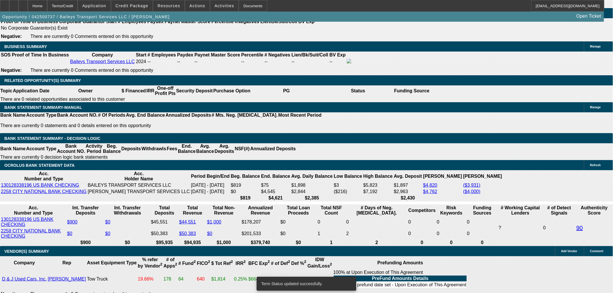
select select "0"
select select "2"
select select "0"
select select "6"
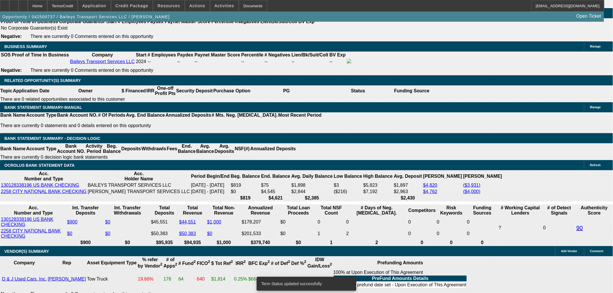
select select "0"
select select "2"
select select "0"
select select "6"
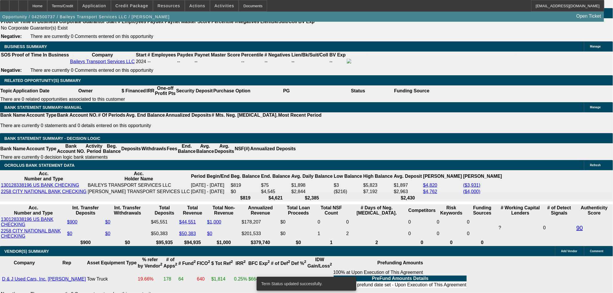
select select "0"
select select "2"
select select "0"
select select "6"
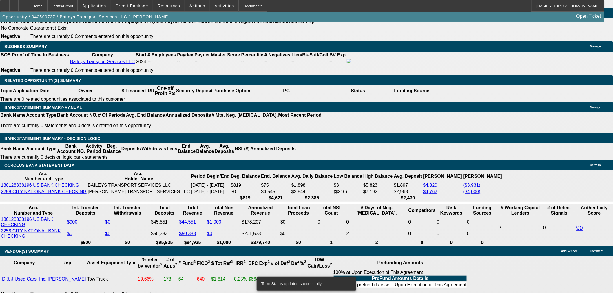
select select "0"
select select "2"
select select "0"
select select "6"
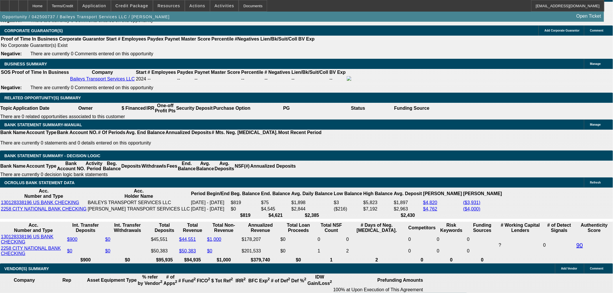
scroll to position [902, 0]
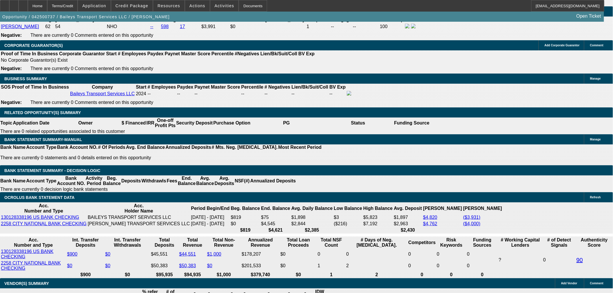
drag, startPoint x: 113, startPoint y: 182, endPoint x: 110, endPoint y: 182, distance: 3.2
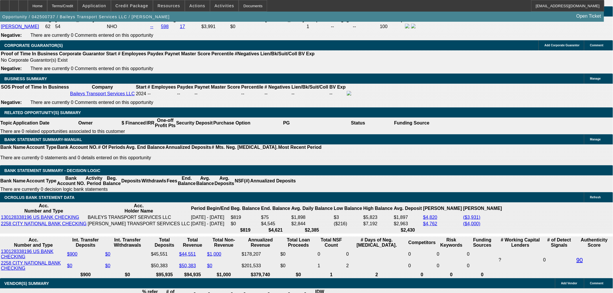
type input "199"
type input "$398.00"
type input "UNKNOWN"
type input "1995"
type input "26.6"
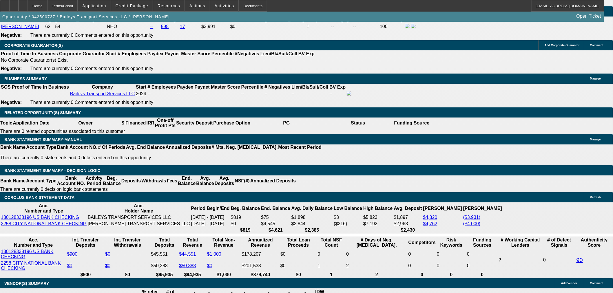
type input "$3,990.00"
type input "$1,995.00"
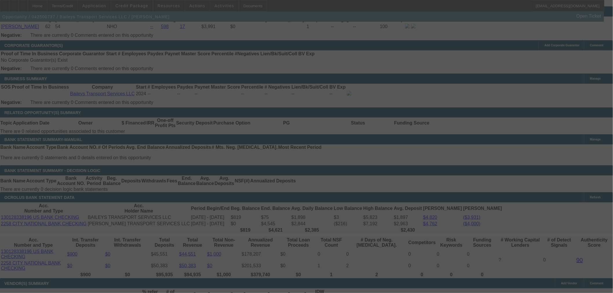
scroll to position [934, 0]
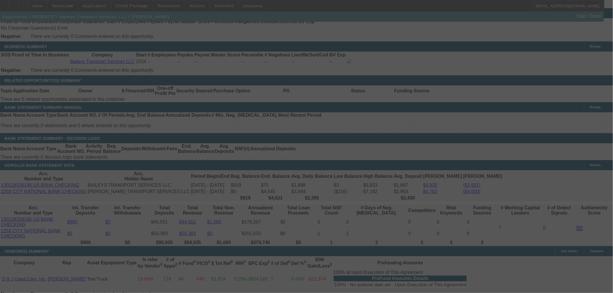
select select "0"
select select "2"
select select "0"
select select "6"
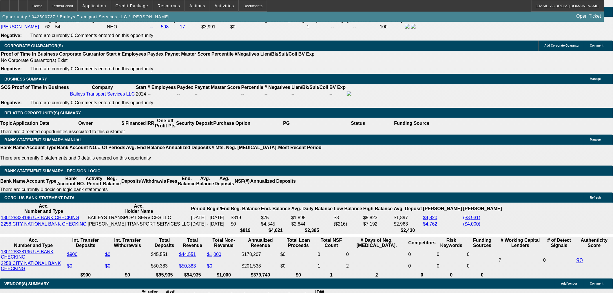
scroll to position [902, 0]
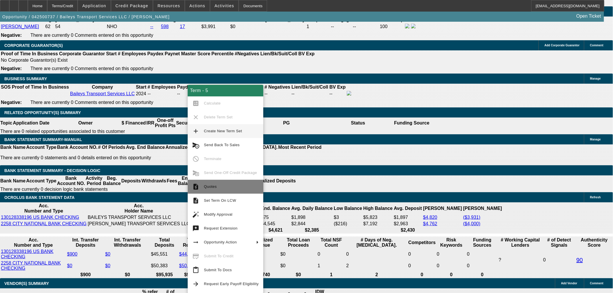
click at [221, 186] on span "Quotes" at bounding box center [231, 186] width 55 height 7
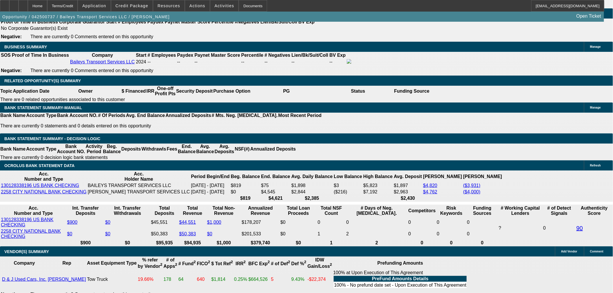
scroll to position [934, 0]
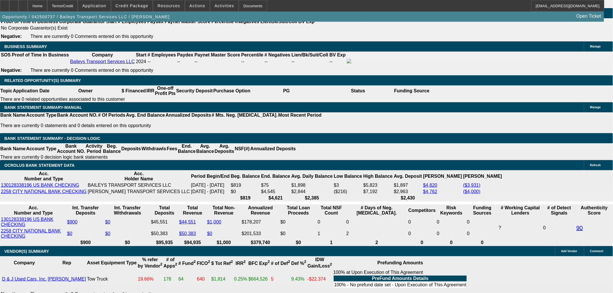
type input "21"
type input "$42.00"
type input "UNKNOWN"
type input "2100"
type input "$4,200.00"
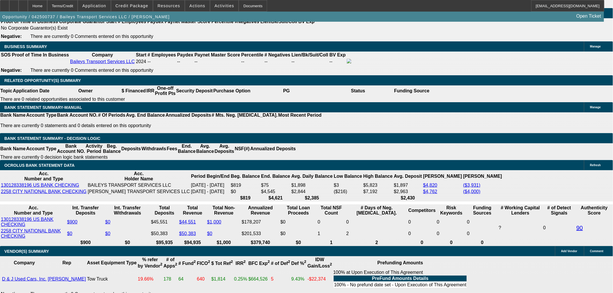
type input "$2,100.00"
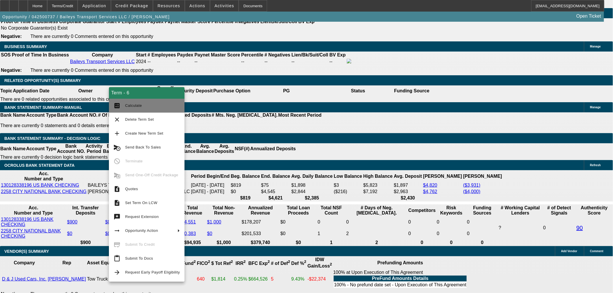
click at [149, 103] on span "Calculate" at bounding box center [152, 105] width 55 height 7
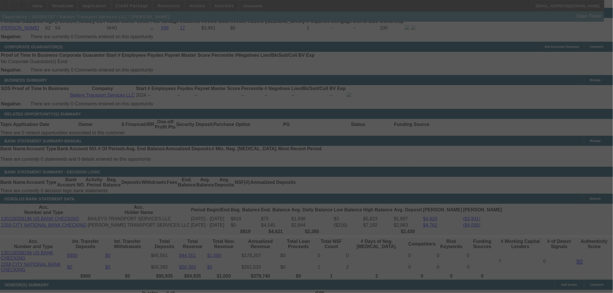
scroll to position [869, 0]
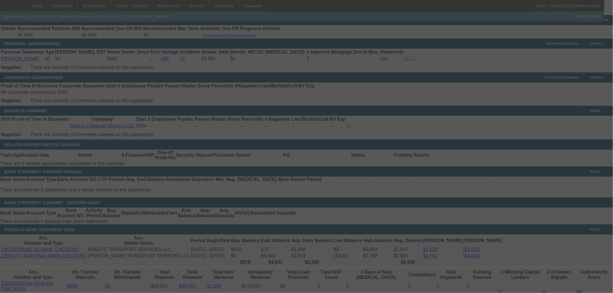
select select "0"
select select "2"
select select "0"
select select "6"
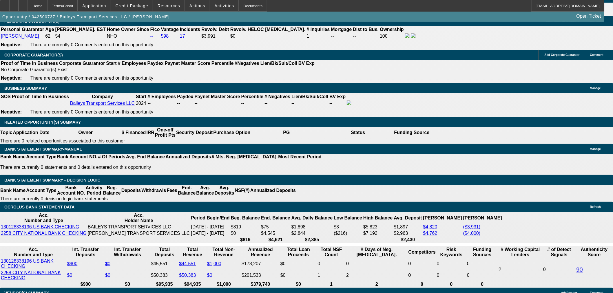
scroll to position [934, 0]
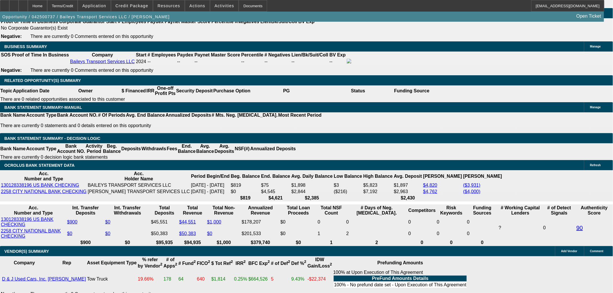
type input "20"
type input "$40.00"
type input "UNKNOWN"
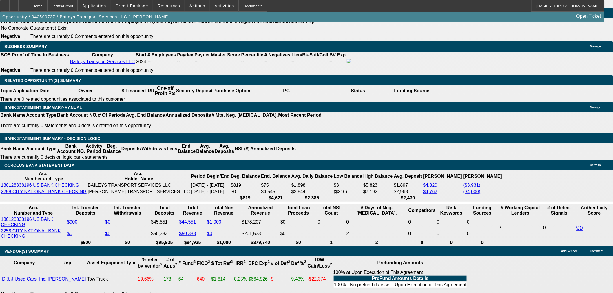
type input "20000"
type input "$40,000.00"
type input "553"
type input "2000"
type input "$4,000.00"
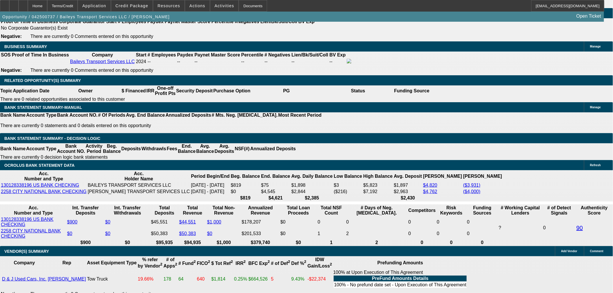
type input "26.8"
type input "$2,000.00"
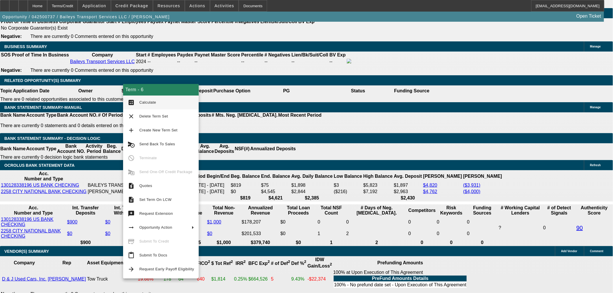
drag, startPoint x: 145, startPoint y: 99, endPoint x: 239, endPoint y: 123, distance: 97.1
click at [145, 99] on button "calculate Calculate" at bounding box center [161, 103] width 76 height 14
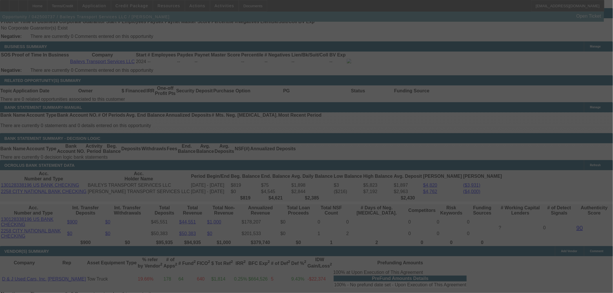
select select "0"
select select "2"
select select "0"
select select "6"
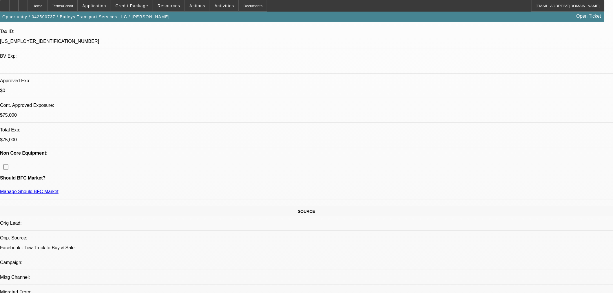
scroll to position [0, 0]
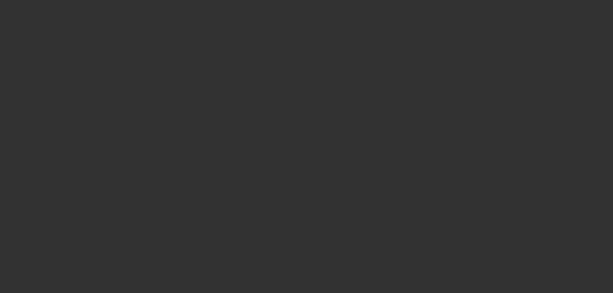
select select "0"
select select "2"
select select "0.1"
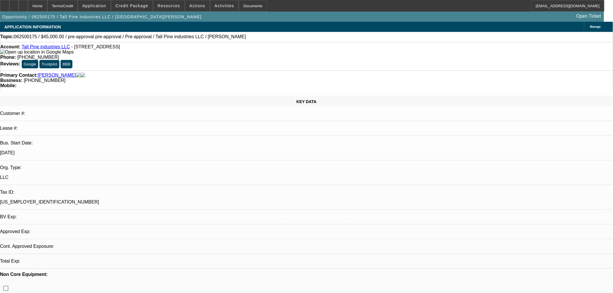
select select "1"
select select "2"
select select "4"
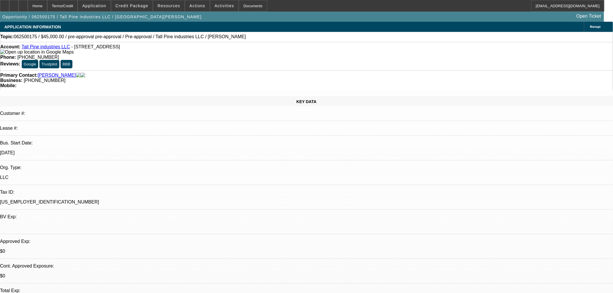
radio input "true"
drag, startPoint x: 477, startPoint y: 110, endPoint x: 480, endPoint y: 108, distance: 3.3
type textarea "One more shot"
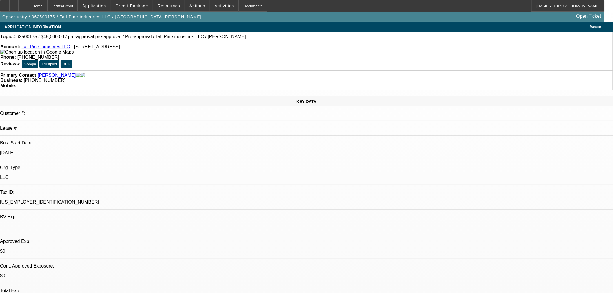
radio input "true"
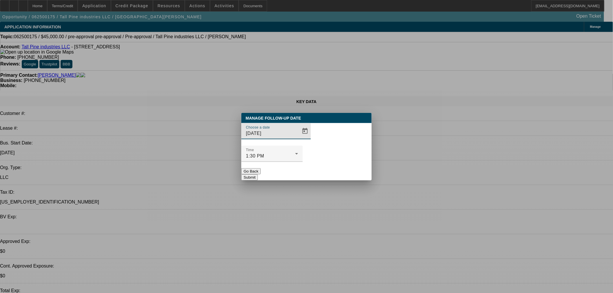
click at [300, 146] on div at bounding box center [276, 142] width 70 height 6
click at [298, 138] on span "Open calendar" at bounding box center [305, 131] width 14 height 14
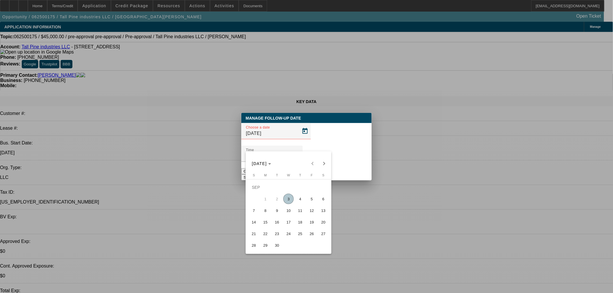
click at [303, 203] on span "4" at bounding box center [300, 199] width 10 height 10
type input "9/4/2025"
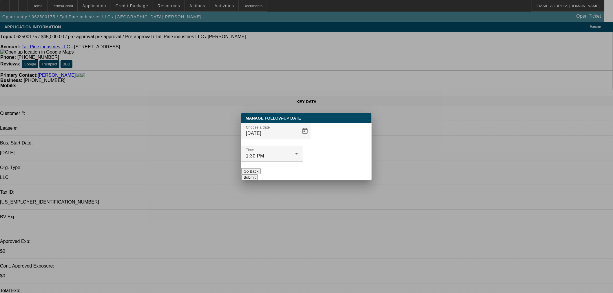
click at [258, 174] on button "Submit" at bounding box center [249, 177] width 17 height 6
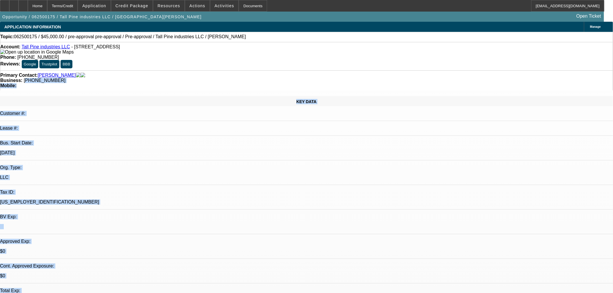
drag, startPoint x: 251, startPoint y: 77, endPoint x: 292, endPoint y: 162, distance: 94.1
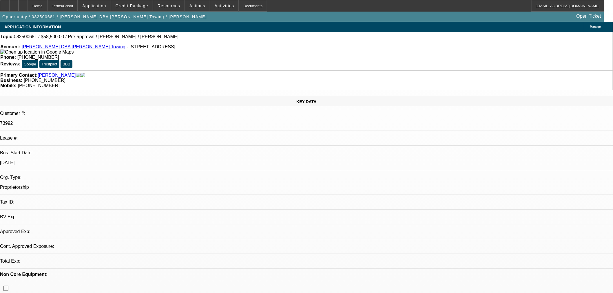
select select "0.1"
select select "2"
select select "0.1"
select select "4"
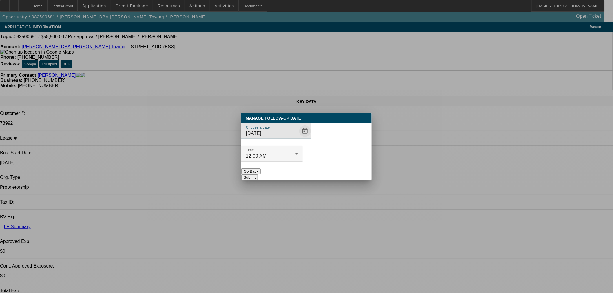
click at [298, 138] on span "Open calendar" at bounding box center [305, 131] width 14 height 14
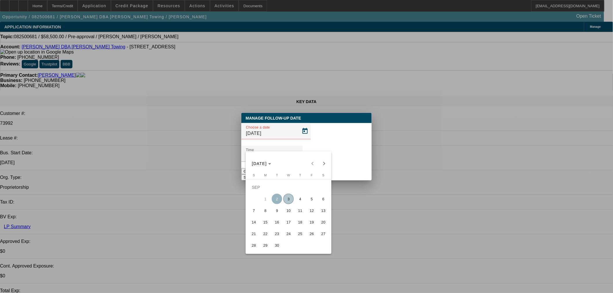
click at [310, 202] on span "5" at bounding box center [312, 199] width 10 height 10
type input "[DATE]"
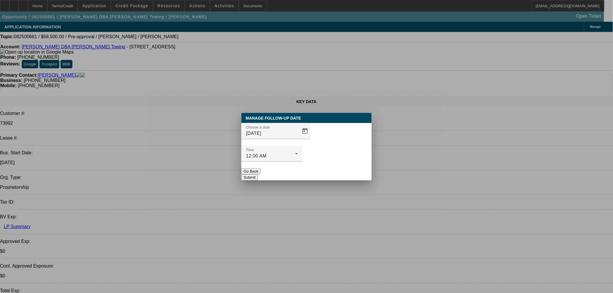
click at [258, 174] on button "Submit" at bounding box center [249, 177] width 17 height 6
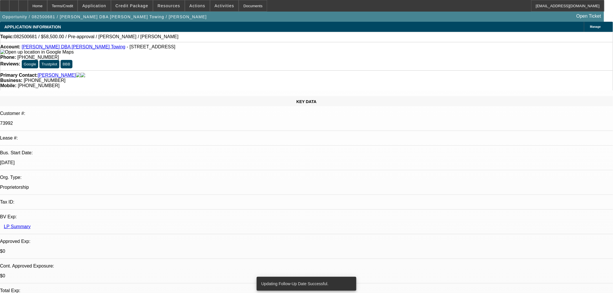
drag, startPoint x: 423, startPoint y: 190, endPoint x: 527, endPoint y: 199, distance: 104.7
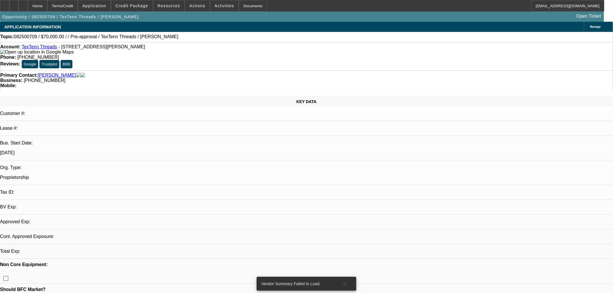
select select "0"
select select "2"
select select "0.1"
select select "4"
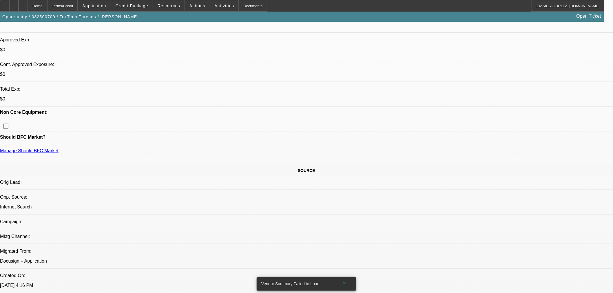
scroll to position [193, 0]
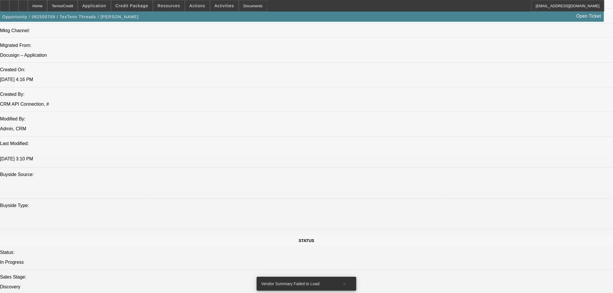
scroll to position [451, 0]
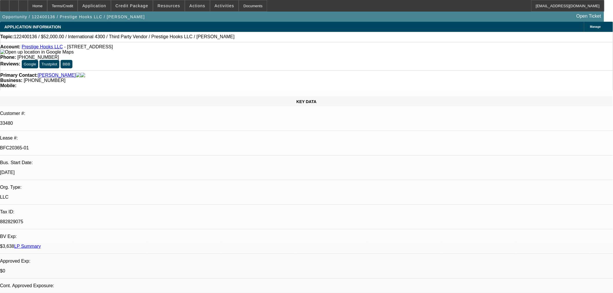
select select "0"
select select "3"
select select "0.1"
select select "4"
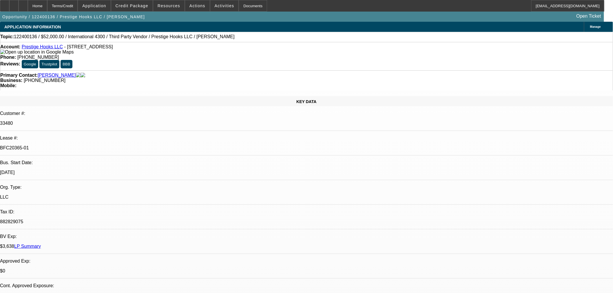
select select "0"
select select "2"
select select "0.1"
select select "4"
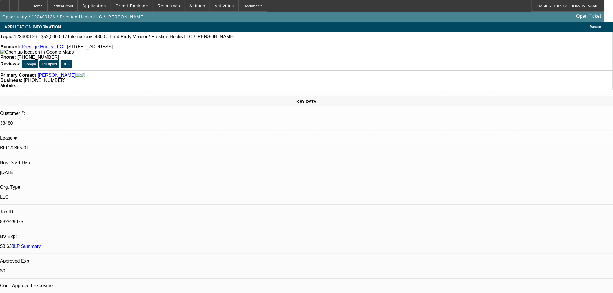
select select "0"
select select "2"
select select "0.1"
select select "4"
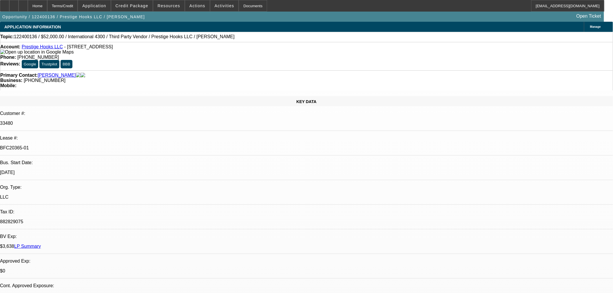
select select "0.1"
select select "2"
select select "0.1"
select select "4"
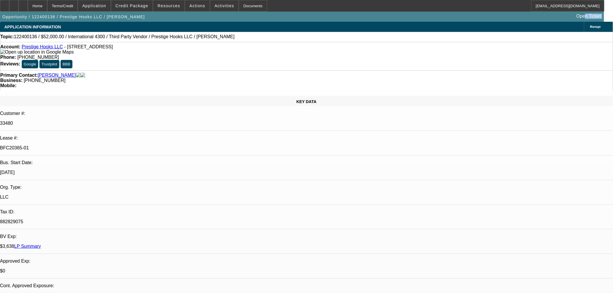
drag, startPoint x: 0, startPoint y: -4, endPoint x: 18, endPoint y: 79, distance: 84.2
click at [177, 70] on div "Primary Contact: [PERSON_NAME][GEOGRAPHIC_DATA] Business: [PHONE_NUMBER] Mobile:" at bounding box center [306, 80] width 613 height 20
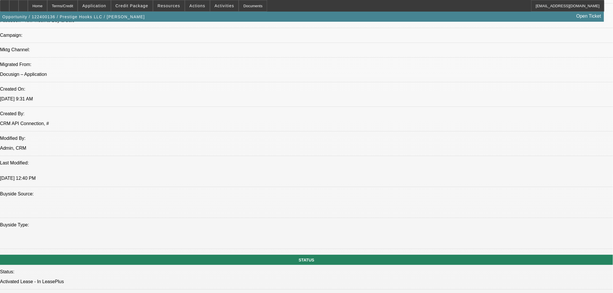
scroll to position [418, 0]
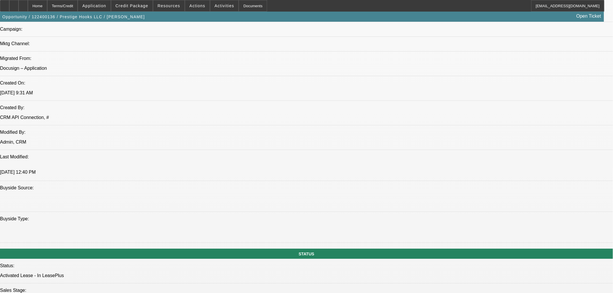
drag, startPoint x: 396, startPoint y: 165, endPoint x: 374, endPoint y: 157, distance: 22.7
drag, startPoint x: 380, startPoint y: 159, endPoint x: 401, endPoint y: 163, distance: 21.5
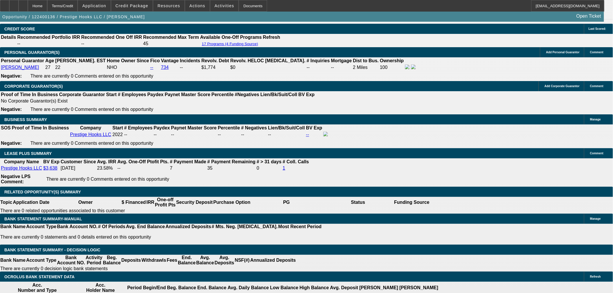
scroll to position [869, 0]
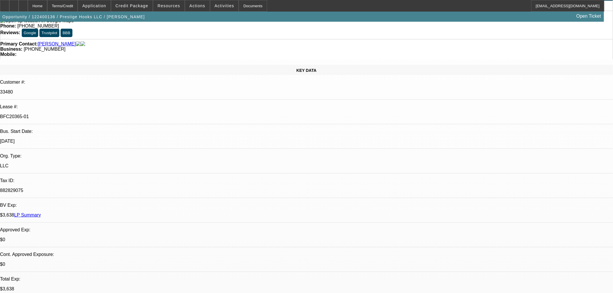
scroll to position [0, 0]
